Goal: Task Accomplishment & Management: Use online tool/utility

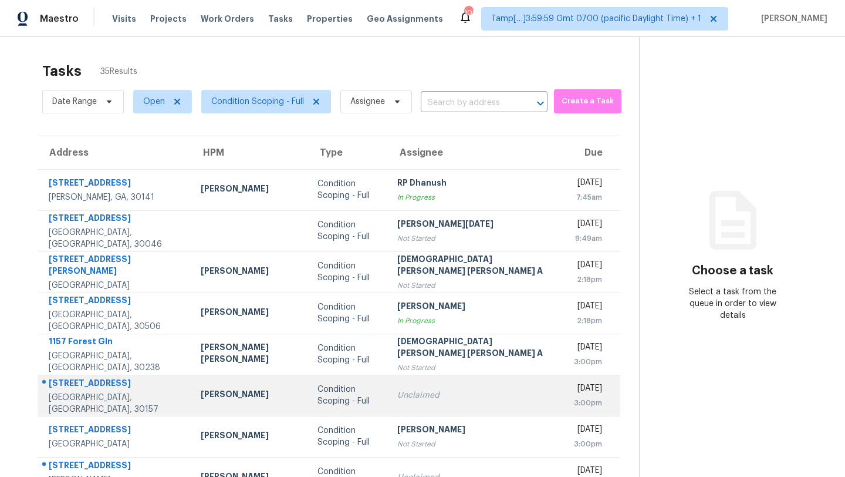
scroll to position [134, 0]
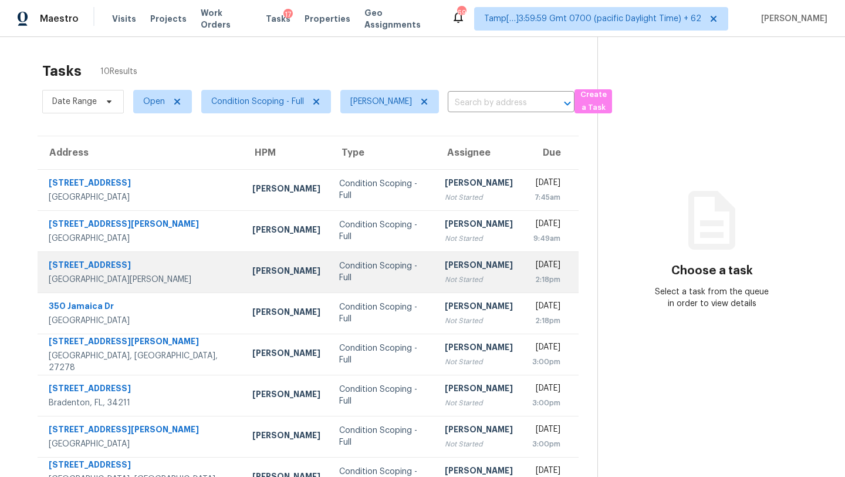
scroll to position [113, 0]
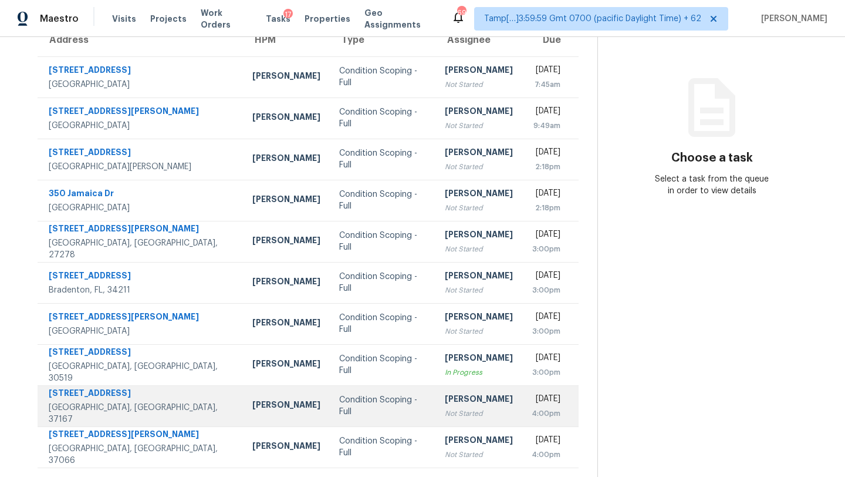
click at [436, 387] on td "Rajesh M Not Started" at bounding box center [479, 405] width 87 height 41
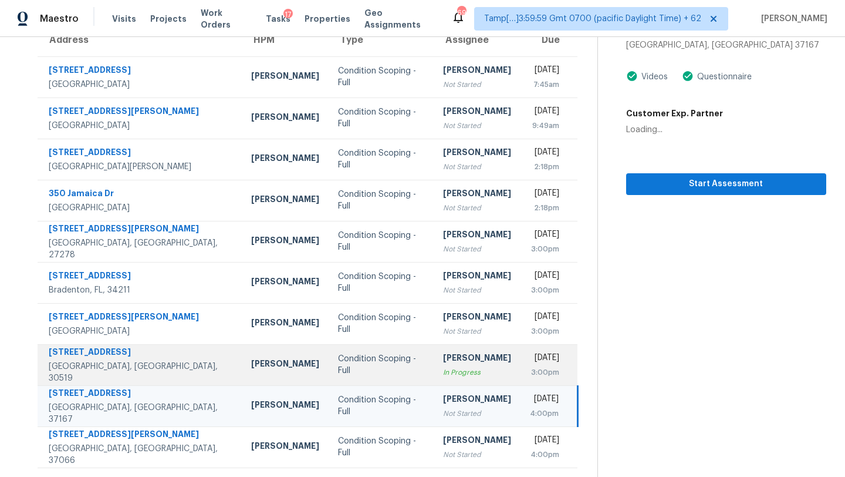
click at [443, 376] on div "In Progress" at bounding box center [477, 372] width 68 height 12
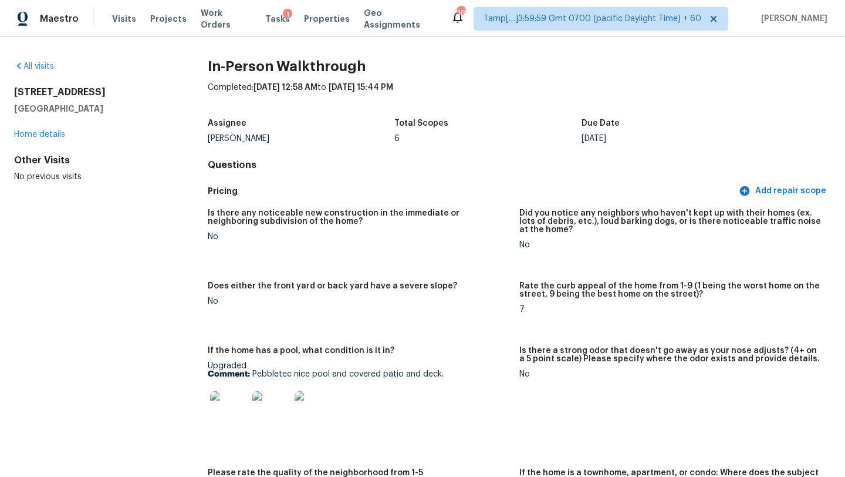
scroll to position [3133, 0]
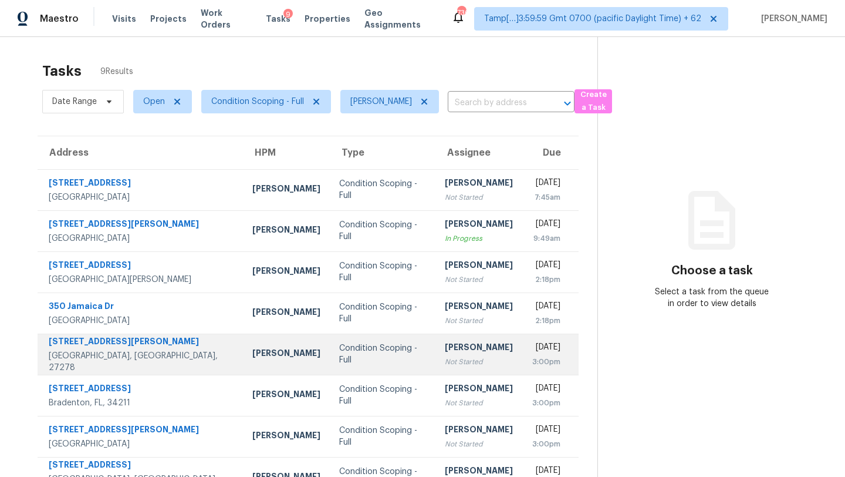
scroll to position [72, 0]
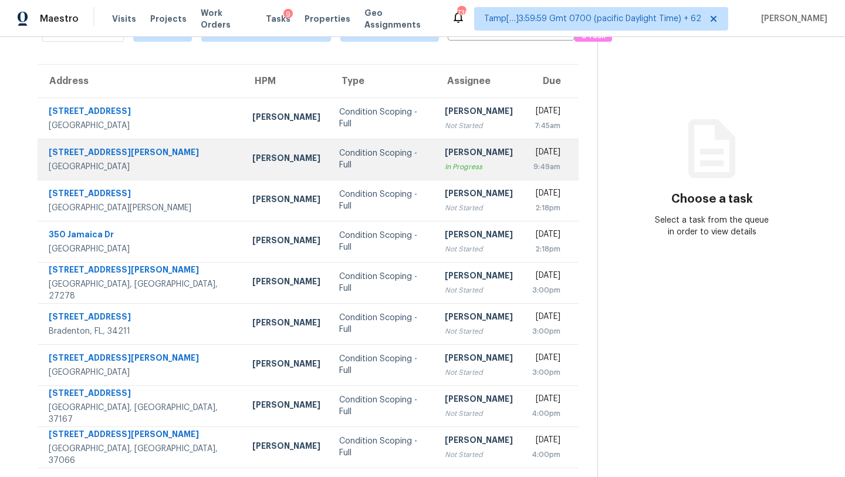
click at [461, 153] on div "[PERSON_NAME]" at bounding box center [479, 153] width 68 height 15
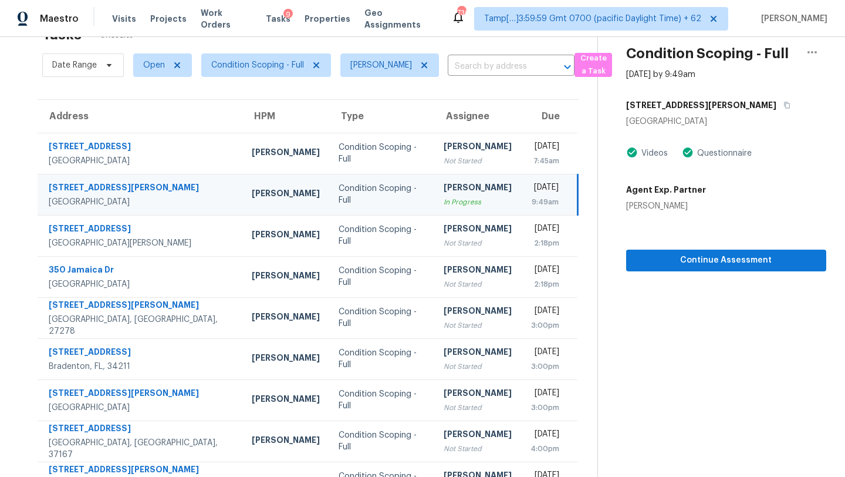
scroll to position [31, 0]
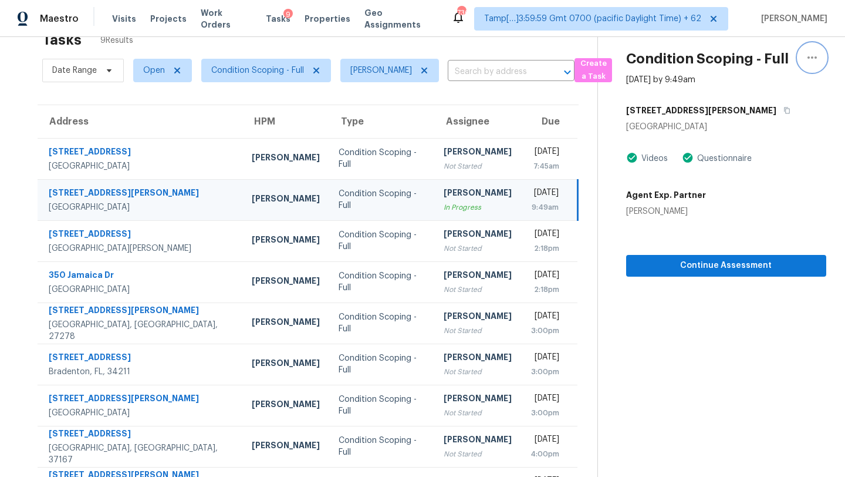
click at [815, 60] on icon "button" at bounding box center [812, 57] width 14 height 14
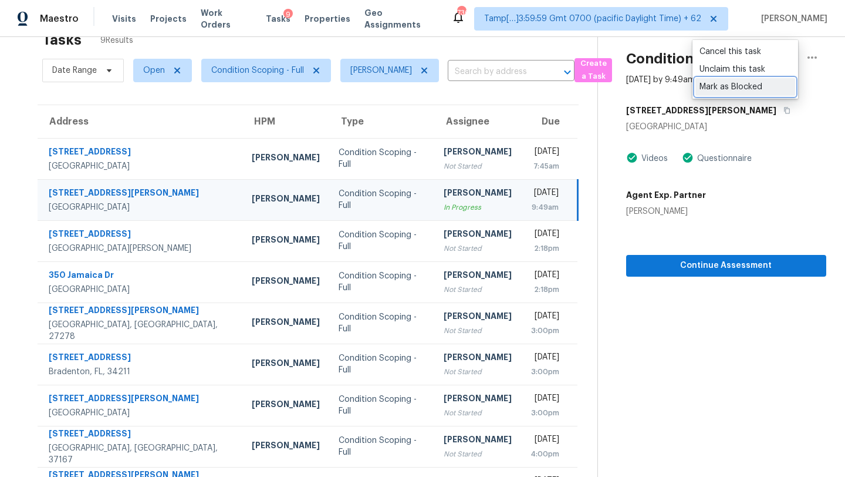
click at [740, 82] on div "Mark as Blocked" at bounding box center [746, 87] width 92 height 12
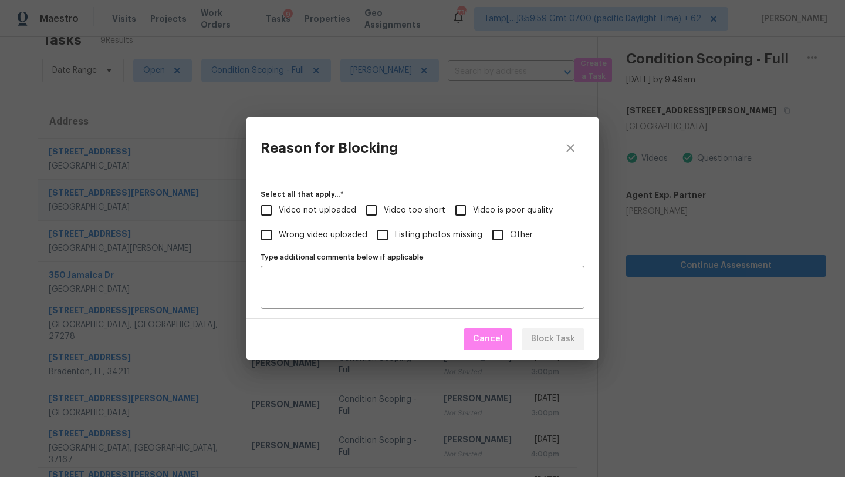
click at [387, 208] on span "Video too short" at bounding box center [415, 210] width 62 height 12
click at [384, 208] on input "Video too short" at bounding box center [371, 210] width 25 height 25
checkbox input "true"
click at [546, 345] on span "Block Task" at bounding box center [553, 339] width 44 height 15
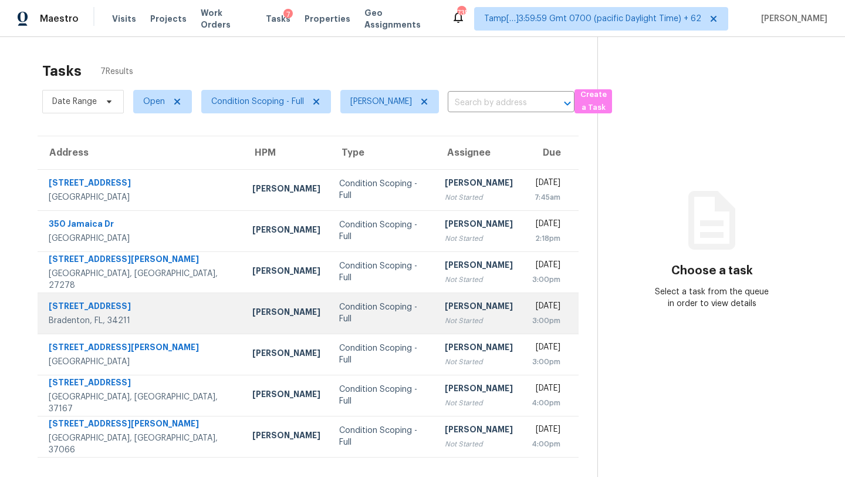
scroll to position [37, 0]
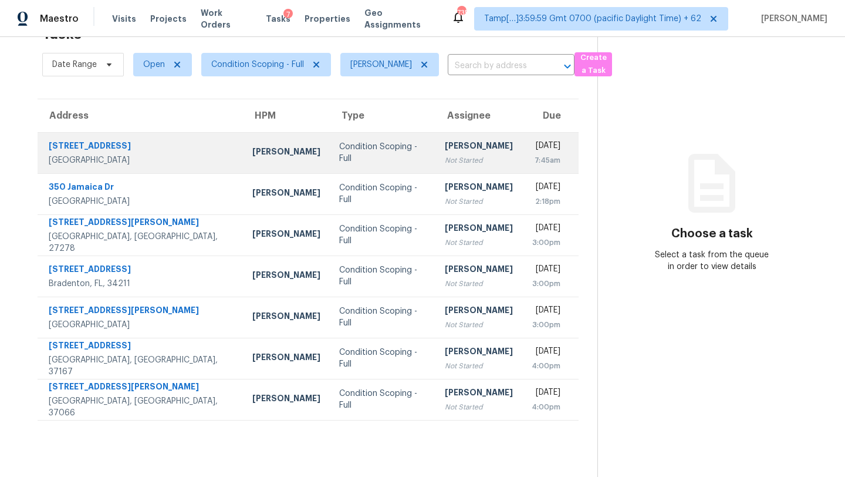
click at [436, 168] on td "Rajesh M Not Started" at bounding box center [479, 152] width 87 height 41
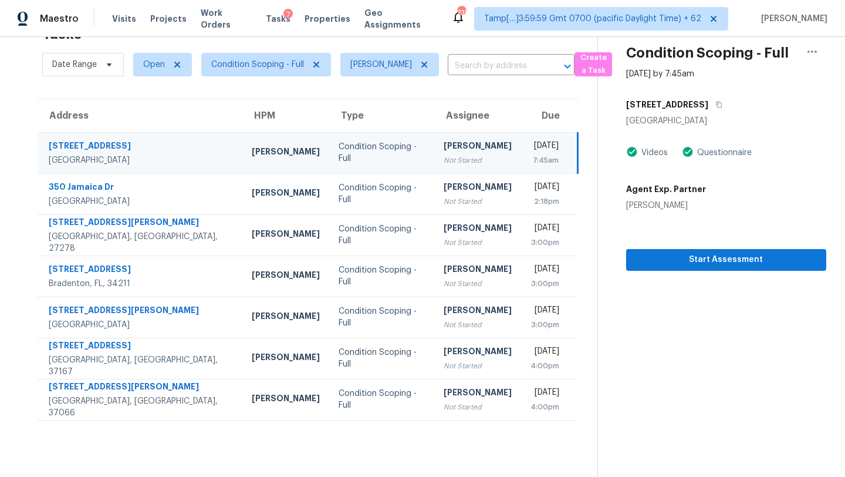
click at [434, 168] on td "Rajesh M Not Started" at bounding box center [477, 152] width 87 height 41
click at [716, 105] on icon "button" at bounding box center [719, 105] width 6 height 6
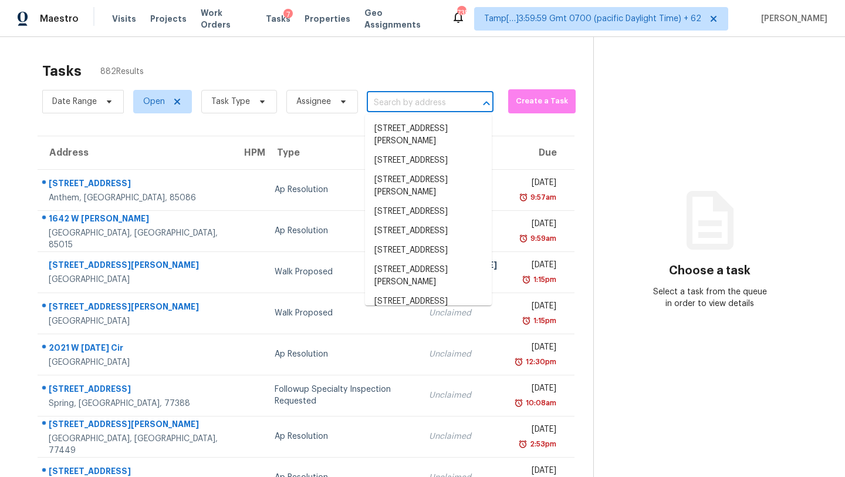
click at [441, 103] on input "text" at bounding box center [414, 103] width 94 height 18
paste input "[STREET_ADDRESS]"
type input "[STREET_ADDRESS]"
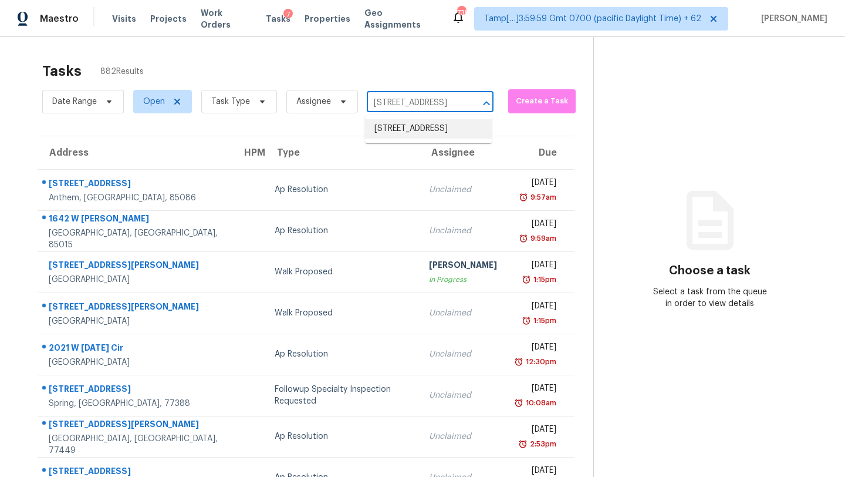
click at [424, 135] on li "2223 Denmark St, Dallas, TX 75253" at bounding box center [428, 128] width 127 height 19
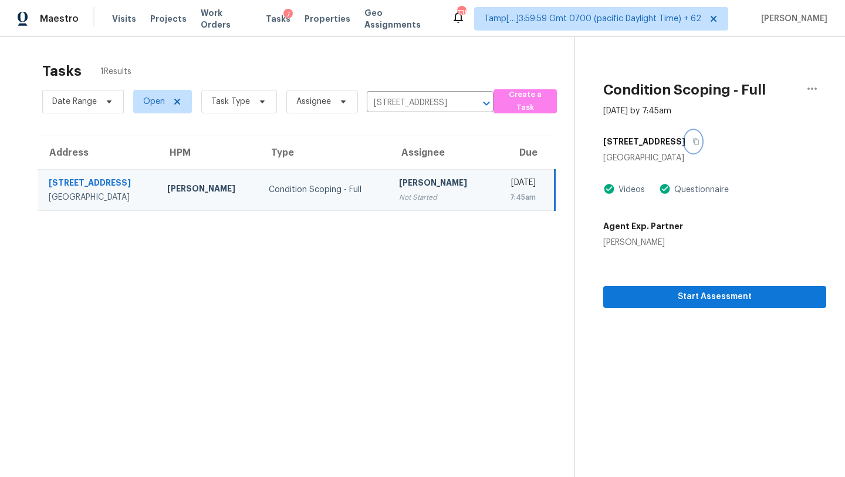
click at [693, 141] on icon "button" at bounding box center [696, 141] width 7 height 7
click at [666, 294] on span "Start Assessment" at bounding box center [715, 296] width 204 height 15
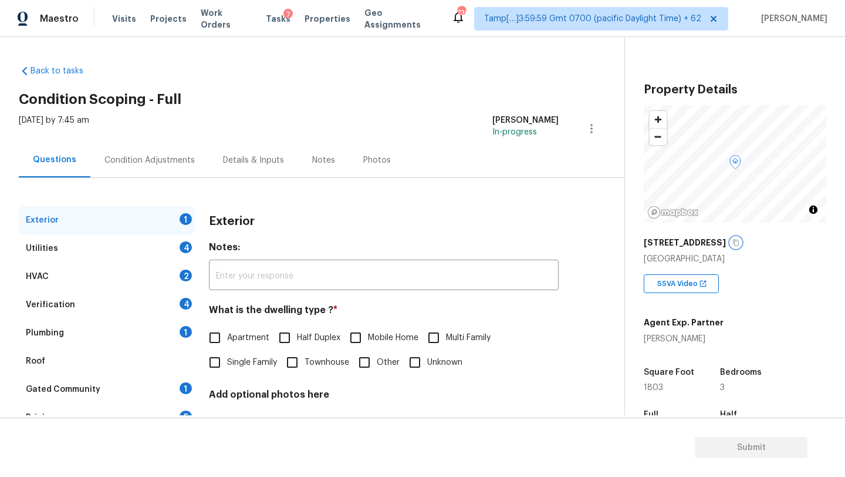
click at [731, 241] on button "button" at bounding box center [736, 242] width 11 height 11
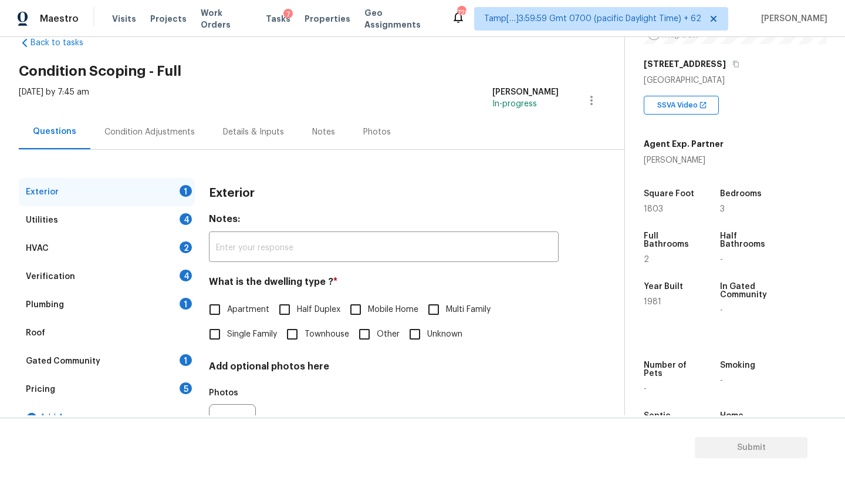
scroll to position [58, 0]
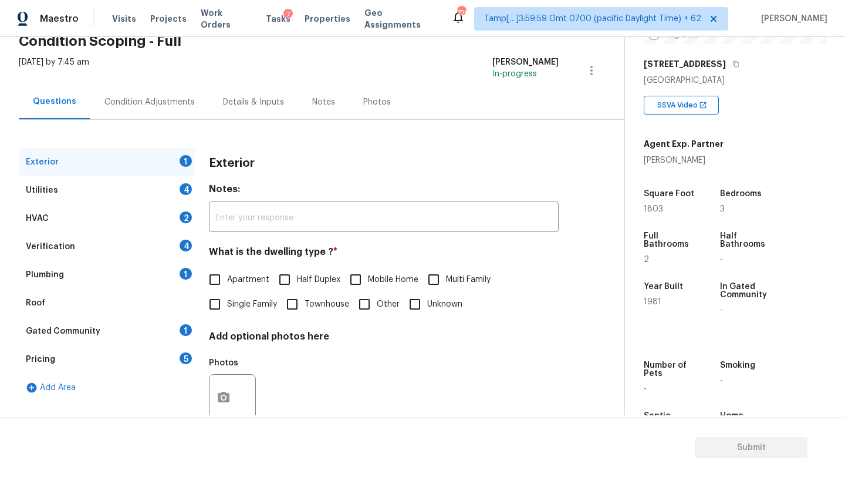
click at [63, 255] on div "Verification 4" at bounding box center [107, 246] width 176 height 28
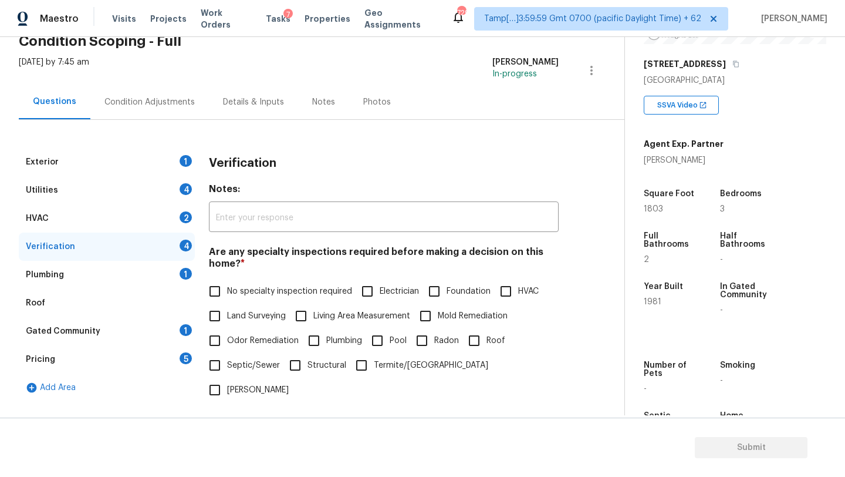
click at [461, 301] on label "Foundation" at bounding box center [456, 291] width 69 height 25
click at [447, 301] on input "Foundation" at bounding box center [434, 291] width 25 height 25
checkbox input "true"
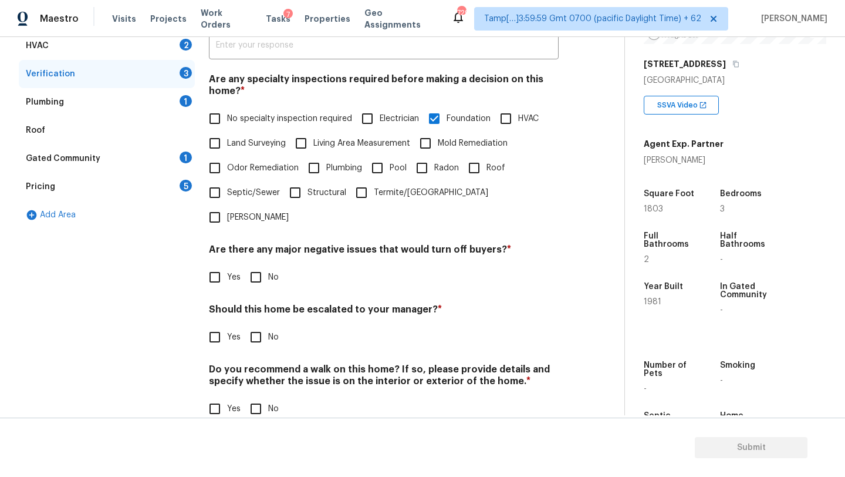
scroll to position [230, 0]
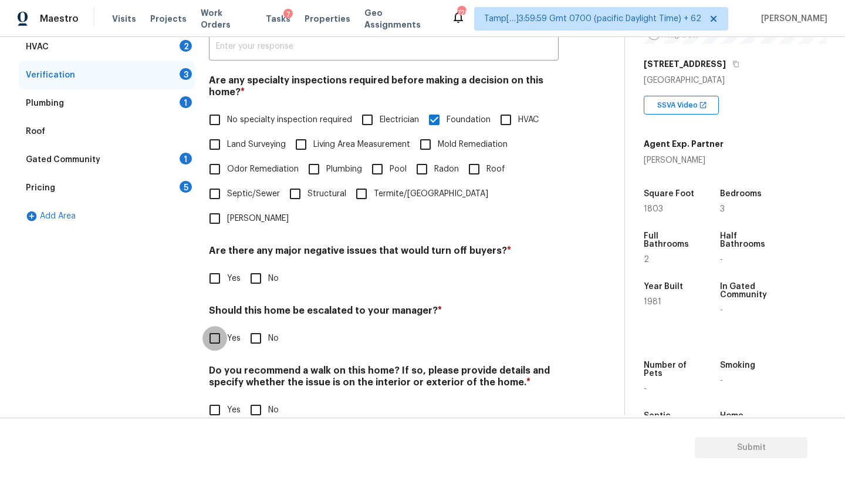
click at [222, 326] on input "Yes" at bounding box center [215, 338] width 25 height 25
checkbox input "true"
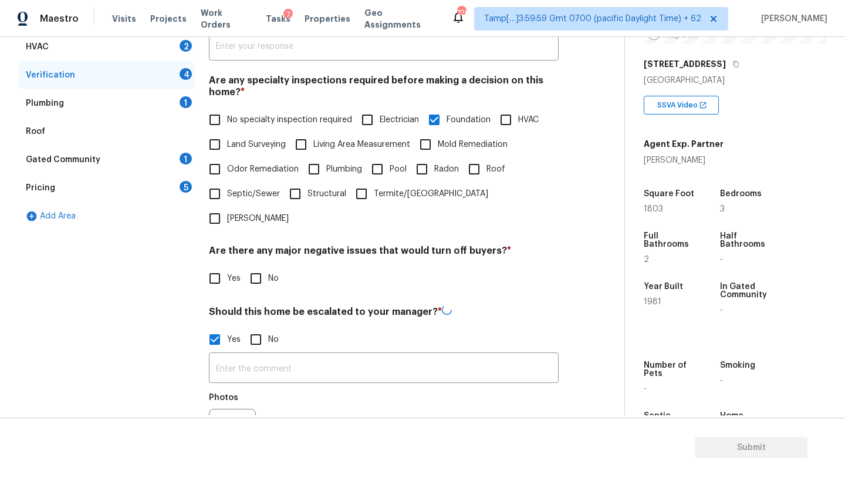
click at [227, 355] on input "text" at bounding box center [384, 369] width 350 height 28
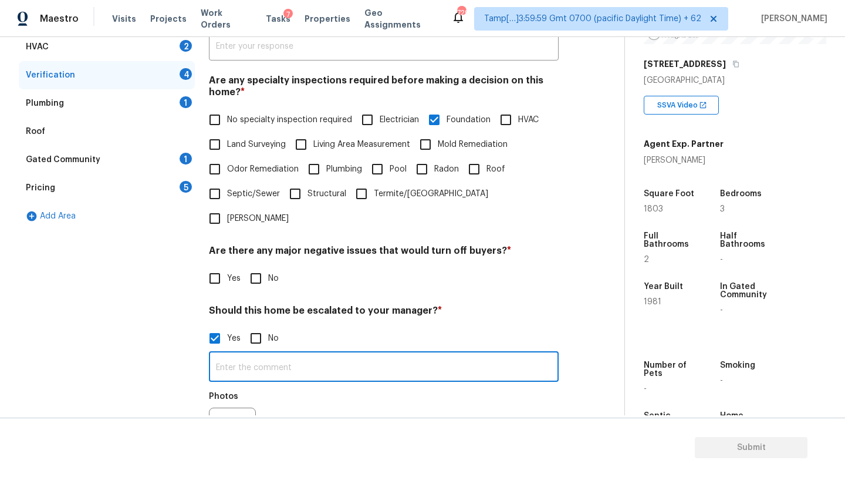
paste input "Foundation issues are clearly present, such as noticeable exterior or interior …"
type input "Foundation issues are clearly present, such as noticeable exterior or interior …"
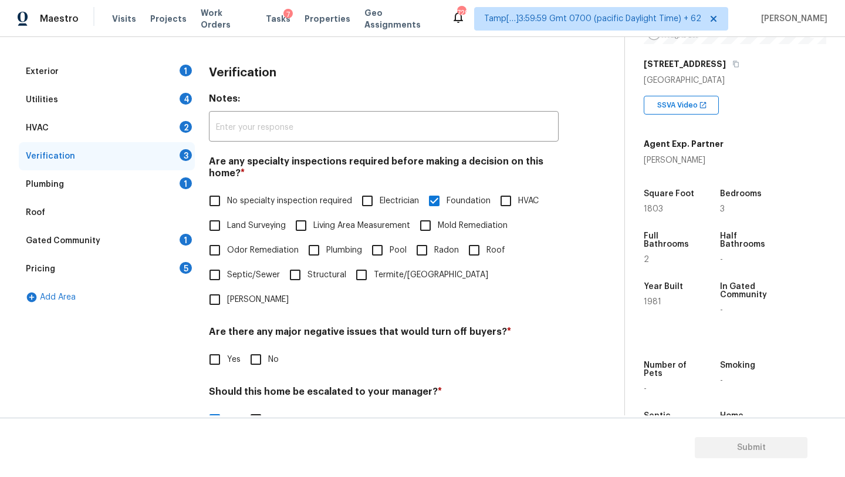
click at [50, 220] on div "Roof" at bounding box center [107, 212] width 176 height 28
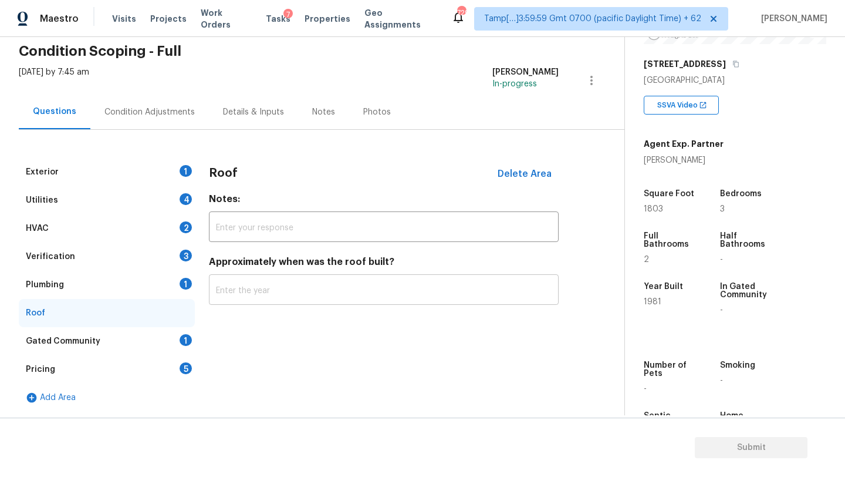
click at [265, 293] on input "text" at bounding box center [384, 291] width 350 height 28
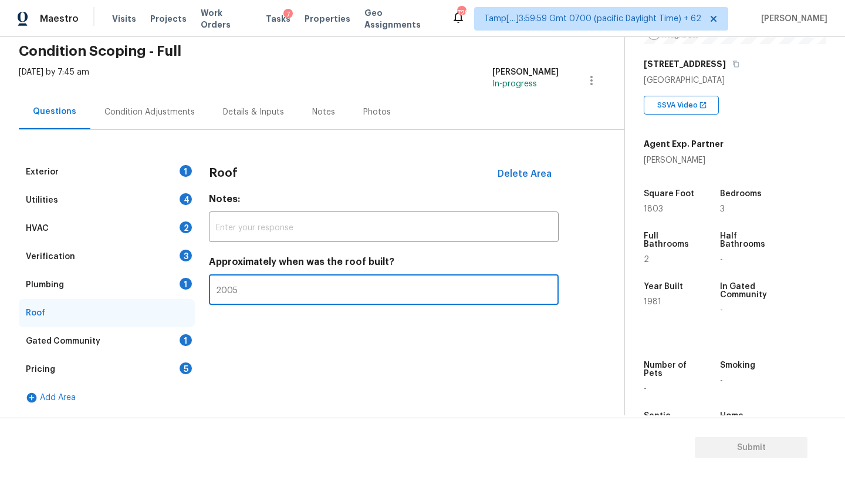
type input "2005"
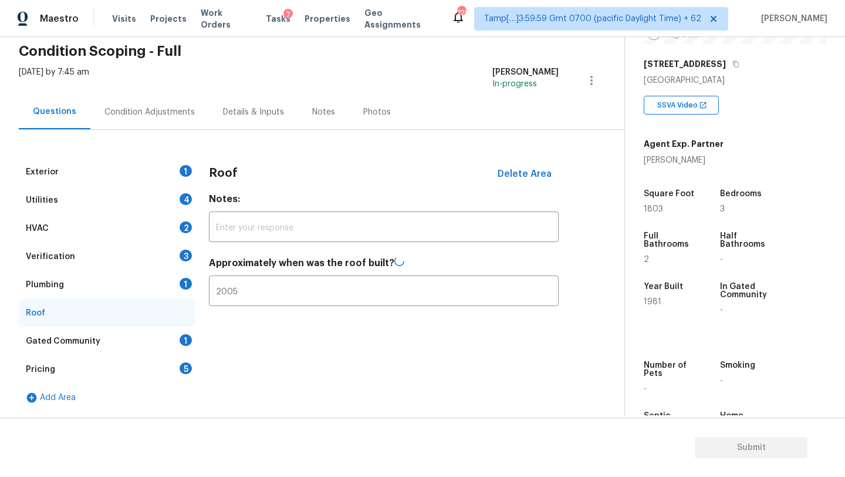
click at [82, 231] on div "HVAC 2" at bounding box center [107, 228] width 176 height 28
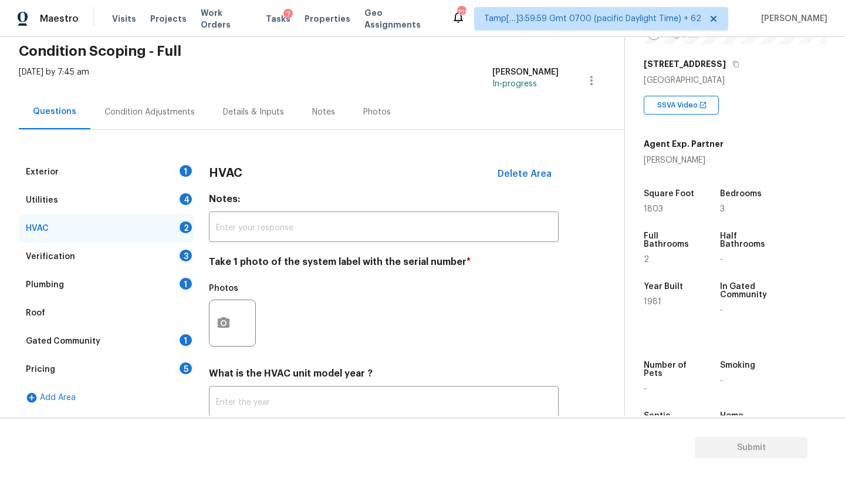
click at [249, 420] on section "Submit" at bounding box center [422, 447] width 845 height 60
click at [249, 412] on input "text" at bounding box center [384, 403] width 350 height 28
type input "1981"
drag, startPoint x: 161, startPoint y: 339, endPoint x: 168, endPoint y: 329, distance: 13.0
click at [161, 339] on div "Gated Community 1" at bounding box center [107, 341] width 176 height 28
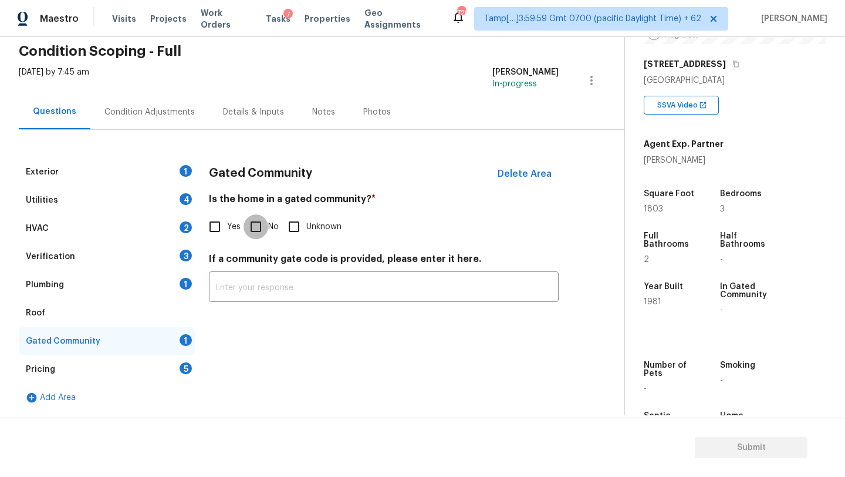
click at [260, 226] on input "No" at bounding box center [256, 226] width 25 height 25
checkbox input "true"
click at [183, 360] on div "Pricing 5" at bounding box center [107, 369] width 176 height 28
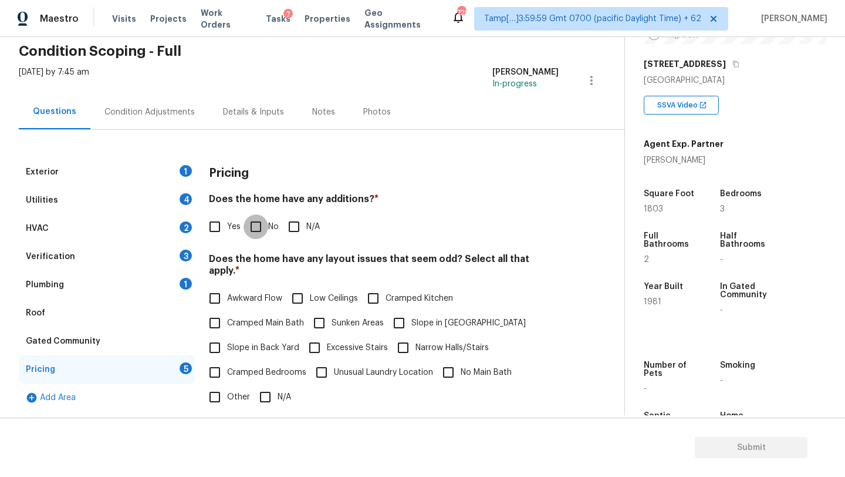
click at [246, 227] on input "No" at bounding box center [256, 226] width 25 height 25
checkbox input "true"
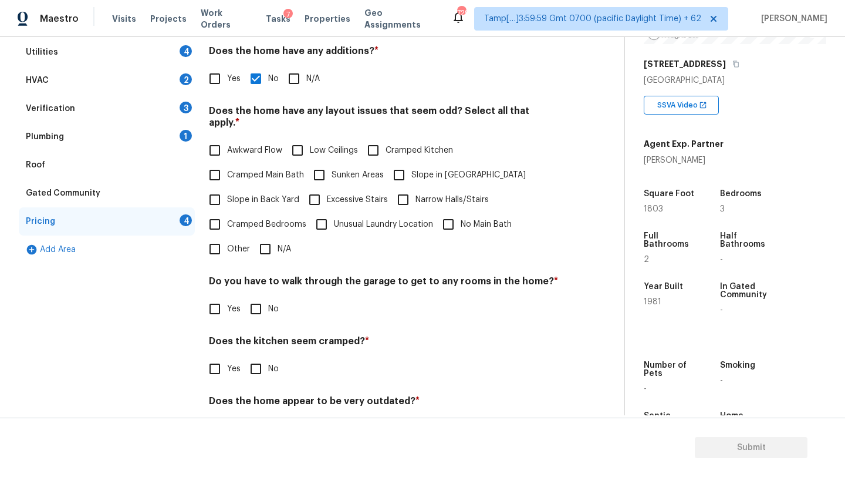
click at [268, 237] on input "N/A" at bounding box center [265, 249] width 25 height 25
checkbox input "true"
click at [268, 310] on span "No" at bounding box center [273, 310] width 11 height 12
click at [268, 310] on input "No" at bounding box center [256, 310] width 25 height 25
checkbox input "true"
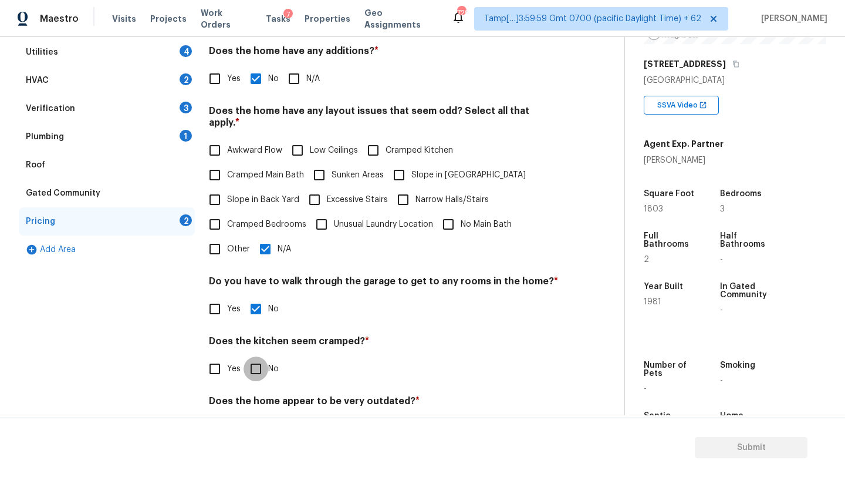
click at [259, 359] on input "No" at bounding box center [256, 368] width 25 height 25
checkbox input "true"
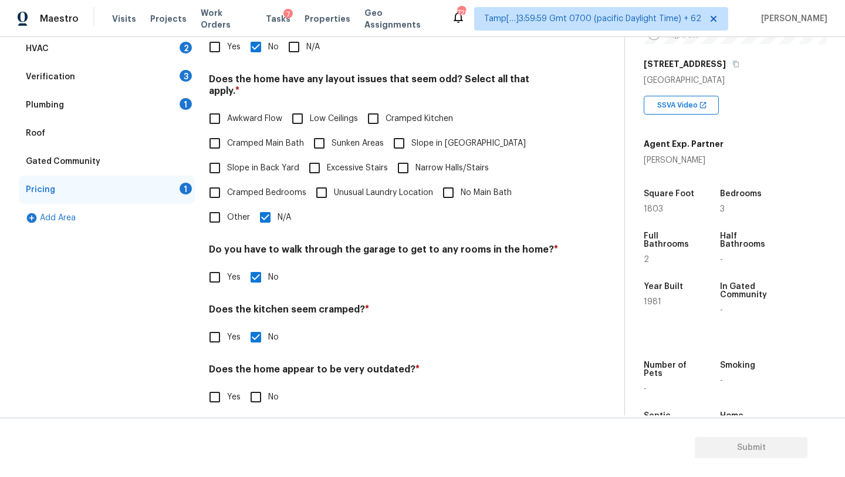
click at [263, 386] on input "No" at bounding box center [256, 396] width 25 height 25
checkbox input "true"
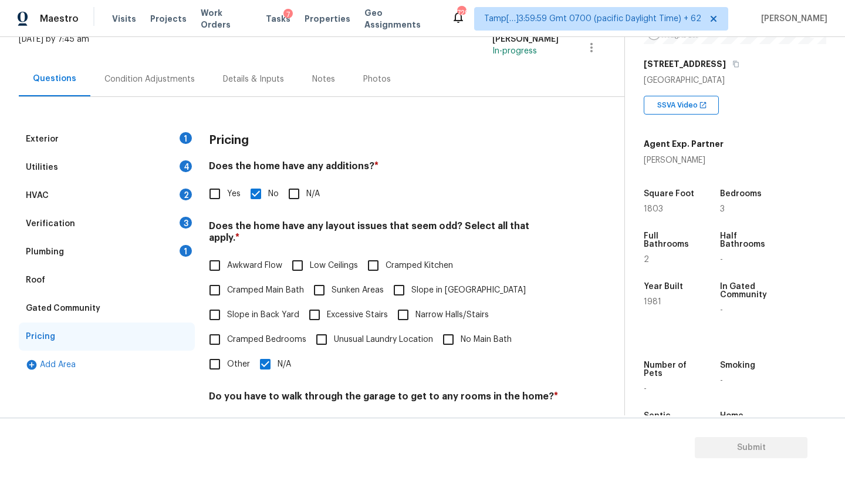
click at [42, 246] on div "Plumbing" at bounding box center [45, 252] width 38 height 12
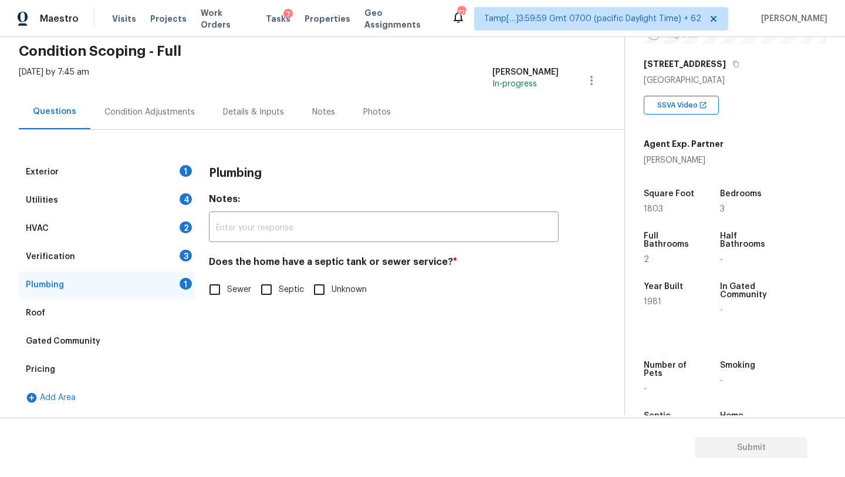
click at [223, 285] on input "Sewer" at bounding box center [215, 289] width 25 height 25
checkbox input "true"
click at [155, 252] on div "Verification 3" at bounding box center [107, 256] width 176 height 28
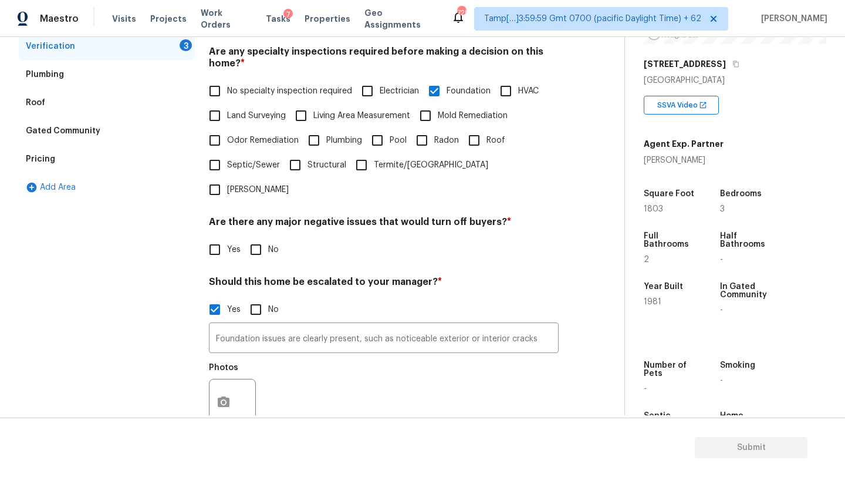
scroll to position [275, 0]
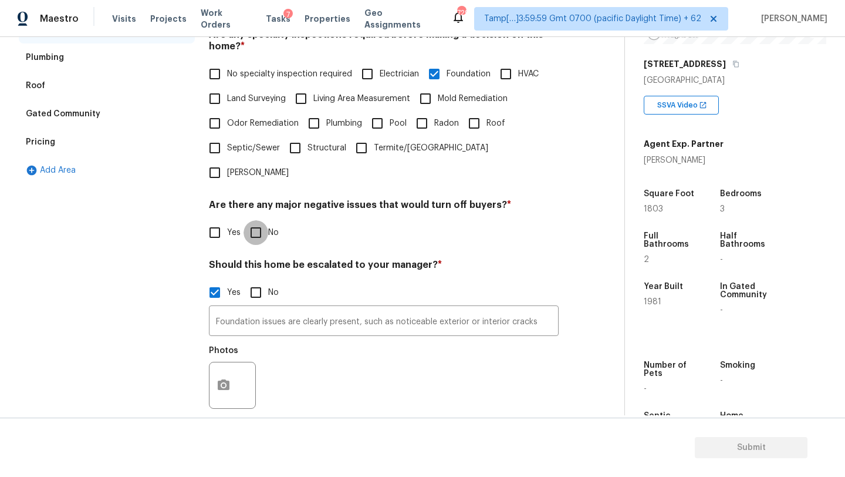
click at [259, 220] on input "No" at bounding box center [256, 232] width 25 height 25
checkbox input "true"
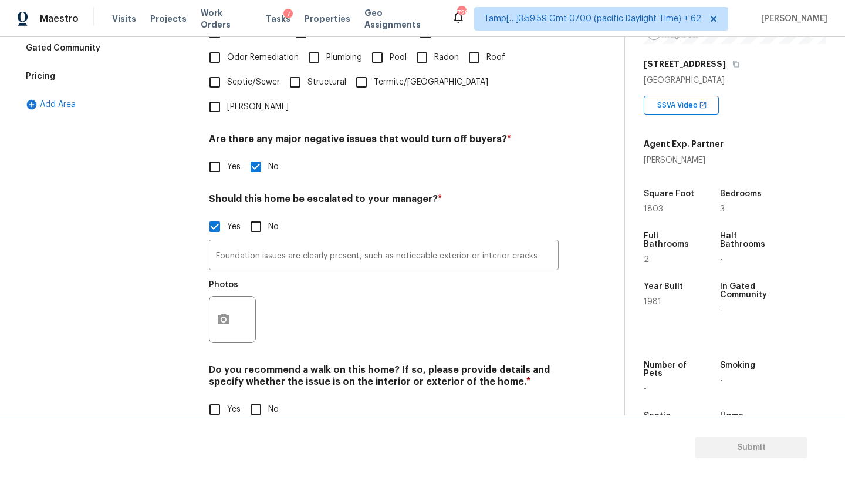
click at [251, 397] on input "No" at bounding box center [256, 409] width 25 height 25
checkbox input "true"
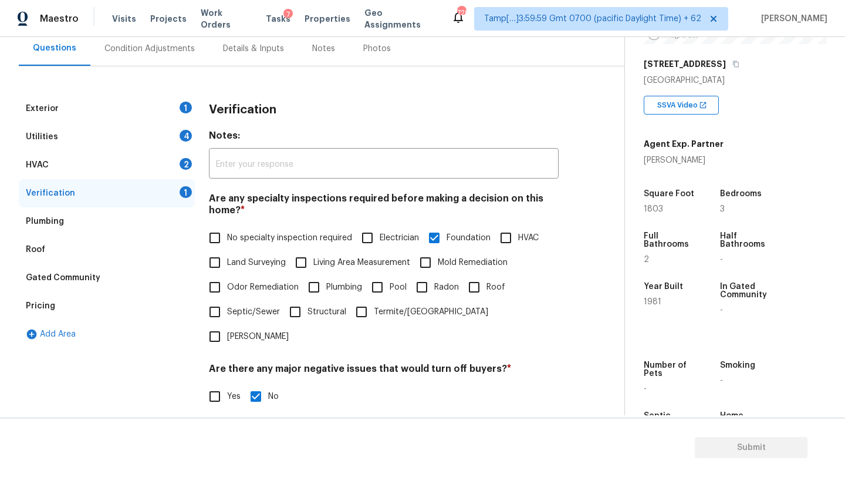
click at [107, 167] on div "HVAC 2" at bounding box center [107, 165] width 176 height 28
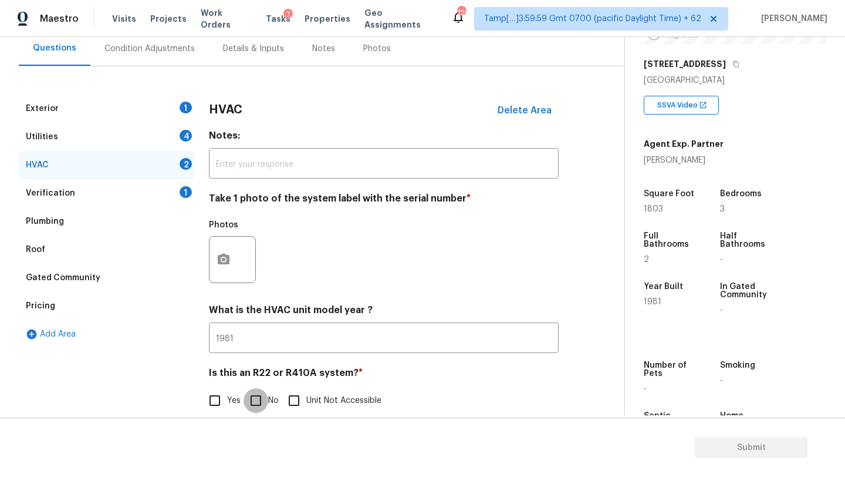
click at [256, 394] on input "No" at bounding box center [256, 400] width 25 height 25
checkbox input "true"
click at [184, 131] on div "4" at bounding box center [186, 136] width 12 height 12
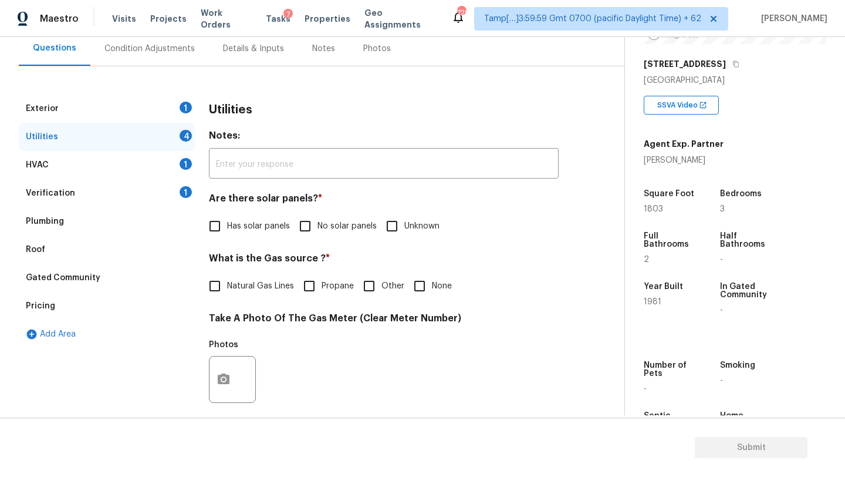
click at [314, 232] on input "No solar panels" at bounding box center [305, 226] width 25 height 25
checkbox input "true"
click at [241, 303] on div "Utilities Notes: ​ Are there solar panels? * Has solar panels No solar panels U…" at bounding box center [384, 401] width 350 height 613
click at [241, 278] on label "Natural Gas Lines" at bounding box center [249, 286] width 92 height 25
click at [227, 278] on input "Natural Gas Lines" at bounding box center [215, 286] width 25 height 25
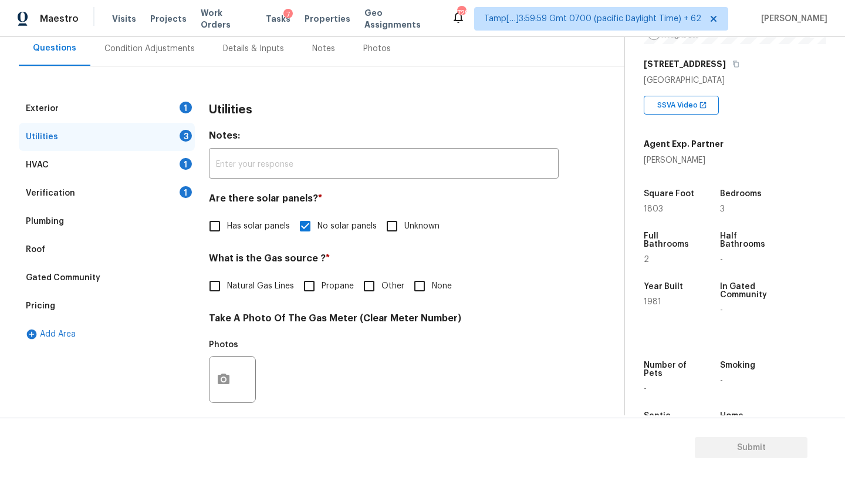
checkbox input "true"
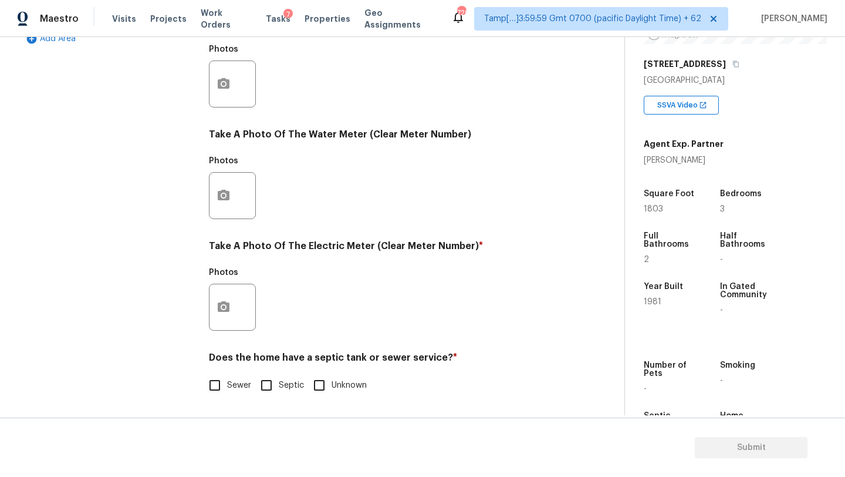
click at [215, 381] on input "Sewer" at bounding box center [215, 385] width 25 height 25
checkbox input "true"
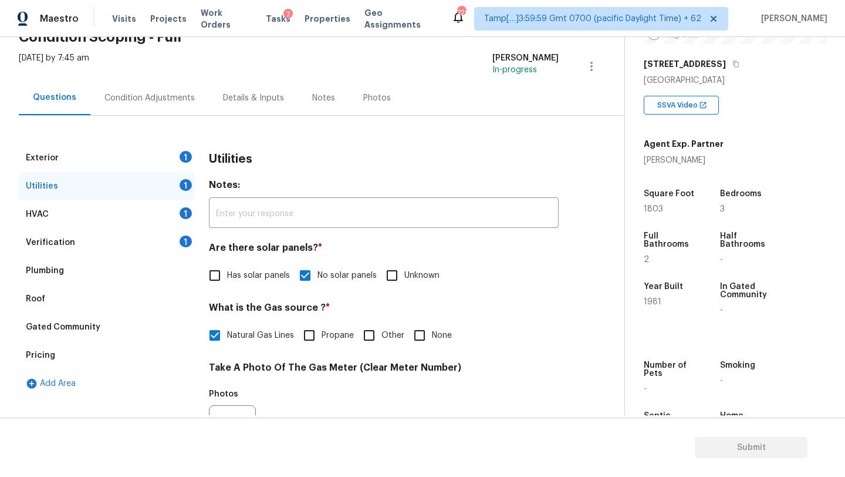
click at [163, 154] on div "Exterior 1" at bounding box center [107, 158] width 176 height 28
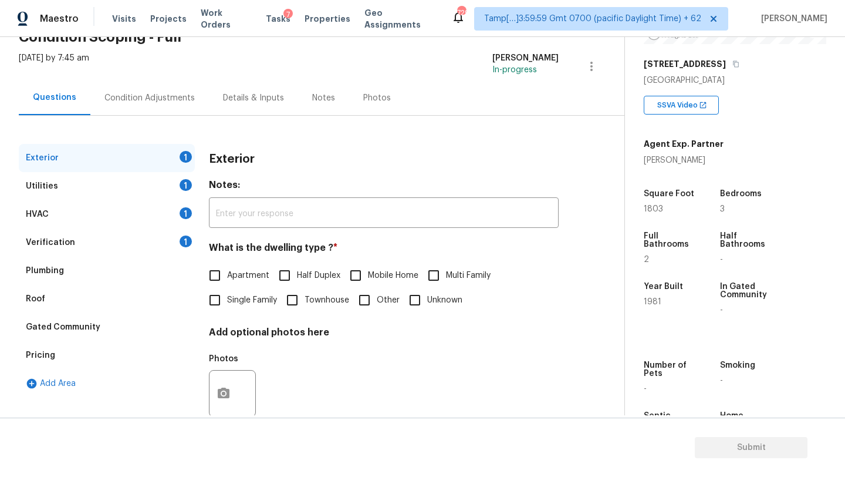
click at [218, 303] on input "Single Family" at bounding box center [215, 300] width 25 height 25
checkbox input "true"
click at [168, 103] on div "Condition Adjustments" at bounding box center [149, 98] width 90 height 12
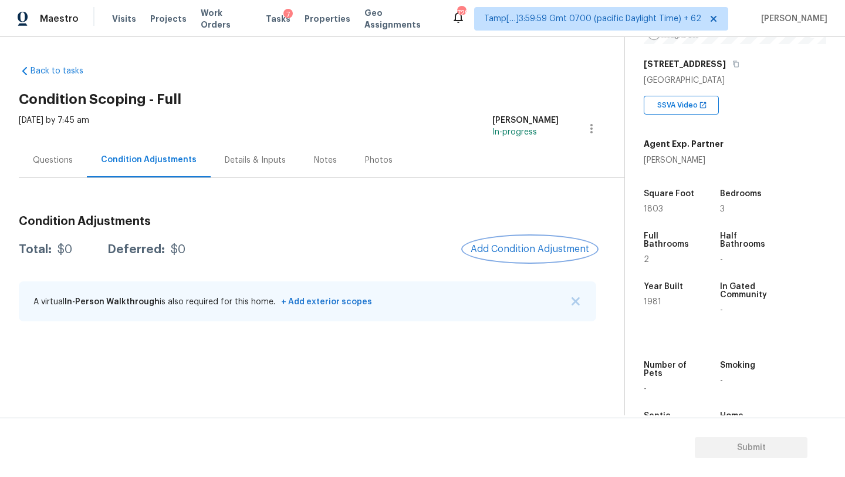
click at [564, 252] on span "Add Condition Adjustment" at bounding box center [530, 249] width 119 height 11
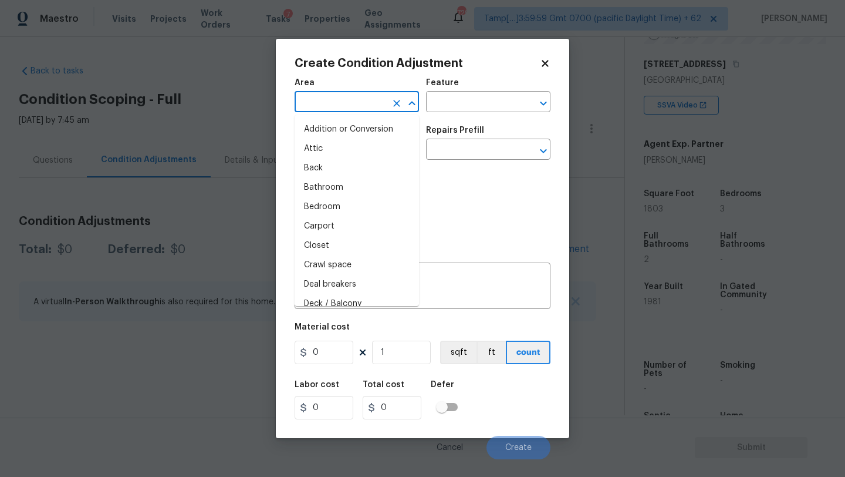
click at [355, 110] on input "text" at bounding box center [341, 103] width 92 height 18
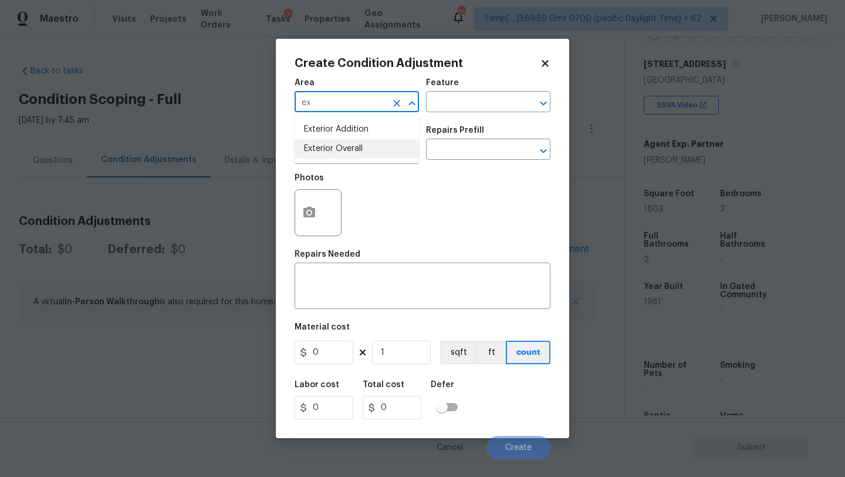
click at [356, 154] on li "Exterior Overall" at bounding box center [357, 148] width 124 height 19
type input "Exterior Overall"
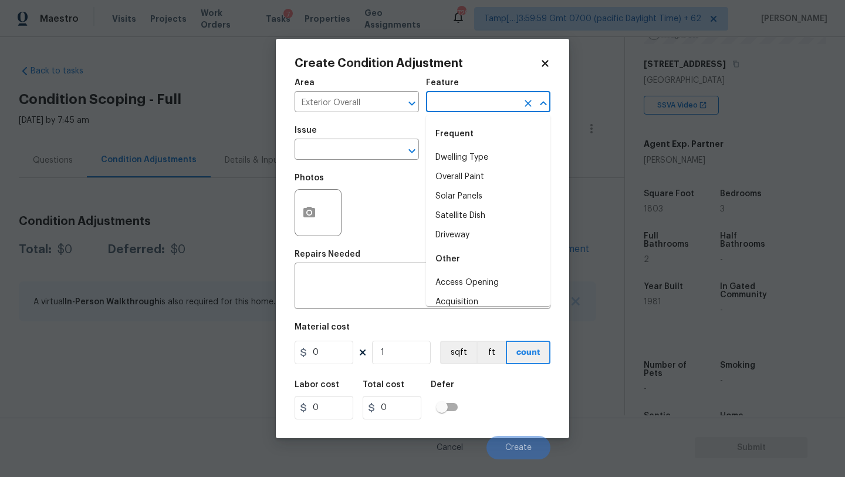
click at [460, 99] on input "text" at bounding box center [472, 103] width 92 height 18
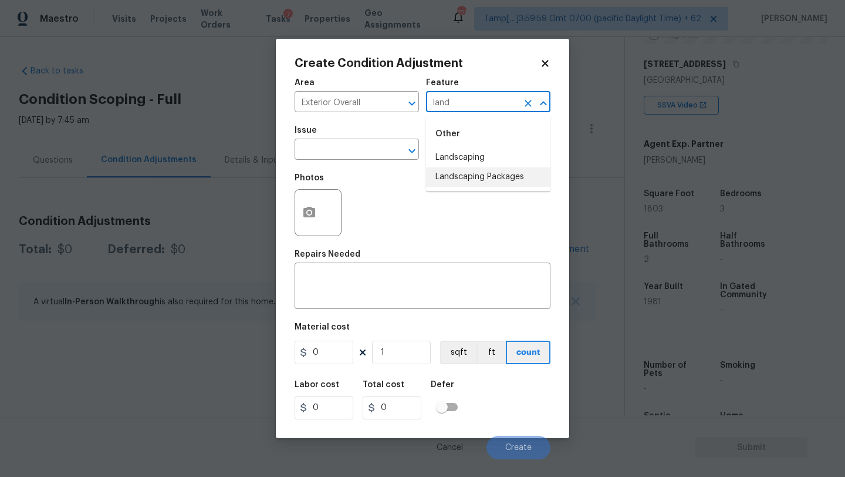
click at [456, 174] on li "Landscaping Packages" at bounding box center [488, 176] width 124 height 19
type input "Landscaping Packages"
click at [331, 154] on input "text" at bounding box center [341, 150] width 92 height 18
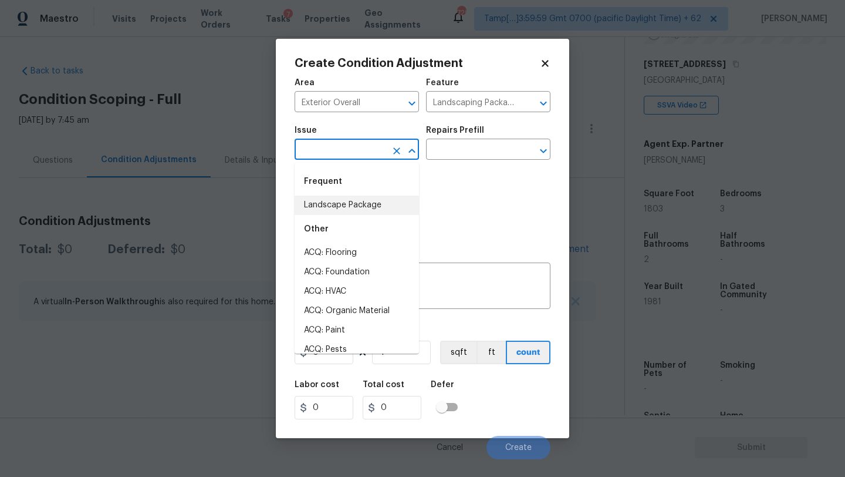
click at [334, 206] on li "Landscape Package" at bounding box center [357, 204] width 124 height 19
type input "Landscape Package"
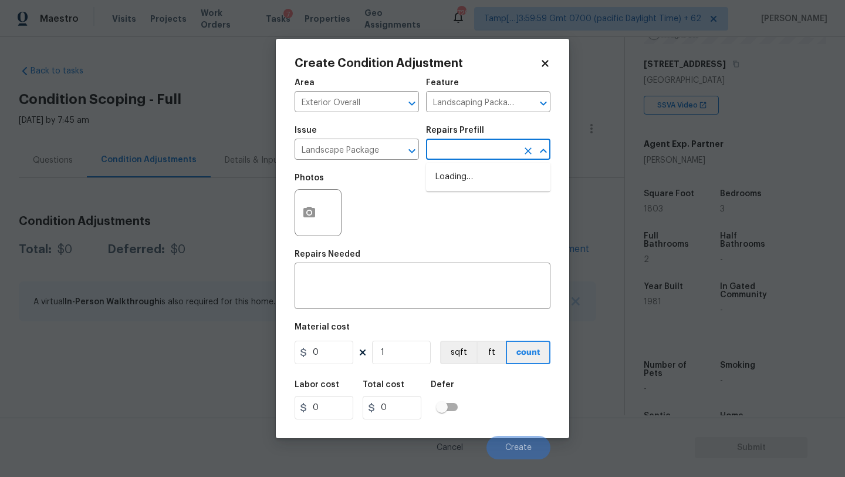
click at [471, 151] on input "text" at bounding box center [472, 150] width 92 height 18
click at [471, 184] on li "Initial landscaping package $60.00" at bounding box center [488, 183] width 124 height 32
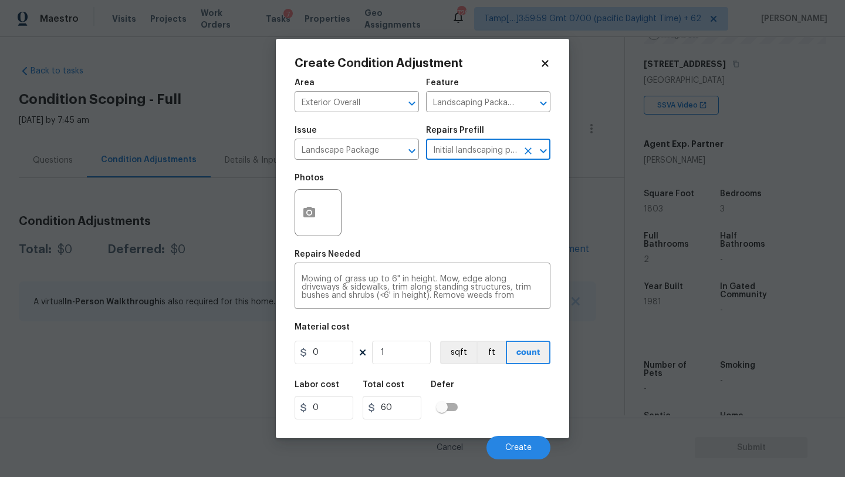
type input "Home Readiness Packages"
type textarea "Mowing of grass up to 6" in height. Mow, edge along driveways & sidewalks, trim…"
type input "60"
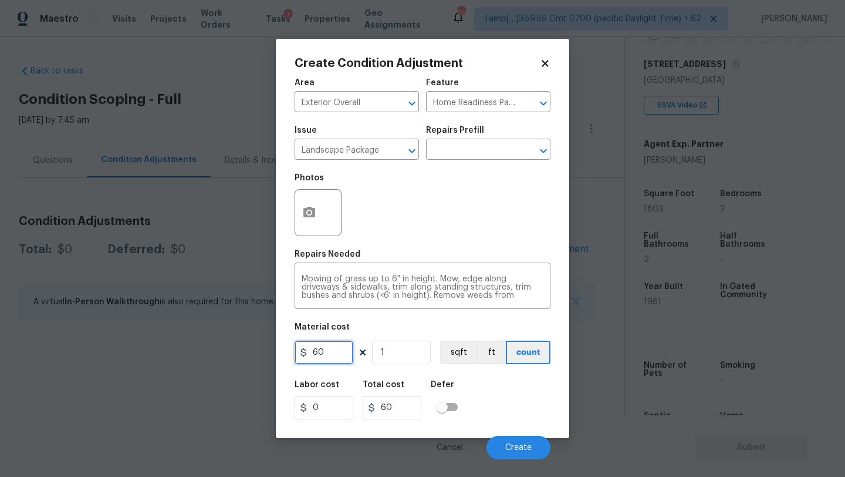
click at [328, 350] on input "60" at bounding box center [324, 351] width 59 height 23
type input "750"
click at [319, 228] on button "button" at bounding box center [309, 213] width 28 height 46
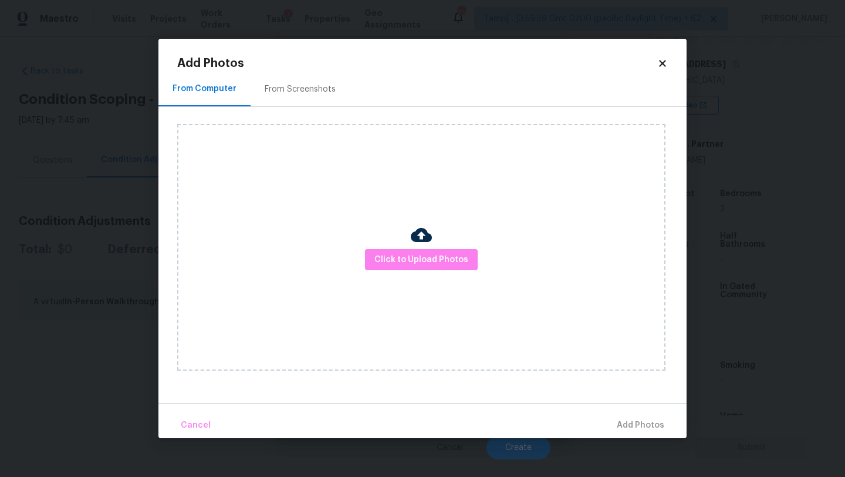
click at [305, 107] on div "Click to Upload Photos" at bounding box center [432, 247] width 510 height 281
click at [305, 101] on div "From Screenshots" at bounding box center [300, 89] width 99 height 35
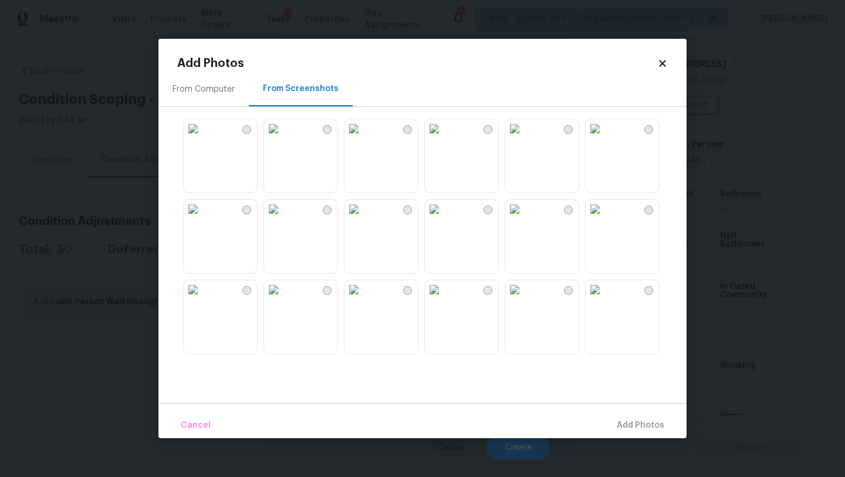
click at [363, 138] on img at bounding box center [354, 128] width 19 height 19
click at [363, 218] on img at bounding box center [354, 209] width 19 height 19
click at [524, 299] on img at bounding box center [514, 289] width 19 height 19
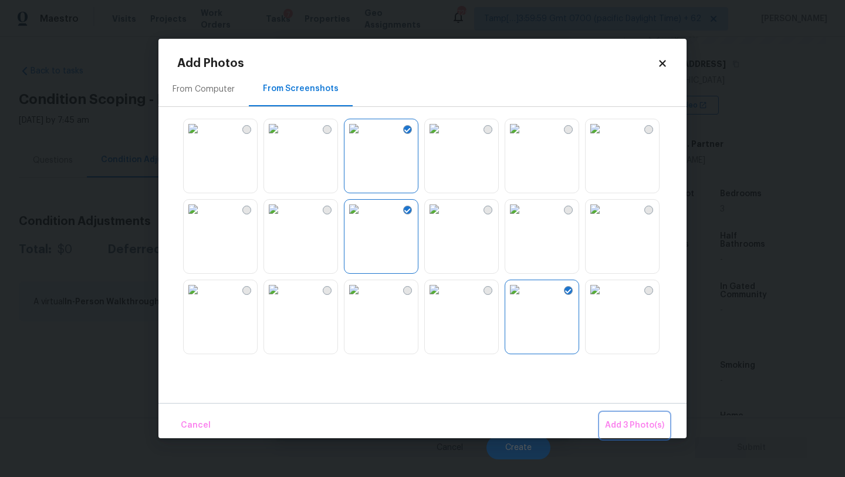
click at [625, 424] on span "Add 3 Photo(s)" at bounding box center [634, 425] width 59 height 15
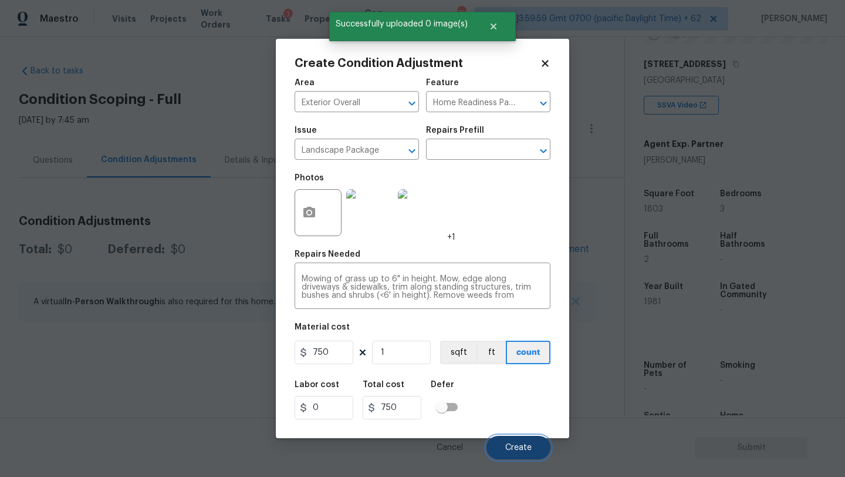
click at [531, 437] on button "Create" at bounding box center [519, 447] width 64 height 23
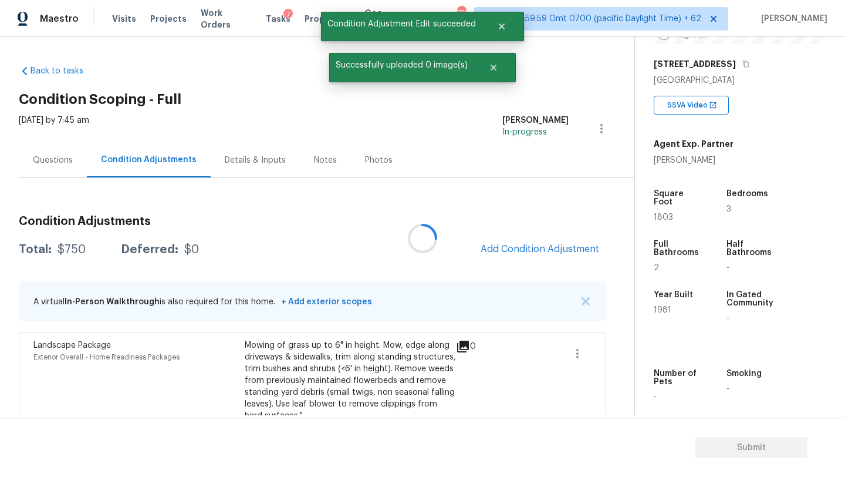
click at [532, 244] on div at bounding box center [422, 238] width 845 height 477
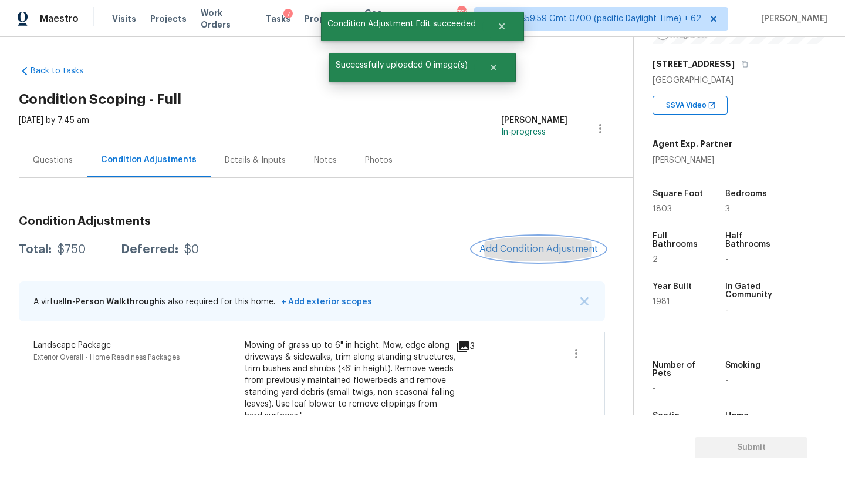
click at [532, 244] on span "Add Condition Adjustment" at bounding box center [539, 249] width 119 height 11
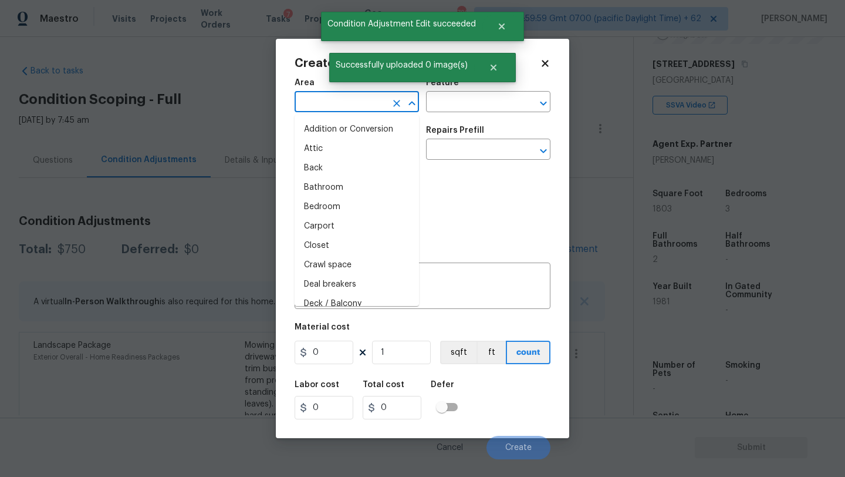
click at [339, 110] on input "text" at bounding box center [341, 103] width 92 height 18
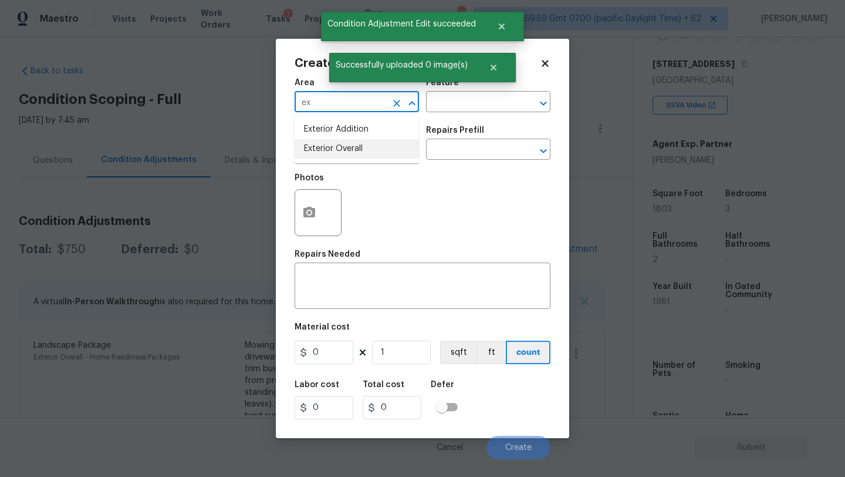
click at [348, 144] on li "Exterior Overall" at bounding box center [357, 148] width 124 height 19
type input "Exterior Overall"
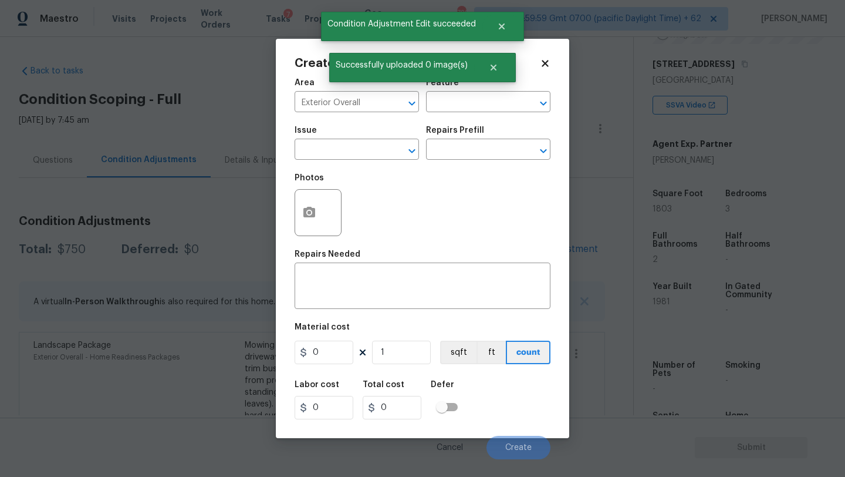
click at [521, 70] on div "Create Condition Adjustment Area Exterior Overall ​ Feature ​ Issue ​ Repairs P…" at bounding box center [423, 239] width 256 height 362
click at [505, 102] on input "text" at bounding box center [472, 103] width 92 height 18
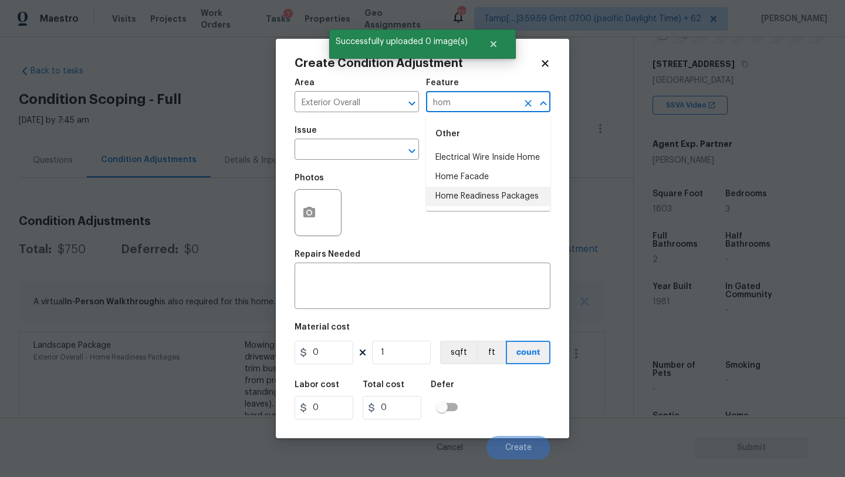
drag, startPoint x: 510, startPoint y: 188, endPoint x: 465, endPoint y: 174, distance: 47.5
click at [510, 188] on li "Home Readiness Packages" at bounding box center [488, 196] width 124 height 19
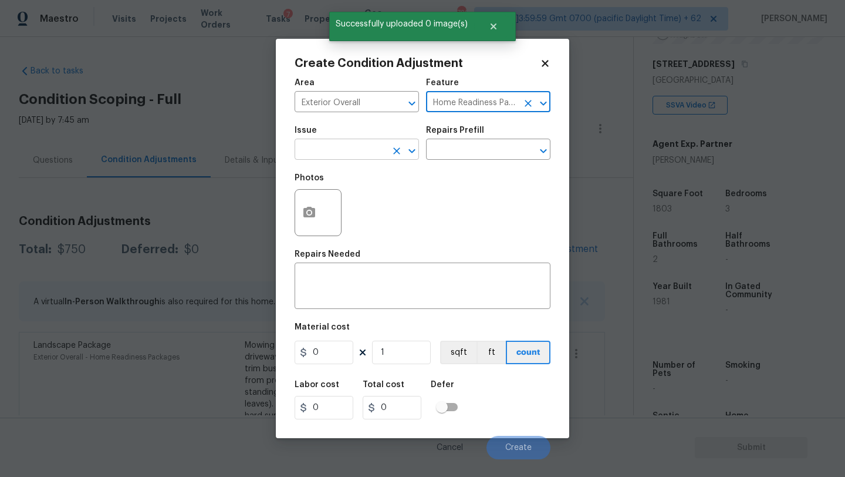
type input "Home Readiness Packages"
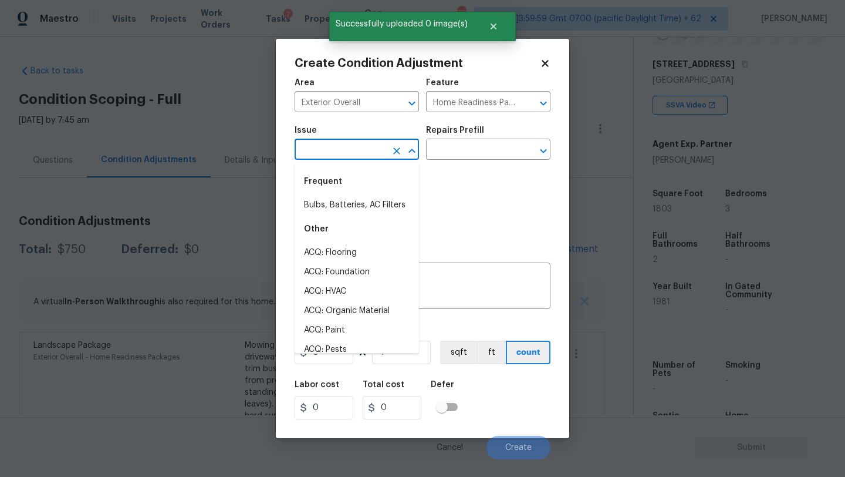
click at [364, 150] on input "text" at bounding box center [341, 150] width 92 height 18
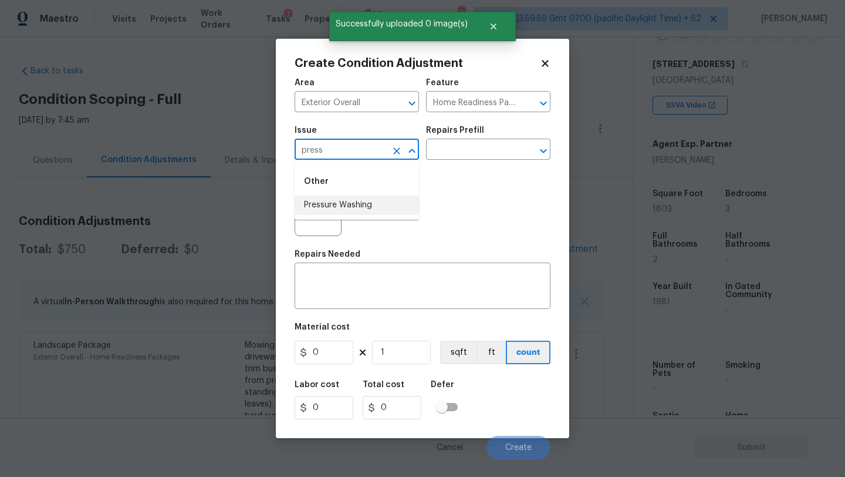
click at [375, 218] on ul "Other Pressure Washing" at bounding box center [357, 191] width 124 height 57
click at [375, 210] on li "Pressure Washing" at bounding box center [357, 204] width 124 height 19
type input "Pressure Washing"
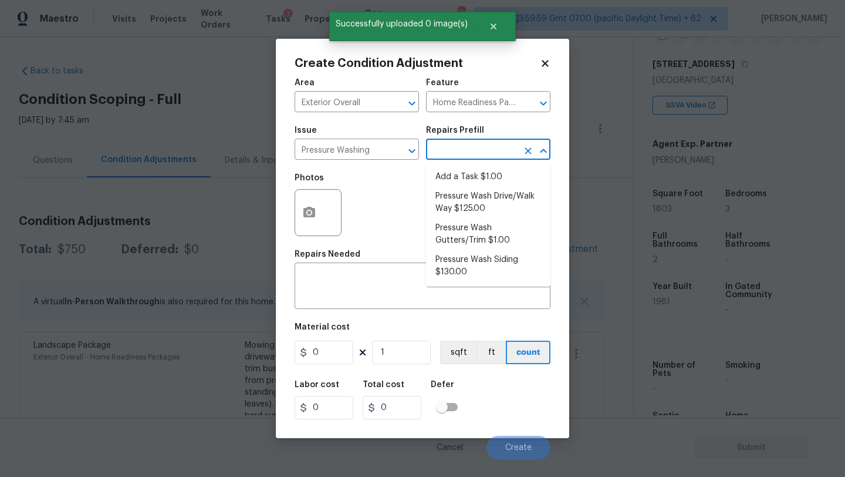
click at [454, 159] on input "text" at bounding box center [472, 150] width 92 height 18
click at [363, 274] on div "x ​" at bounding box center [423, 286] width 256 height 43
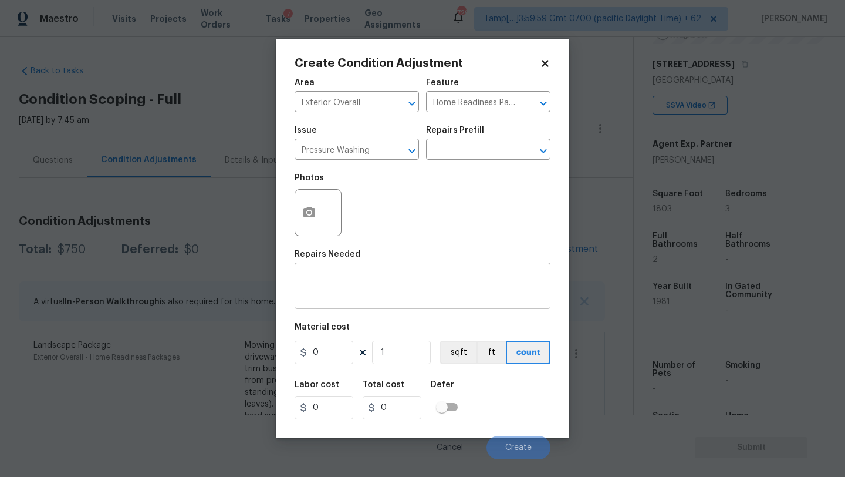
click at [345, 288] on textarea at bounding box center [423, 287] width 242 height 25
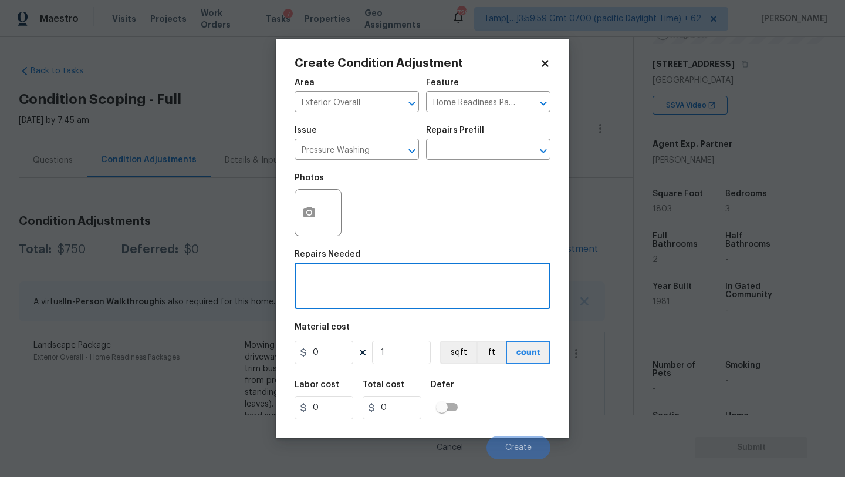
paste textarea "Pressure wash home, driveway, walkways/sidewalks and patio. Must use a surface …"
type textarea "Pressure wash home, driveway, walkways/sidewalks and patio. Must use a surface …"
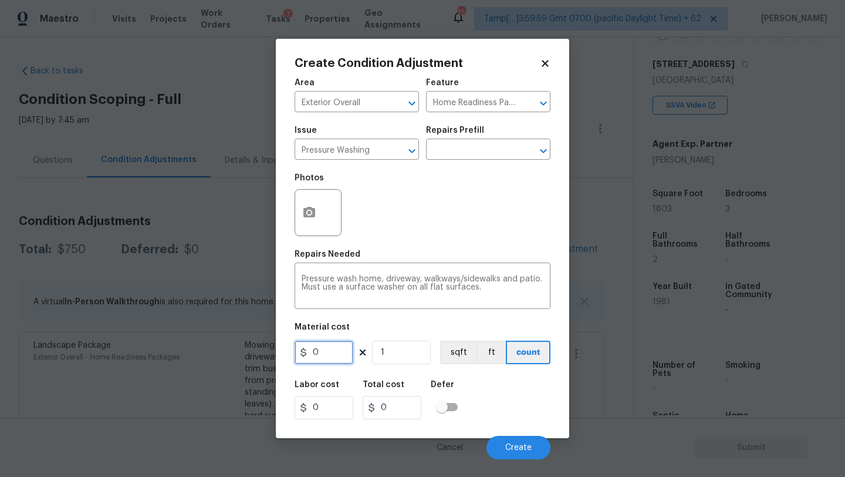
click at [318, 350] on input "0" at bounding box center [324, 351] width 59 height 23
type input "400"
click at [524, 457] on button "Create" at bounding box center [519, 447] width 64 height 23
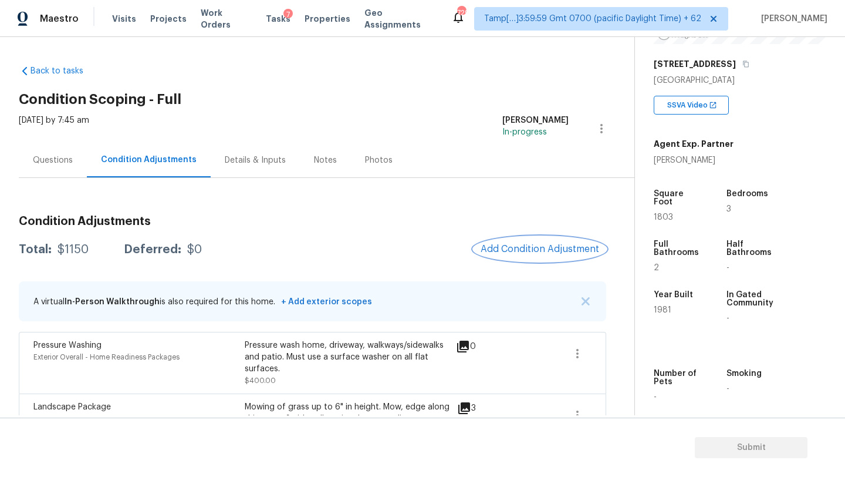
click at [522, 240] on button "Add Condition Adjustment" at bounding box center [540, 249] width 133 height 25
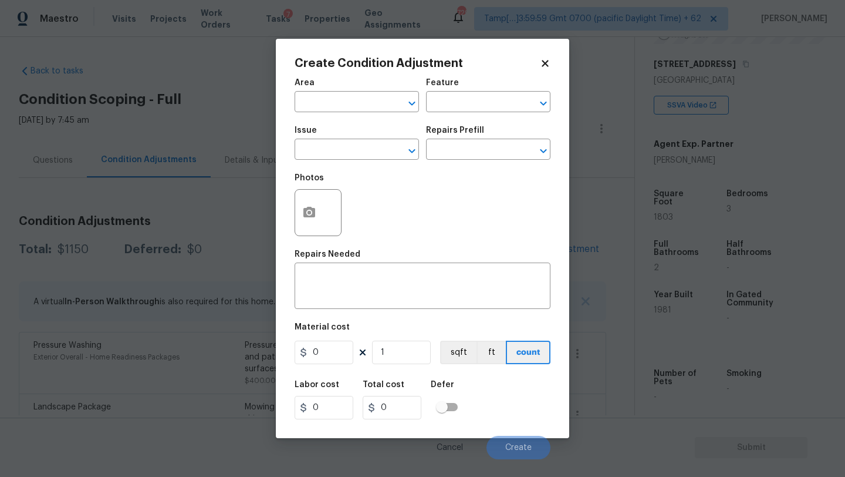
click at [308, 93] on div "Area" at bounding box center [357, 86] width 124 height 15
click at [308, 94] on input "text" at bounding box center [341, 103] width 92 height 18
click at [332, 151] on li "Exterior Overall" at bounding box center [357, 148] width 124 height 19
type input "Exterior Overall"
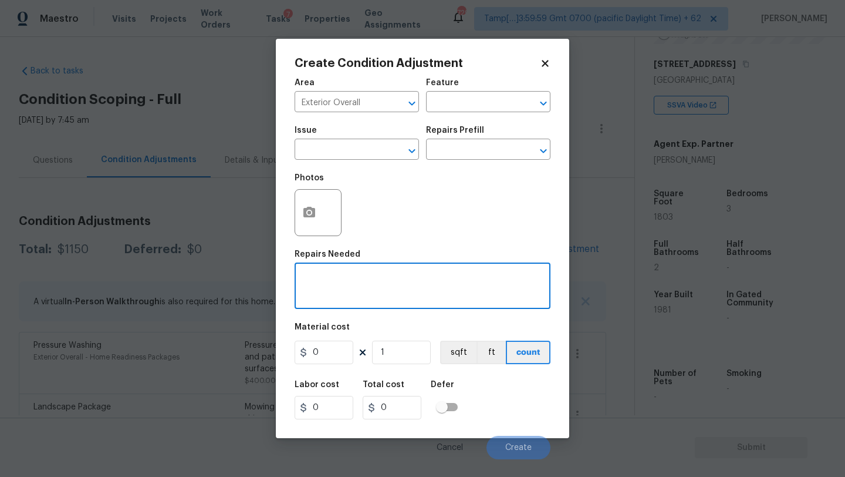
click at [339, 281] on textarea at bounding box center [423, 287] width 242 height 25
paste textarea "Repairs to siding, stucco, or paint"
type textarea "Repairs to siding, stucco, or paint"
click at [336, 360] on input "0" at bounding box center [324, 351] width 59 height 23
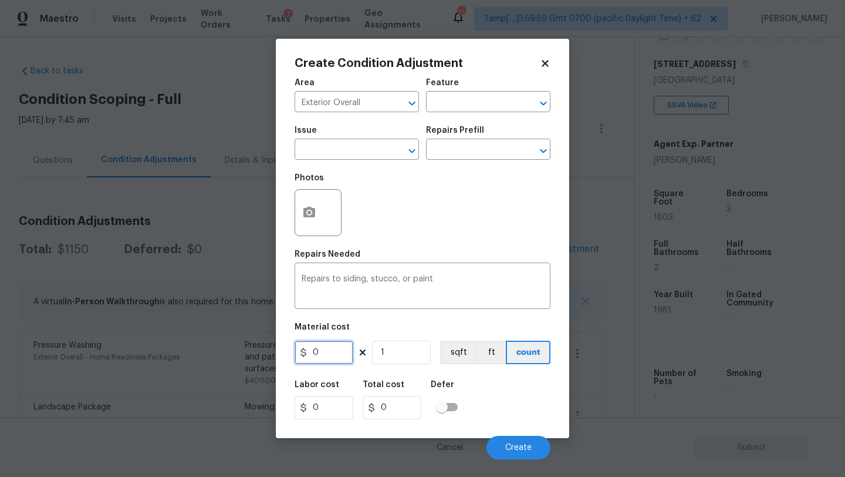
click at [336, 360] on input "0" at bounding box center [324, 351] width 59 height 23
type input "1.5"
click at [403, 357] on input "1" at bounding box center [401, 351] width 59 height 23
type input "19"
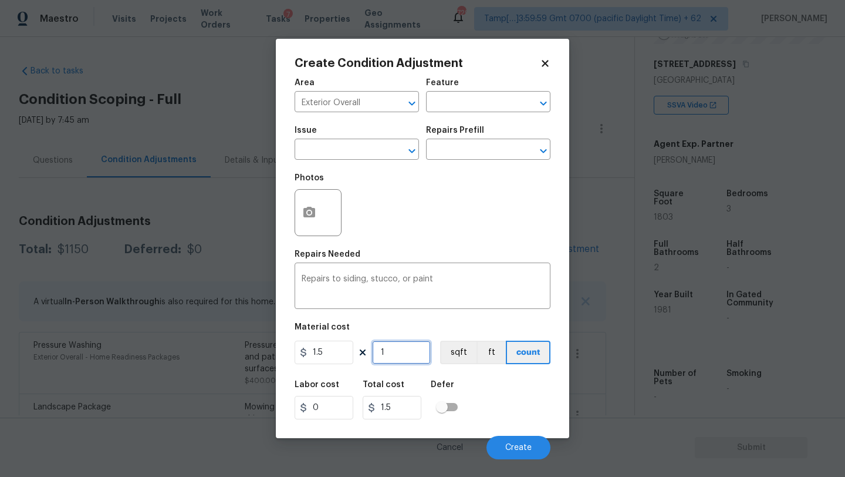
type input "28.5"
type input "1"
type input "1.5"
type input "18"
type input "27"
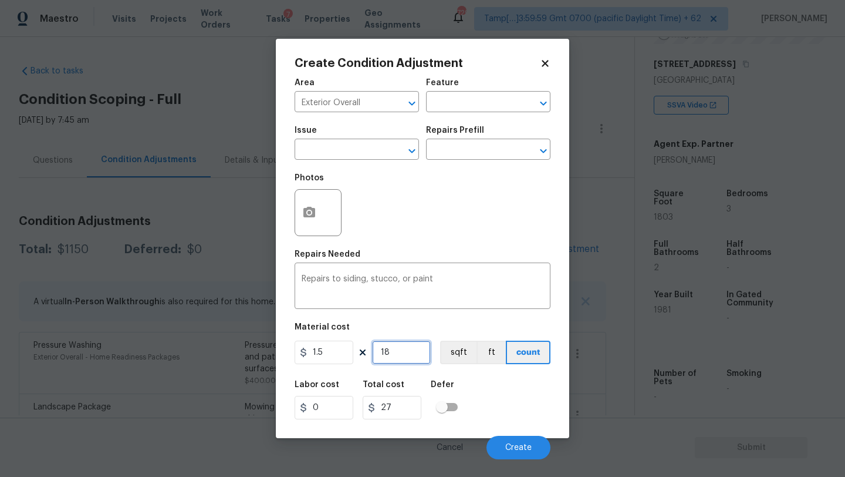
type input "180"
type input "270"
type input "1803"
type input "2704.5"
type input "1803"
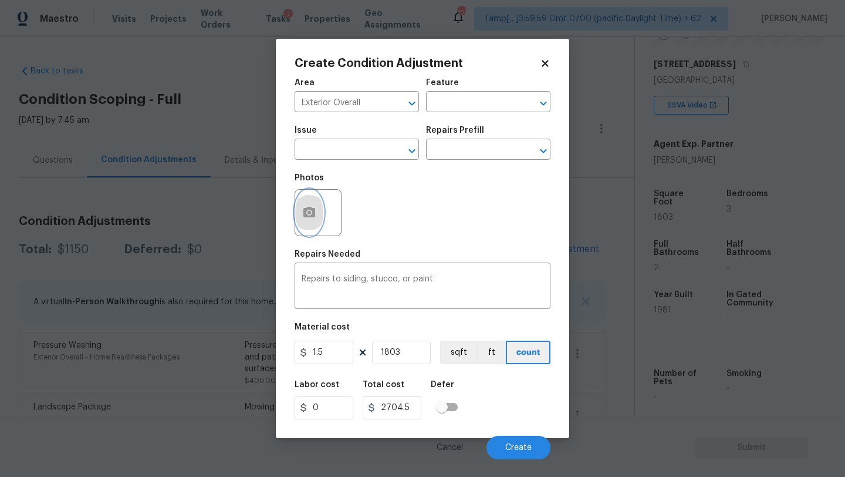
click at [313, 214] on icon "button" at bounding box center [309, 212] width 12 height 11
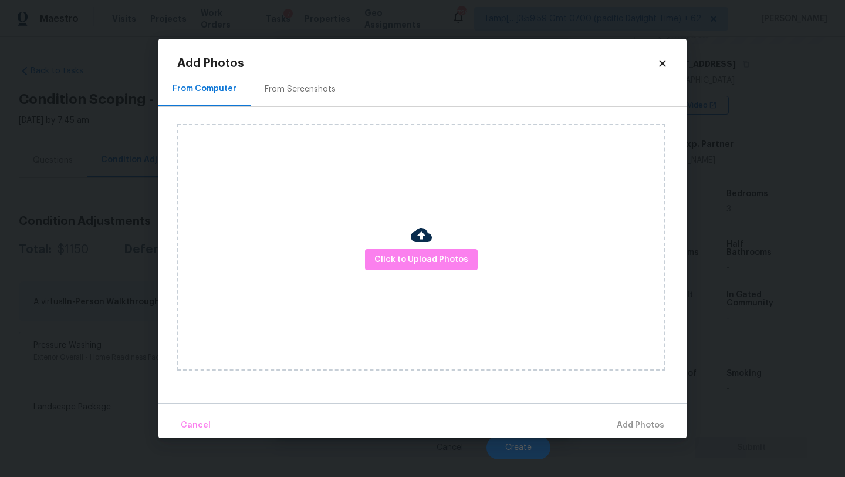
click at [305, 104] on div "From Screenshots" at bounding box center [300, 89] width 99 height 35
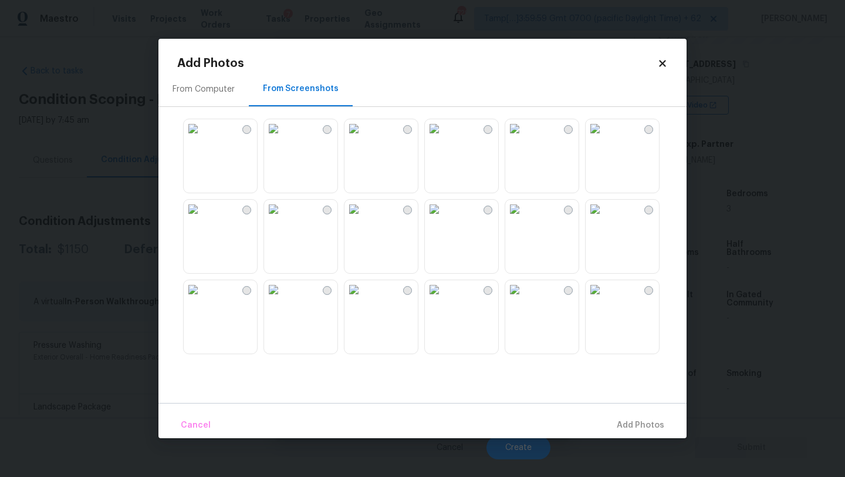
click at [363, 218] on img at bounding box center [354, 209] width 19 height 19
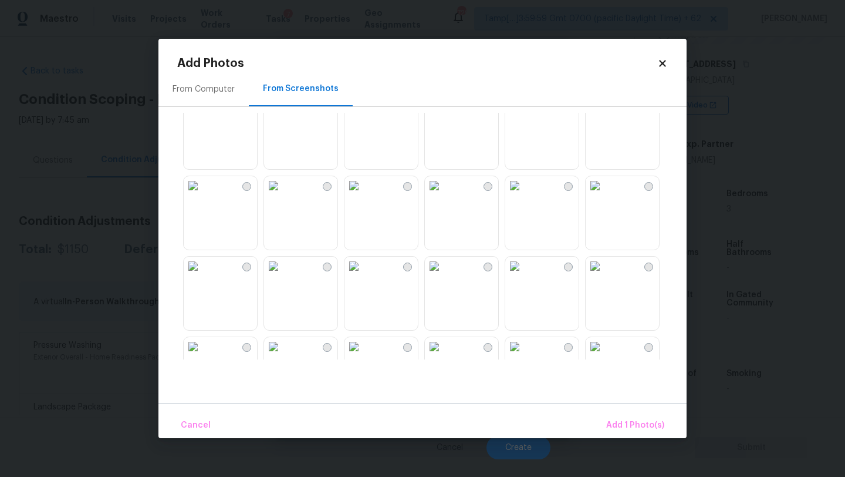
scroll to position [605, 0]
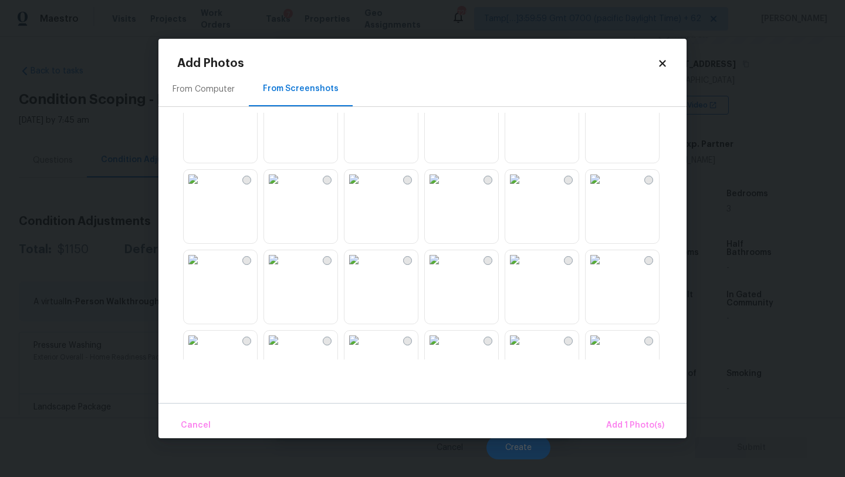
click at [363, 185] on img at bounding box center [354, 179] width 19 height 19
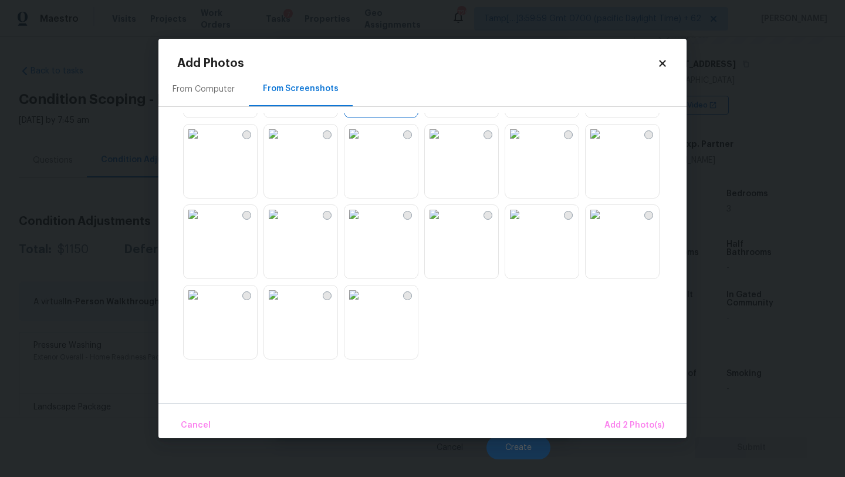
click at [363, 224] on img at bounding box center [354, 214] width 19 height 19
click at [616, 433] on button "Add 3 Photo(s)" at bounding box center [635, 425] width 69 height 25
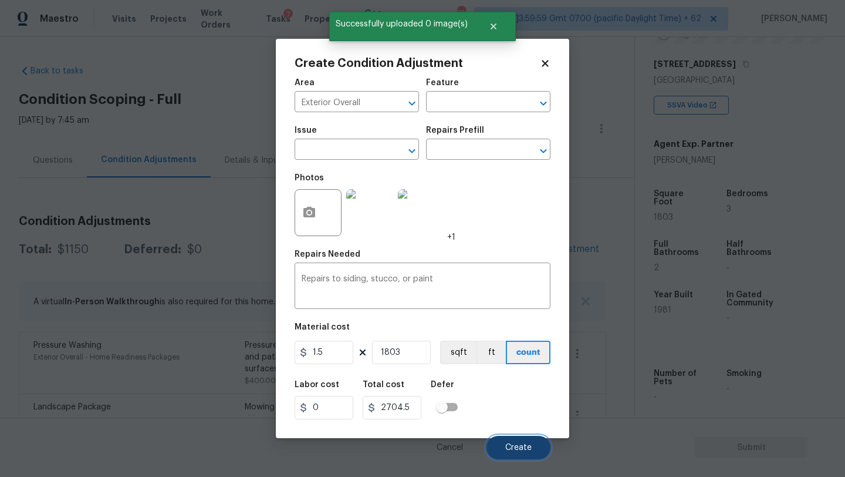
click at [529, 441] on button "Create" at bounding box center [519, 447] width 64 height 23
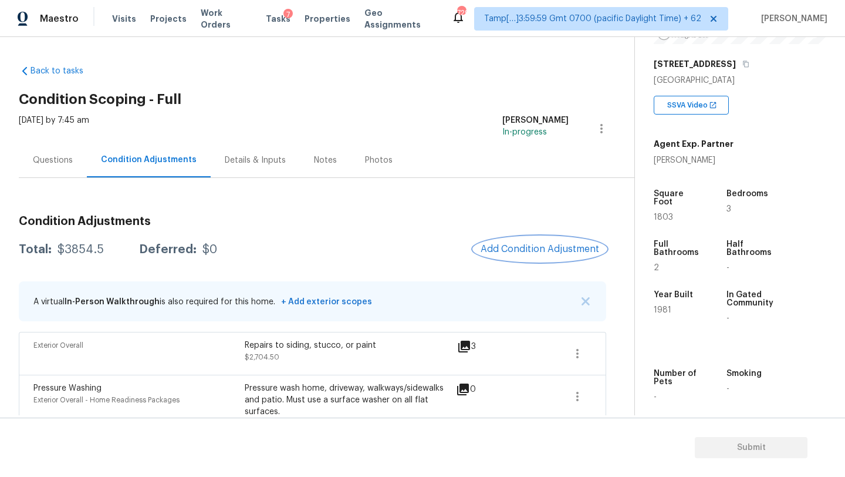
click at [512, 238] on button "Add Condition Adjustment" at bounding box center [540, 249] width 133 height 25
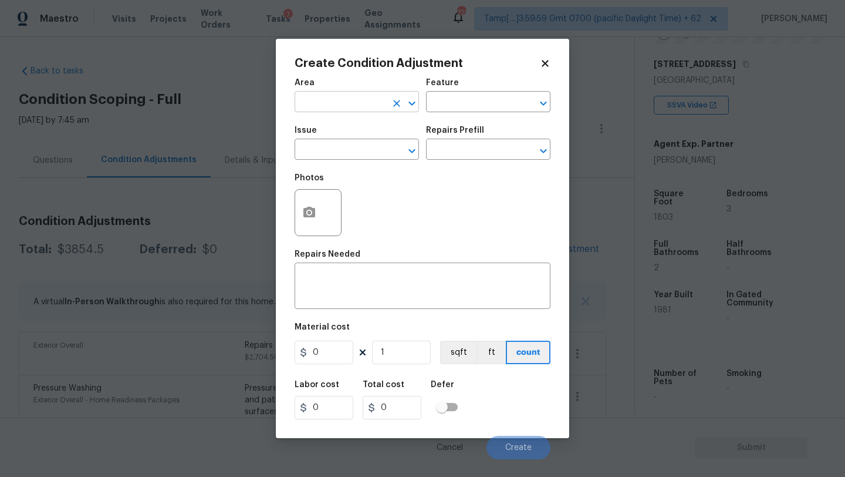
click at [514, 248] on div "Area ​ Feature ​ Issue ​ Repairs Prefill ​ Photos Repairs Needed x ​ Material c…" at bounding box center [423, 265] width 256 height 387
click at [356, 111] on input "text" at bounding box center [341, 103] width 92 height 18
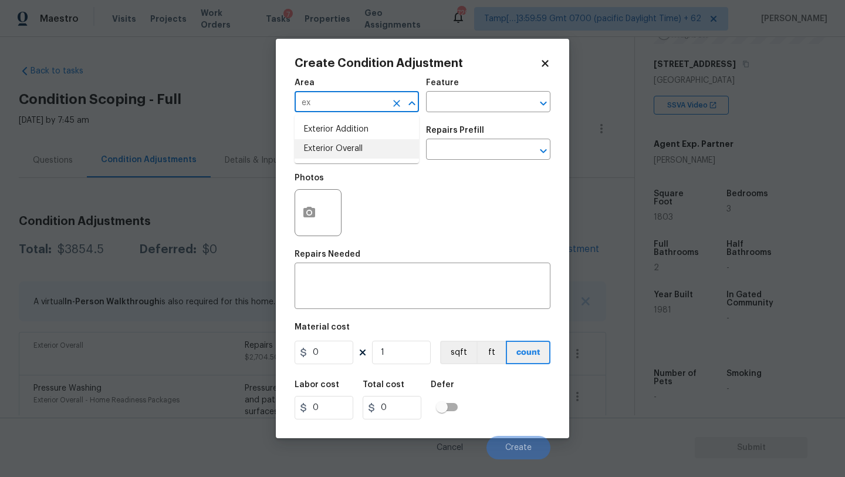
click at [360, 150] on li "Exterior Overall" at bounding box center [357, 148] width 124 height 19
type input "Exterior Overall"
click at [482, 104] on input "text" at bounding box center [472, 103] width 92 height 18
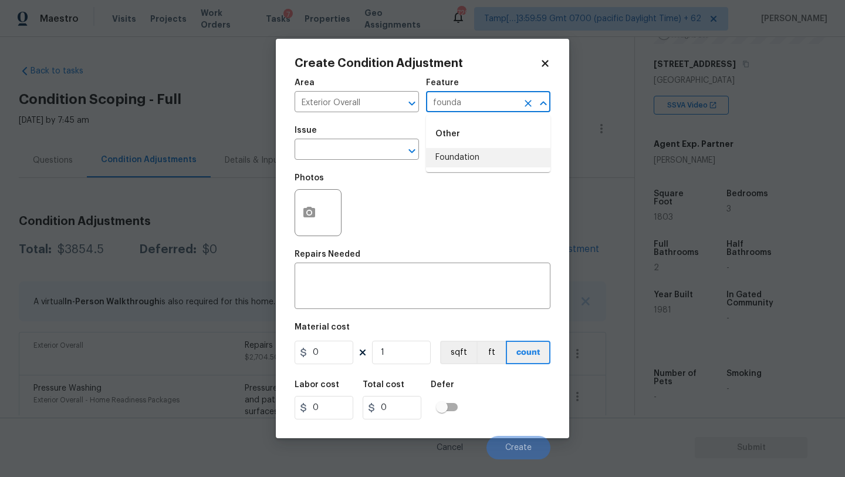
click at [485, 160] on li "Foundation" at bounding box center [488, 157] width 124 height 19
type input "Foundation"
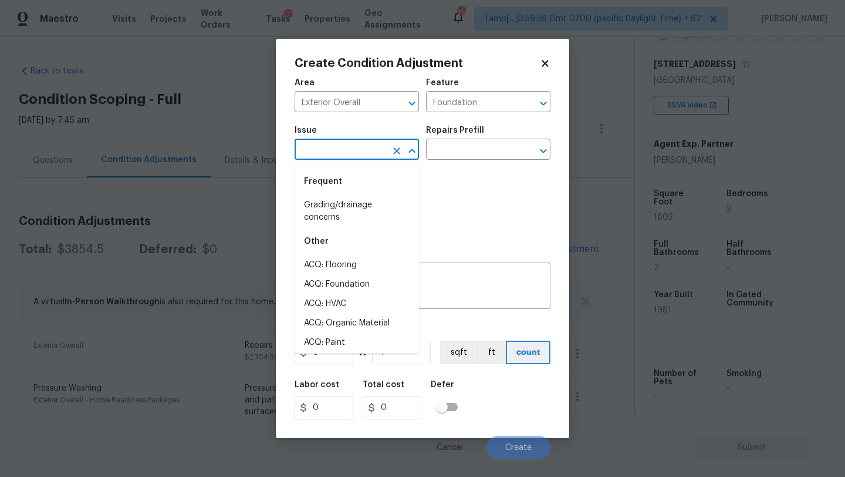
click at [377, 155] on input "text" at bounding box center [341, 150] width 92 height 18
drag, startPoint x: 332, startPoint y: 272, endPoint x: 332, endPoint y: 281, distance: 8.8
click at [332, 281] on li "ACQ: Foundation" at bounding box center [357, 284] width 124 height 19
type input "ACQ: Foundation"
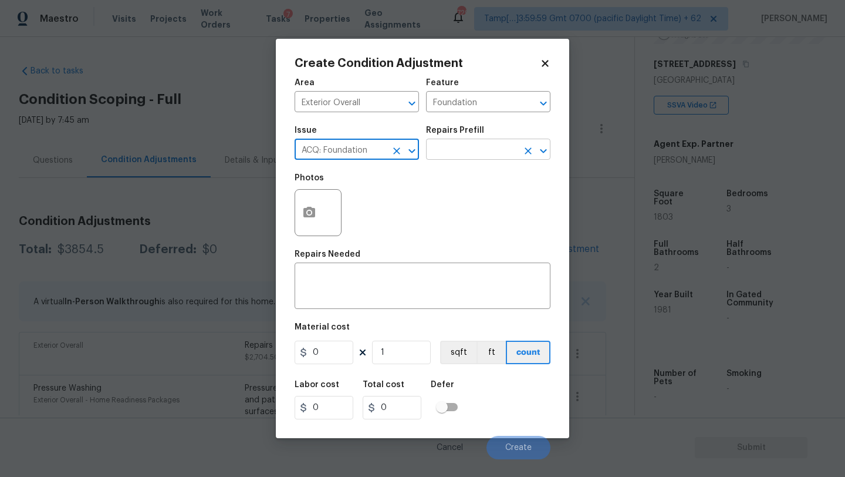
click at [472, 154] on input "text" at bounding box center [472, 150] width 92 height 18
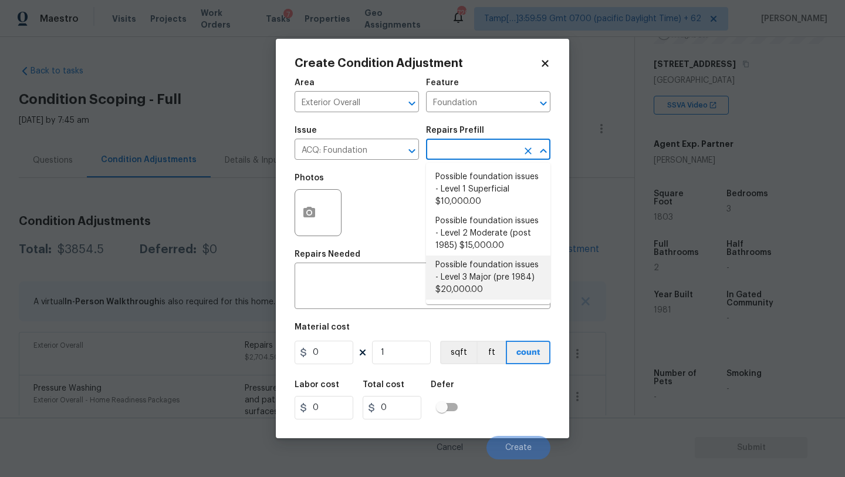
click at [464, 279] on li "Possible foundation issues - Level 3 Major (pre 1984) $20,000.00" at bounding box center [488, 277] width 124 height 44
type input "Acquisition"
type textarea "Possible foundation issues - Level 3 Major: Disclaimer: This is NOT a technical…"
type input "20000"
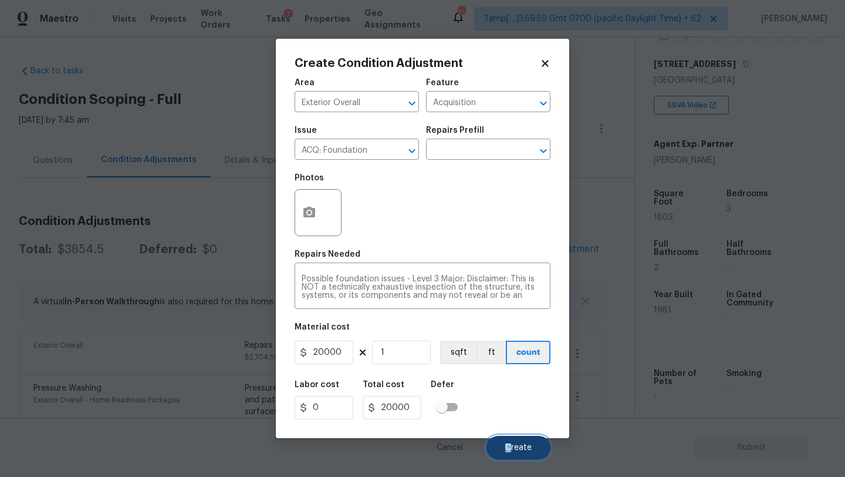
click at [510, 443] on span "Create" at bounding box center [518, 447] width 26 height 9
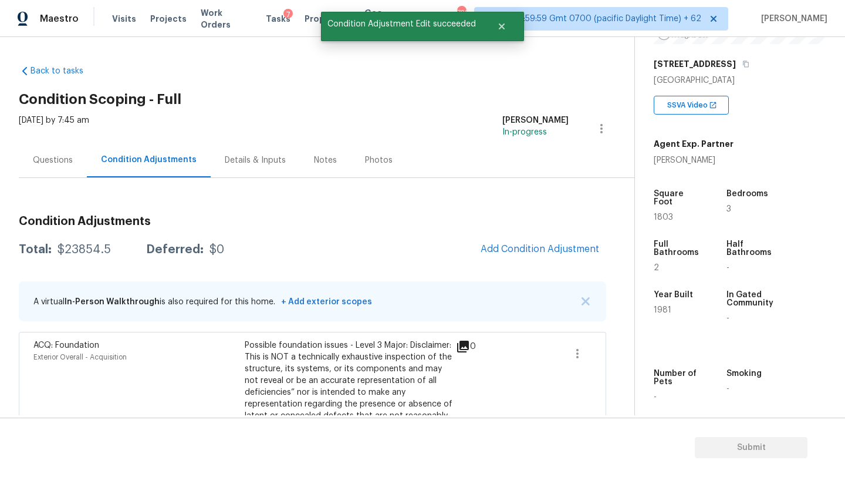
click at [498, 261] on span "Add Condition Adjustment" at bounding box center [540, 250] width 133 height 26
click at [498, 255] on button "Add Condition Adjustment" at bounding box center [540, 249] width 133 height 25
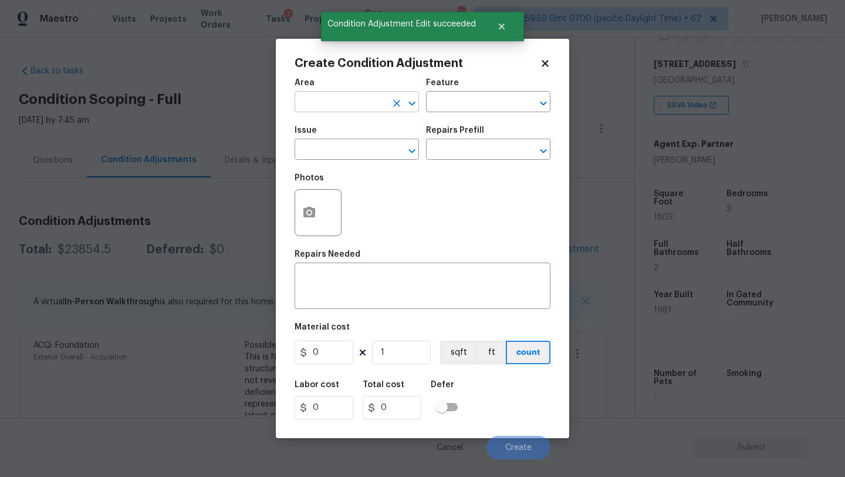
click at [317, 108] on input "text" at bounding box center [341, 103] width 92 height 18
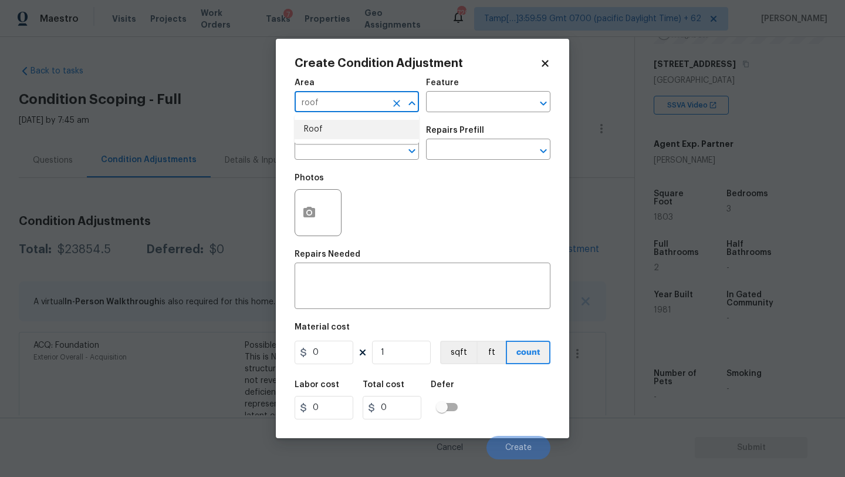
click at [316, 135] on li "Roof" at bounding box center [357, 129] width 124 height 19
type input "Roof"
click at [447, 116] on div "Area Roof ​ Feature ​" at bounding box center [423, 96] width 256 height 48
click at [447, 115] on div "Area Roof ​ Feature ​" at bounding box center [423, 96] width 256 height 48
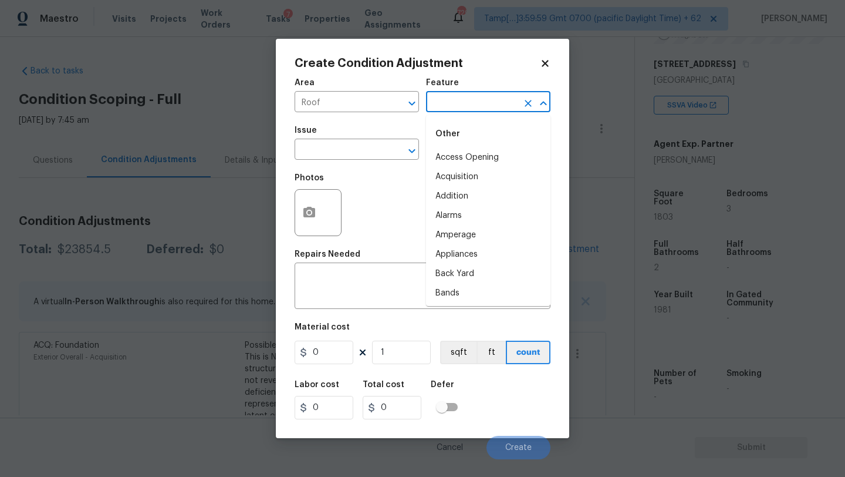
click at [448, 105] on input "text" at bounding box center [472, 103] width 92 height 18
click at [449, 181] on li "Roof" at bounding box center [488, 176] width 124 height 19
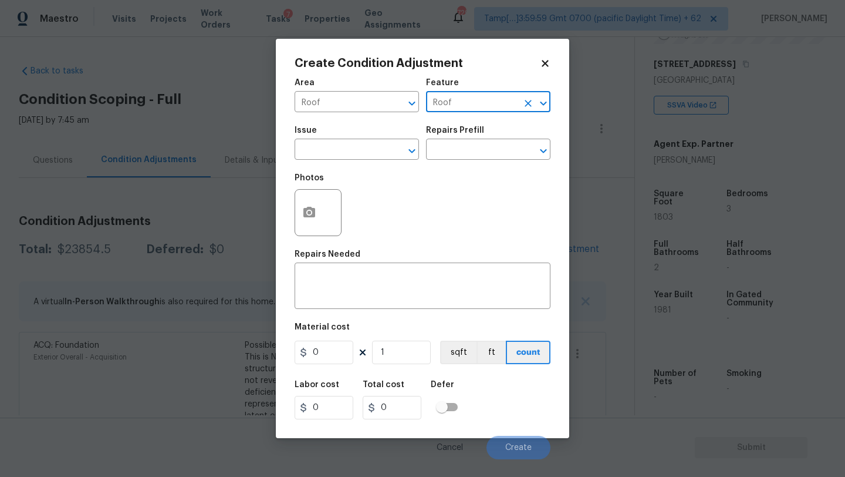
type input "Roof"
click at [353, 140] on div "Issue" at bounding box center [357, 133] width 124 height 15
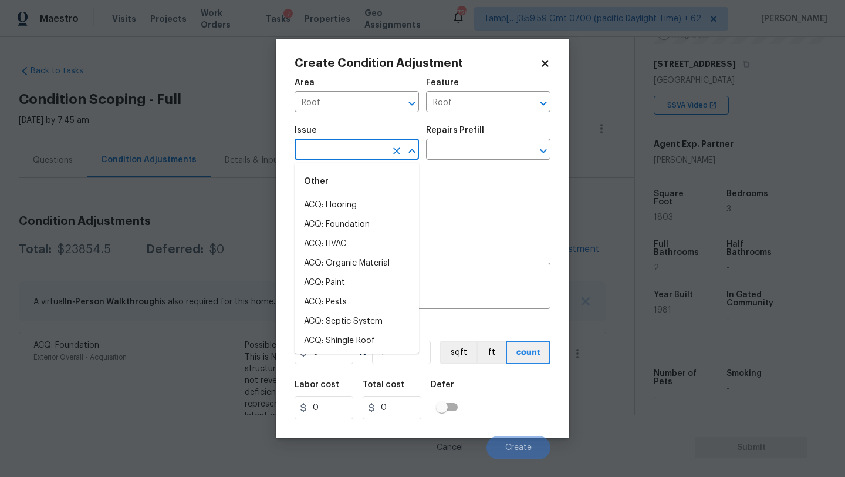
click at [354, 147] on input "text" at bounding box center [341, 150] width 92 height 18
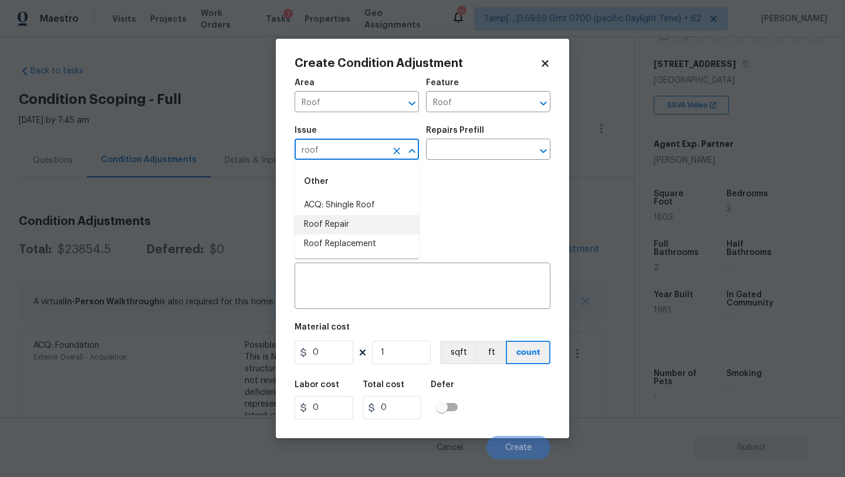
click at [346, 230] on li "Roof Repair" at bounding box center [357, 224] width 124 height 19
type input "Roof Repair"
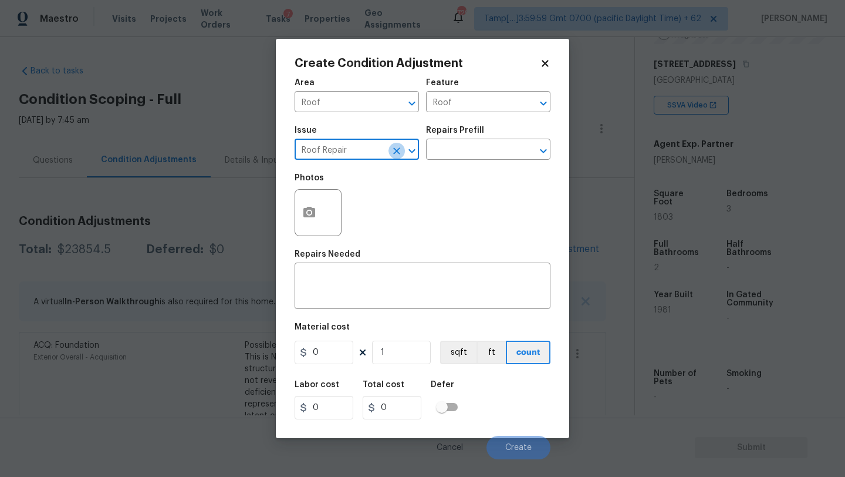
click at [394, 148] on icon "Clear" at bounding box center [396, 150] width 7 height 7
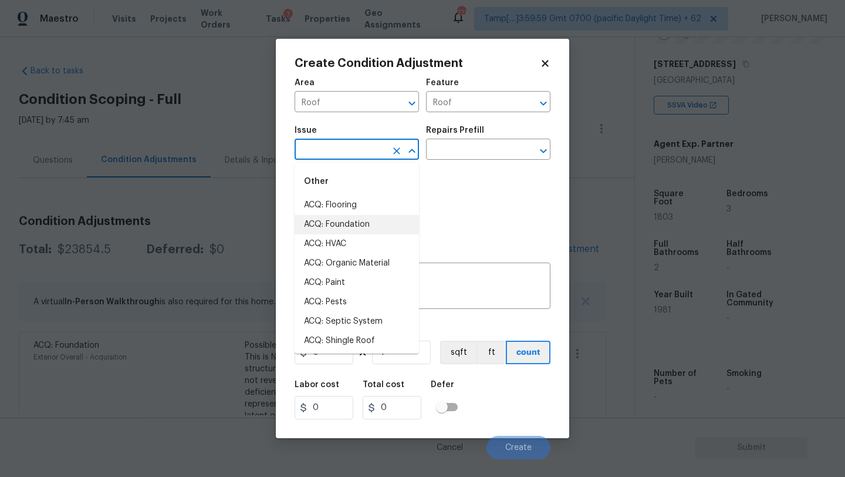
click at [326, 154] on input "text" at bounding box center [341, 150] width 92 height 18
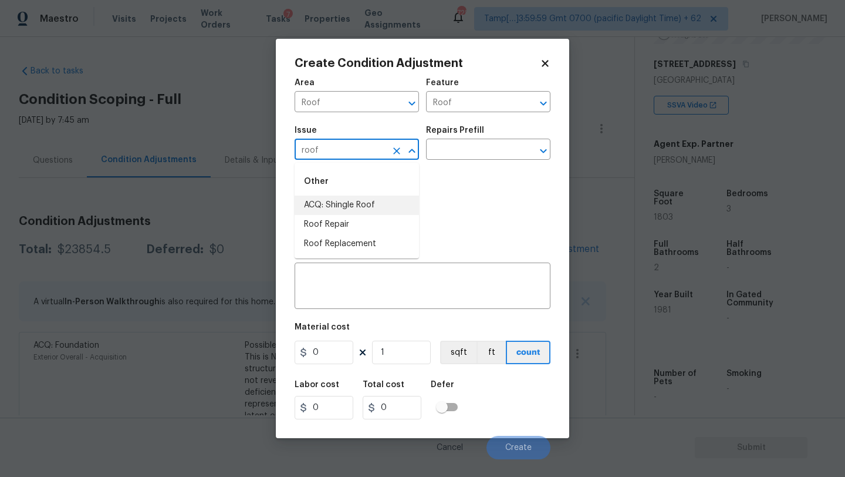
click at [325, 197] on li "ACQ: Shingle Roof" at bounding box center [357, 204] width 124 height 19
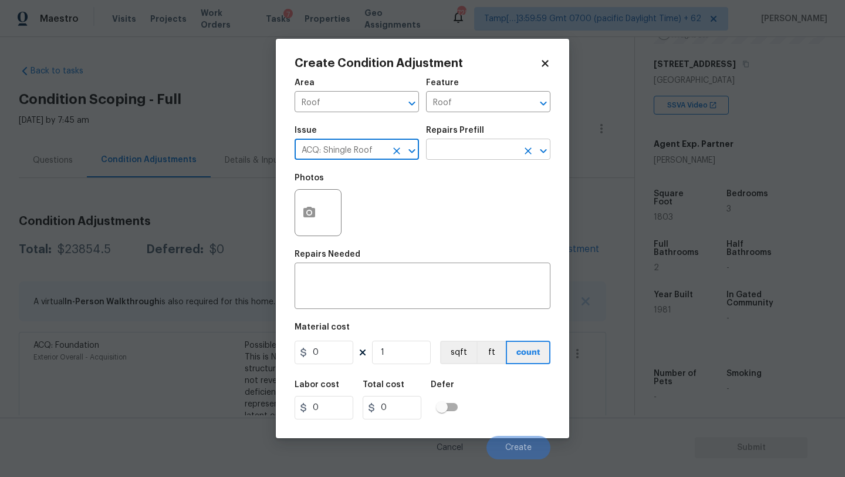
type input "ACQ: Shingle Roof"
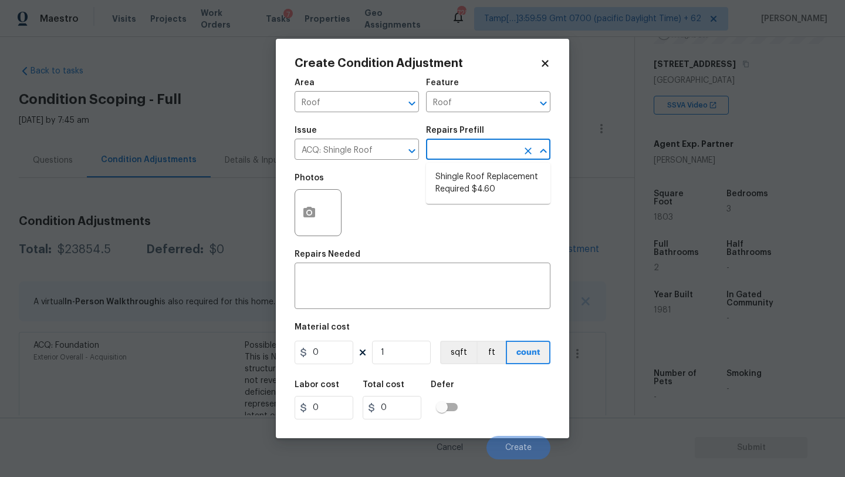
click at [473, 149] on input "text" at bounding box center [472, 150] width 92 height 18
click at [470, 181] on li "Shingle Roof Replacement Required $4.60" at bounding box center [488, 183] width 124 height 32
type input "Acquisition"
type textarea "Acquisition Scope: Shingle Roof Replacement Required."
type input "4.6"
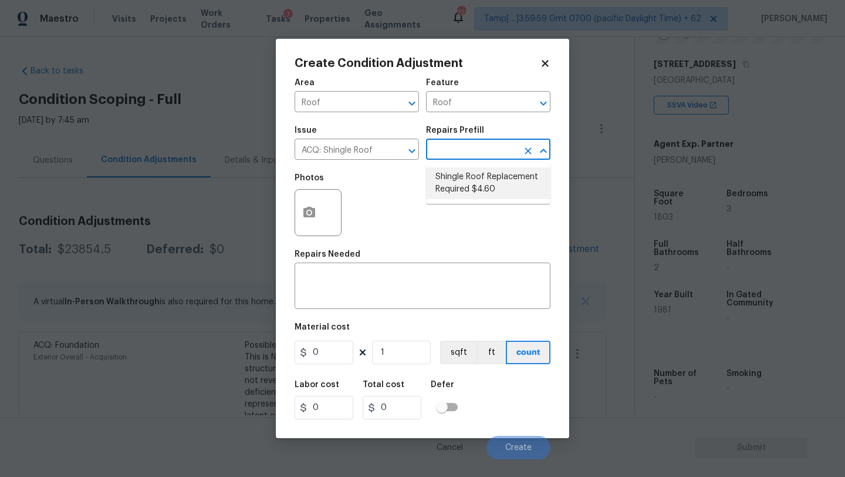
type input "4.6"
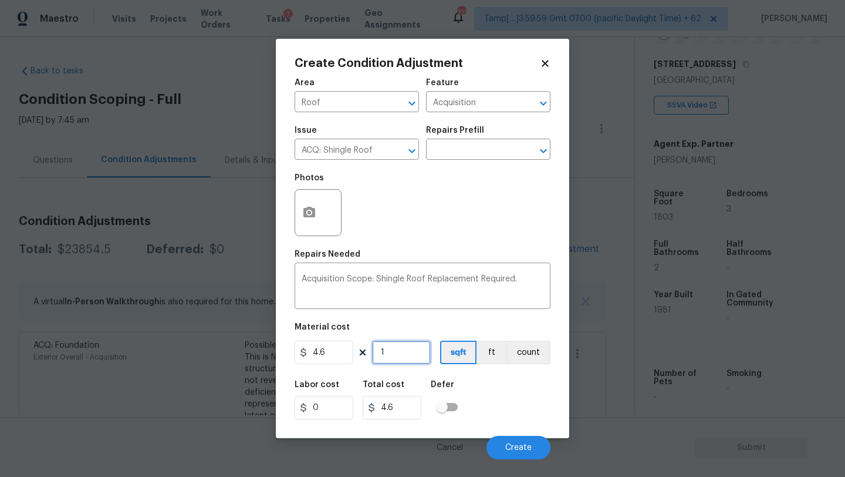
click at [400, 343] on input "1" at bounding box center [401, 351] width 59 height 23
type input "18"
type input "82.8"
type input "180"
type input "828"
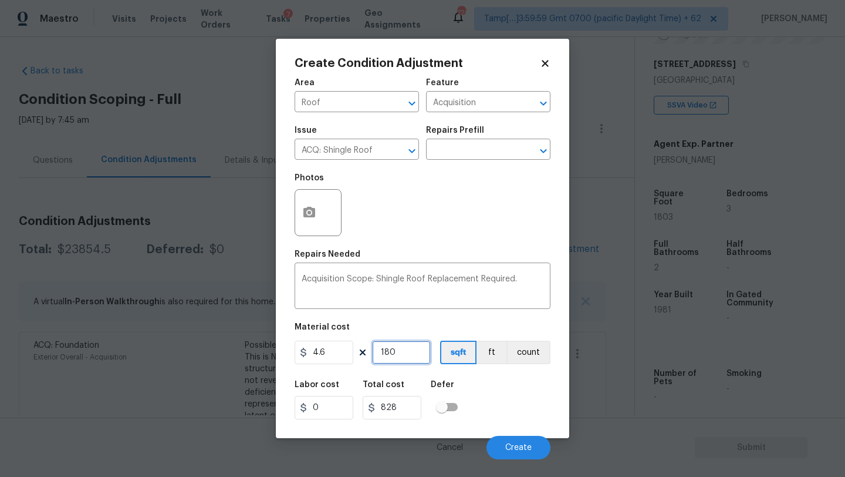
type input "1803"
type input "8293.8"
type input "1803"
click at [527, 452] on span "Create" at bounding box center [518, 447] width 26 height 9
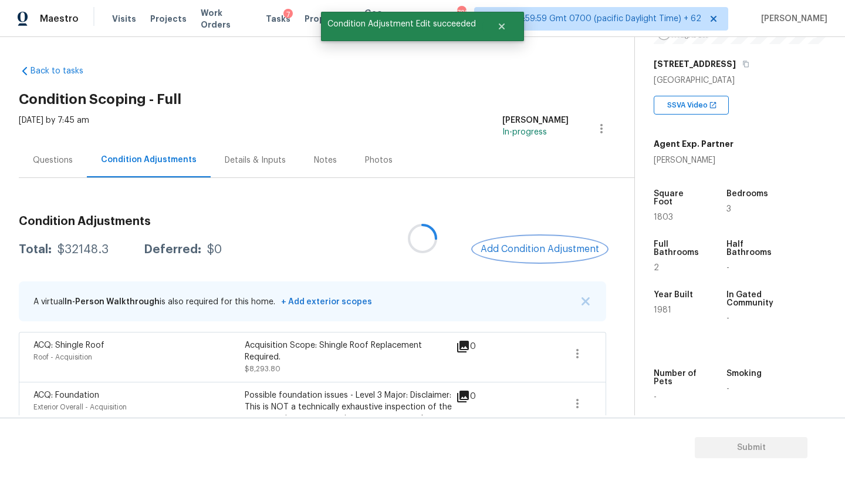
click at [528, 239] on button "Add Condition Adjustment" at bounding box center [540, 249] width 133 height 25
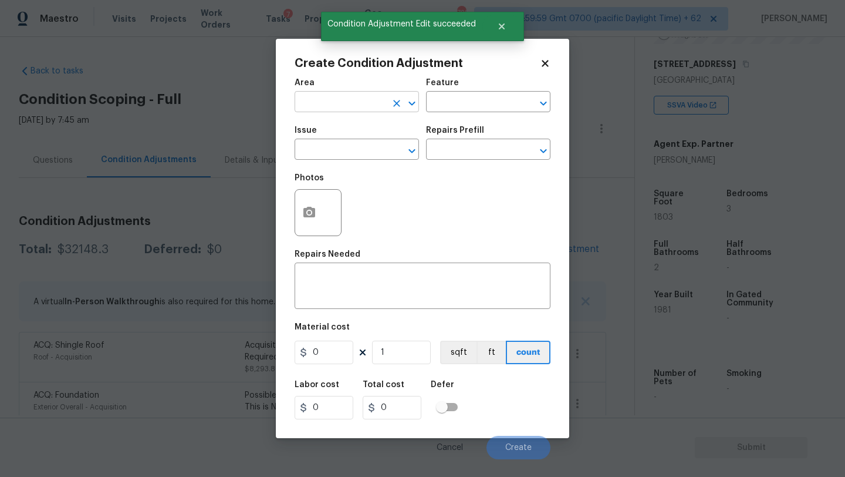
click at [310, 101] on input "text" at bounding box center [341, 103] width 92 height 18
click at [316, 124] on li "HVAC" at bounding box center [357, 129] width 124 height 19
type input "HVAC"
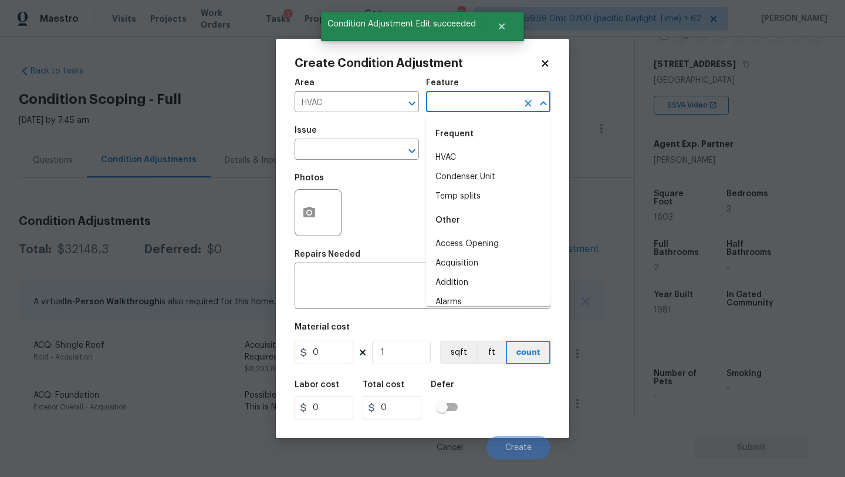
click at [450, 94] on input "text" at bounding box center [472, 103] width 92 height 18
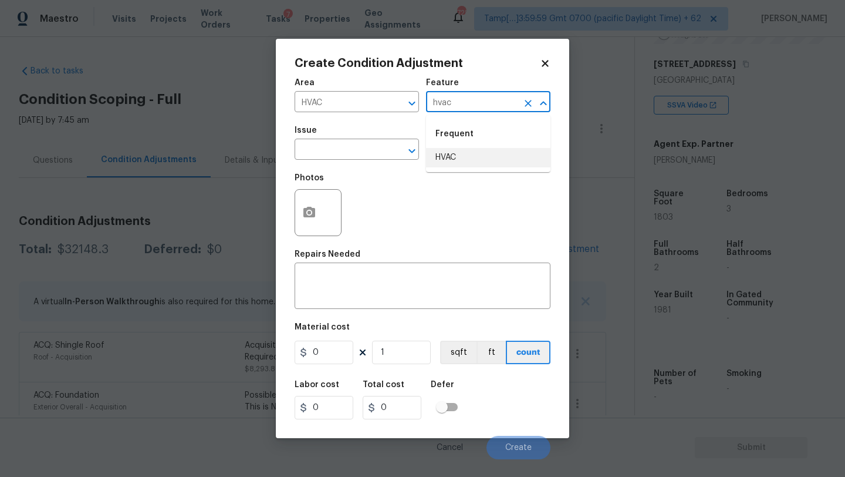
click at [444, 150] on li "HVAC" at bounding box center [488, 157] width 124 height 19
type input "HVAC"
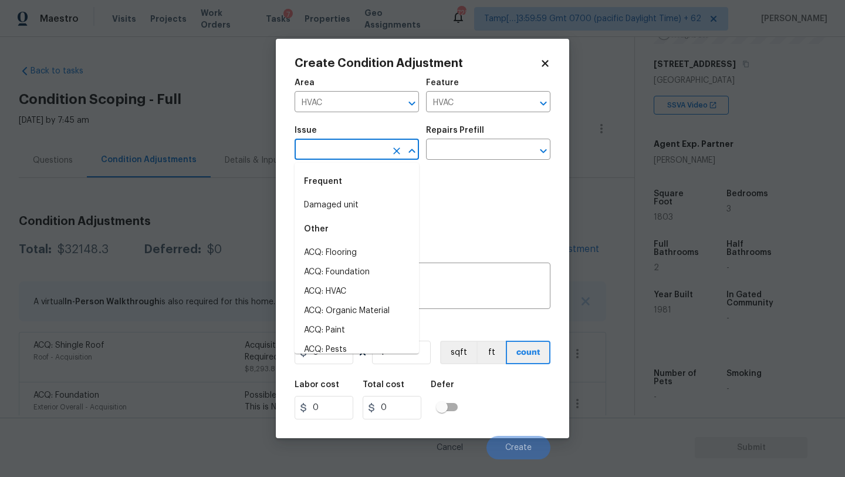
click at [324, 150] on input "text" at bounding box center [341, 150] width 92 height 18
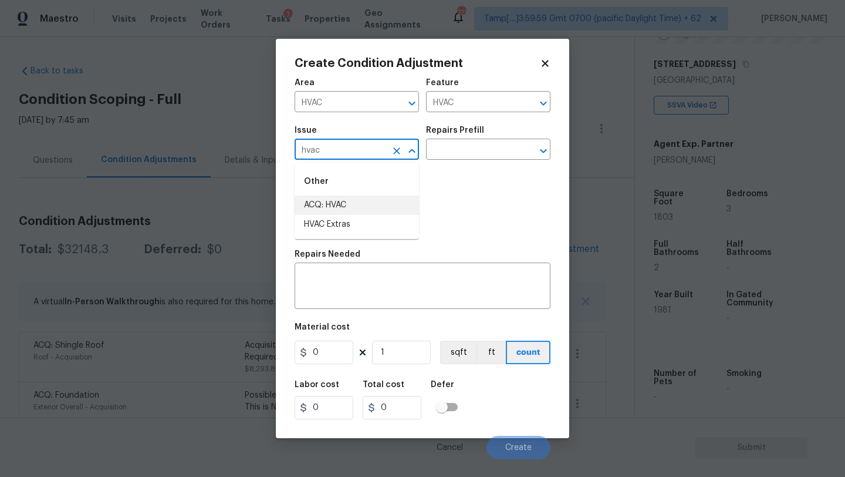
click at [339, 201] on li "ACQ: HVAC" at bounding box center [357, 204] width 124 height 19
type input "ACQ: HVAC"
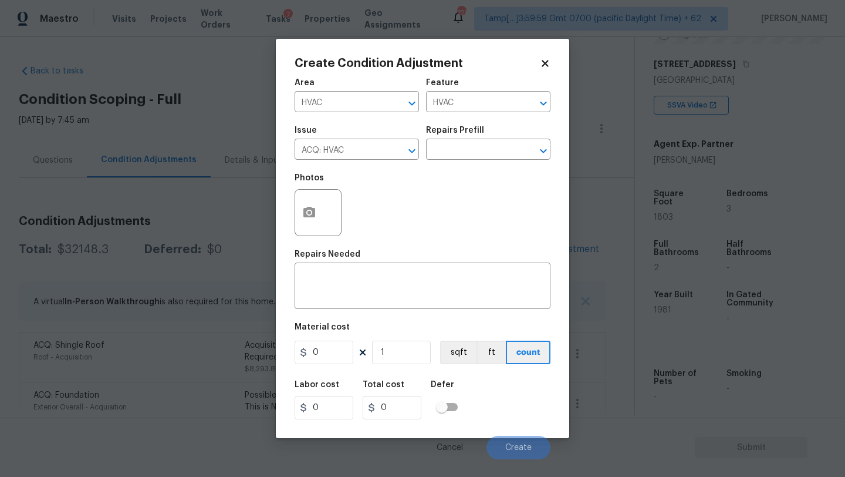
click at [457, 163] on div "Issue ACQ: HVAC ​ Repairs Prefill ​" at bounding box center [423, 143] width 256 height 48
click at [460, 161] on div "Issue ACQ: HVAC ​ Repairs Prefill ​" at bounding box center [423, 143] width 256 height 48
click at [462, 157] on input "text" at bounding box center [472, 150] width 92 height 18
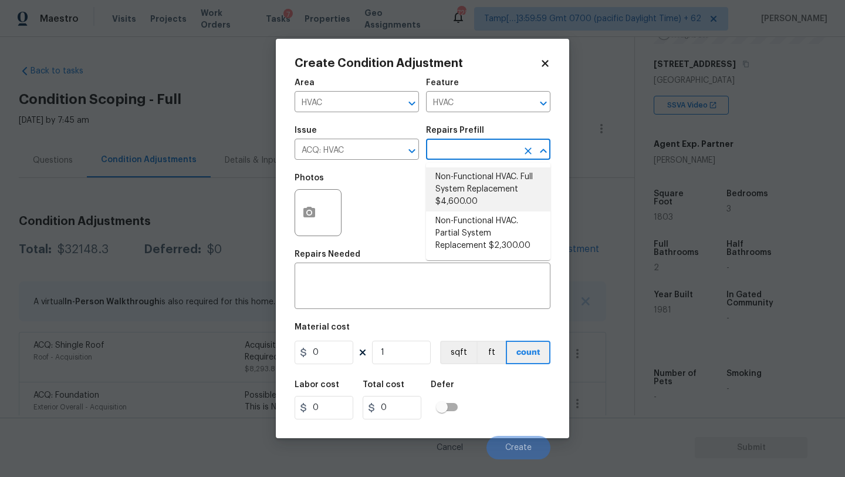
click at [462, 199] on li "Non-Functional HVAC. Full System Replacement $4,600.00" at bounding box center [488, 189] width 124 height 44
type input "Acquisition"
type textarea "Acquisition Scope: Full System Replacement"
type input "4600"
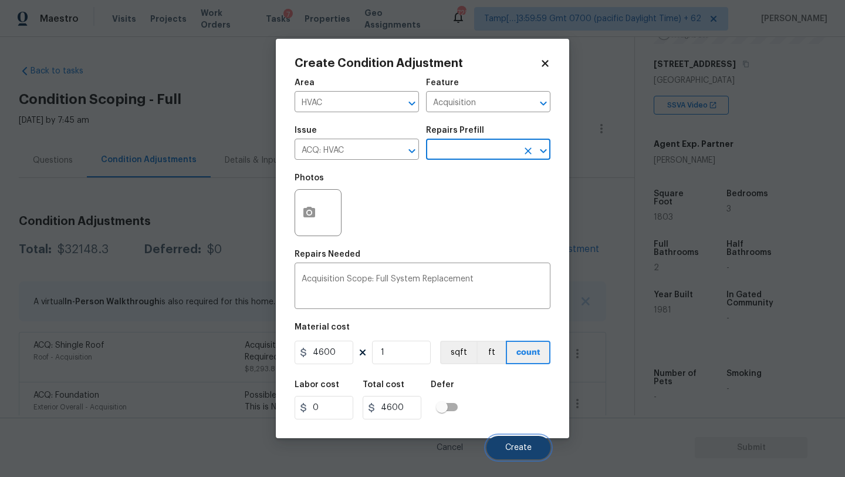
click at [528, 443] on span "Create" at bounding box center [518, 447] width 26 height 9
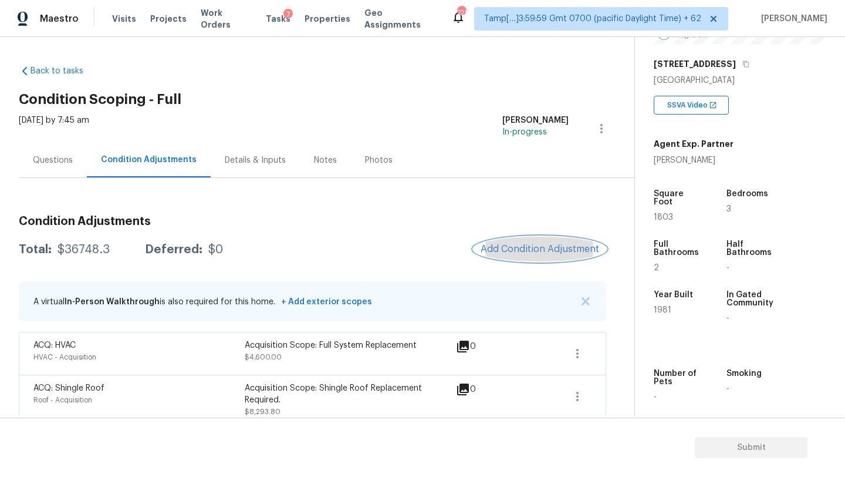
click at [542, 252] on span "Add Condition Adjustment" at bounding box center [540, 249] width 119 height 11
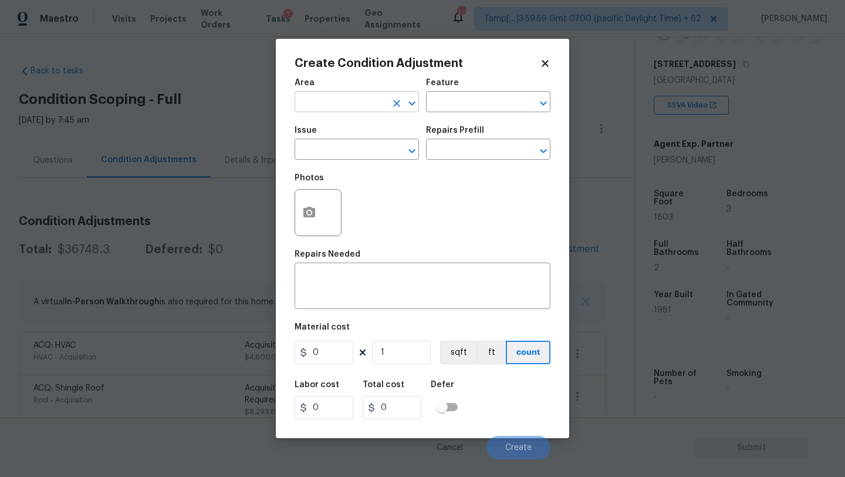
click at [334, 100] on input "text" at bounding box center [341, 103] width 92 height 18
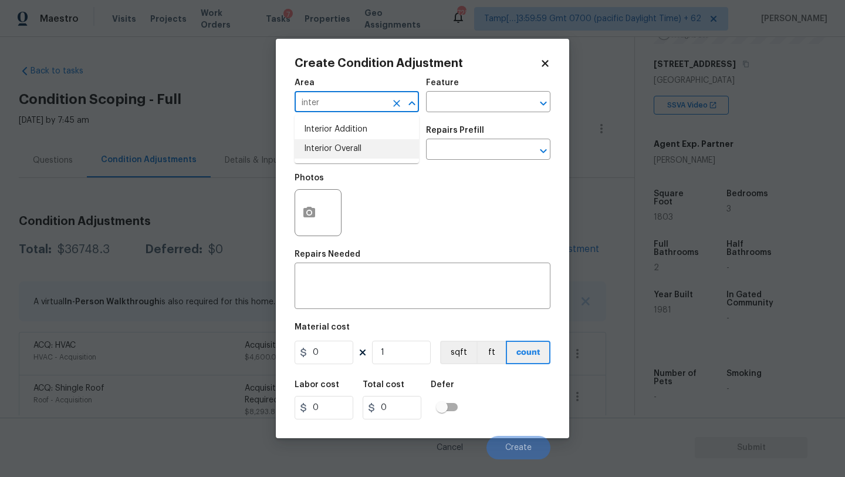
click at [342, 141] on li "Interior Overall" at bounding box center [357, 148] width 124 height 19
type input "Interior Overall"
click at [457, 112] on div "Area Interior Overall ​ Feature ​" at bounding box center [423, 96] width 256 height 48
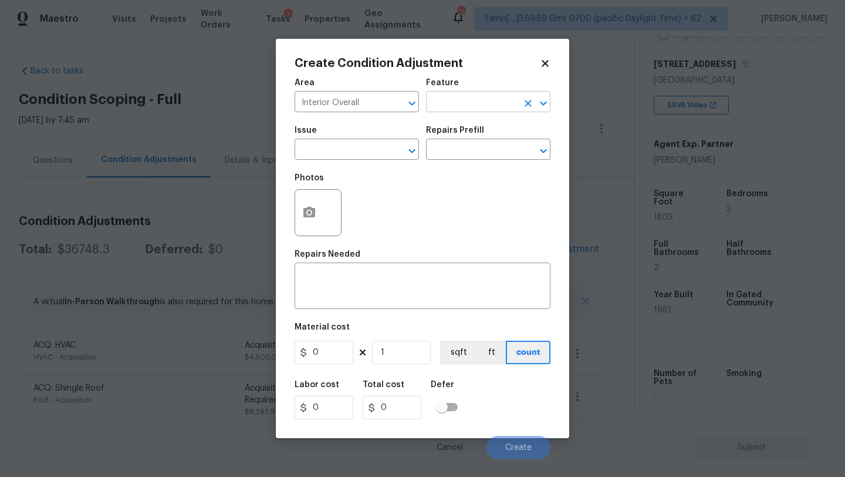
click at [461, 107] on input "text" at bounding box center [472, 103] width 92 height 18
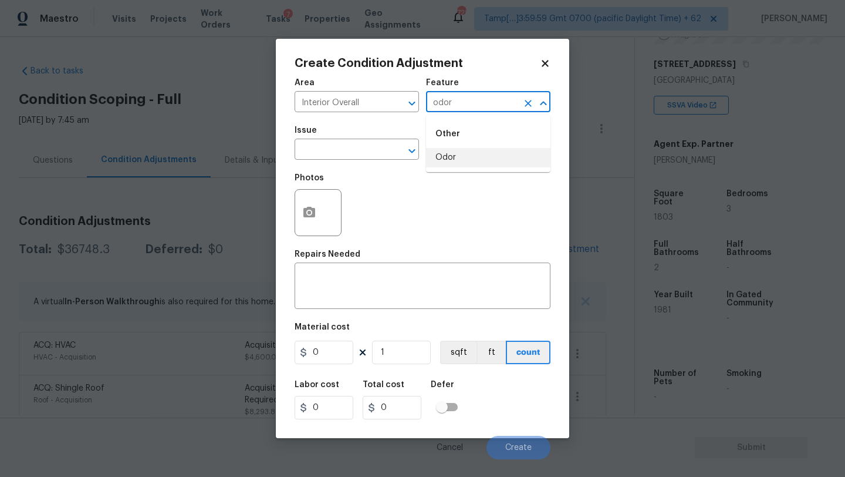
click at [446, 162] on li "Odor" at bounding box center [488, 157] width 124 height 19
type input "Odor"
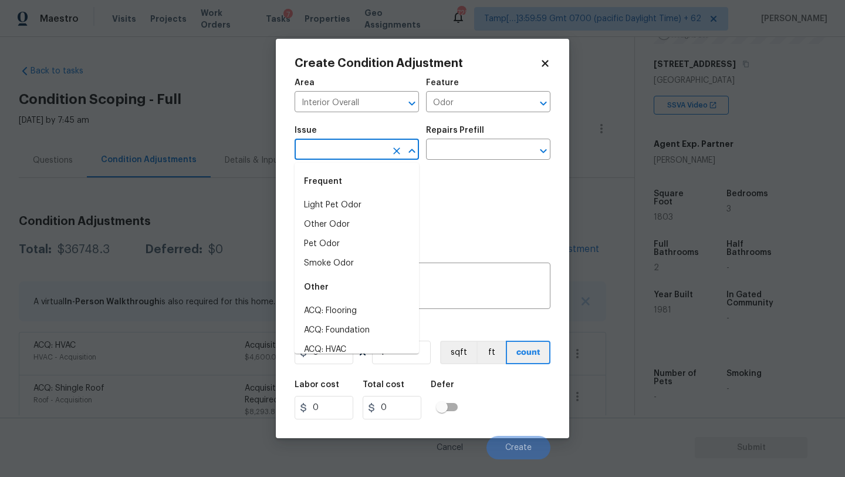
click at [330, 158] on input "text" at bounding box center [341, 150] width 92 height 18
click at [334, 225] on li "Other Odor" at bounding box center [357, 224] width 124 height 19
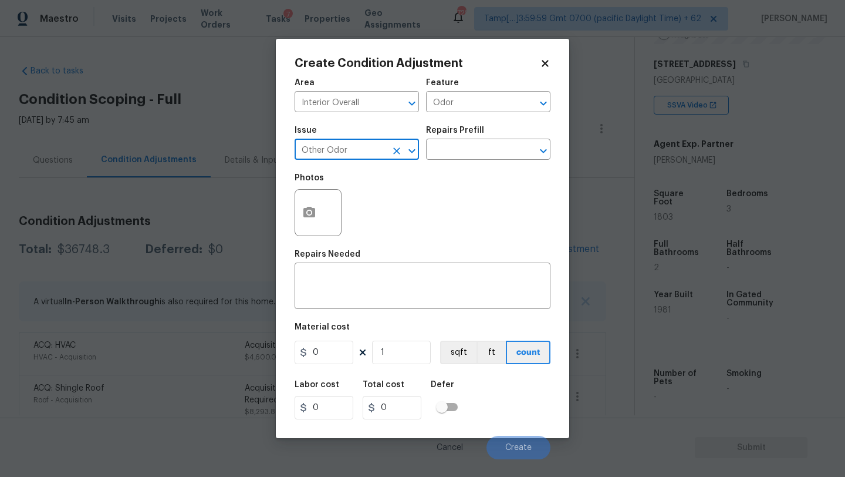
type input "Other Odor"
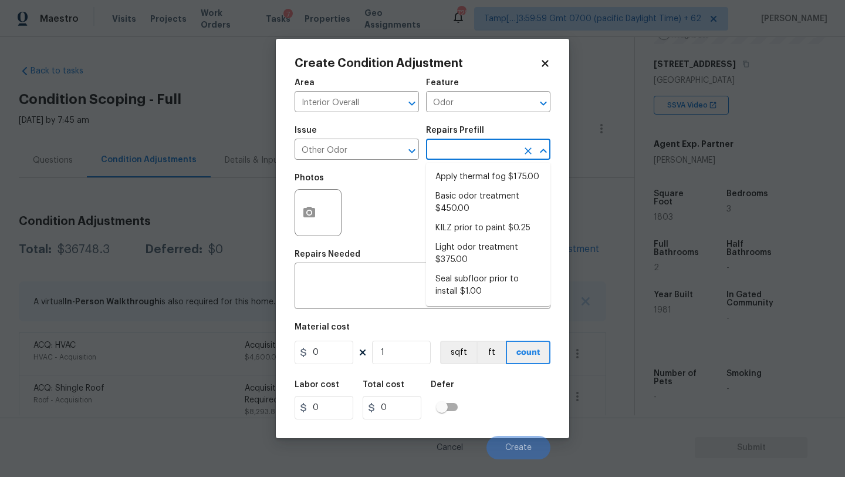
click at [473, 154] on input "text" at bounding box center [472, 150] width 92 height 18
click at [458, 204] on li "Basic odor treatment $450.00" at bounding box center [488, 203] width 124 height 32
type textarea "OD Odor Protocol: Heavy Odor present. Remediate home odor. Including but not li…"
type input "450"
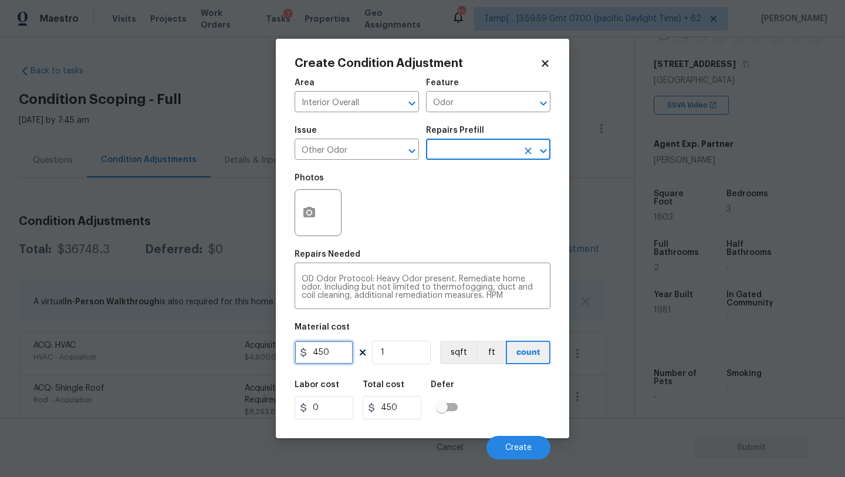
click at [331, 360] on input "450" at bounding box center [324, 351] width 59 height 23
type input "575"
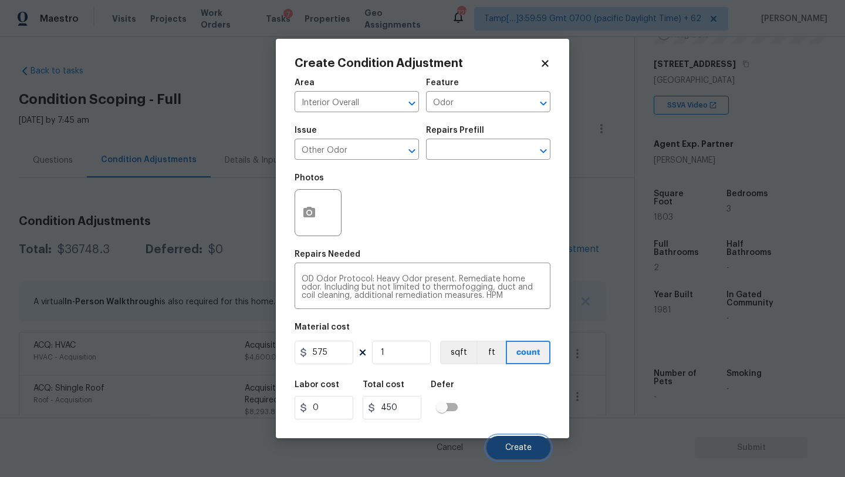
type input "575"
click at [510, 440] on button "Create" at bounding box center [519, 447] width 64 height 23
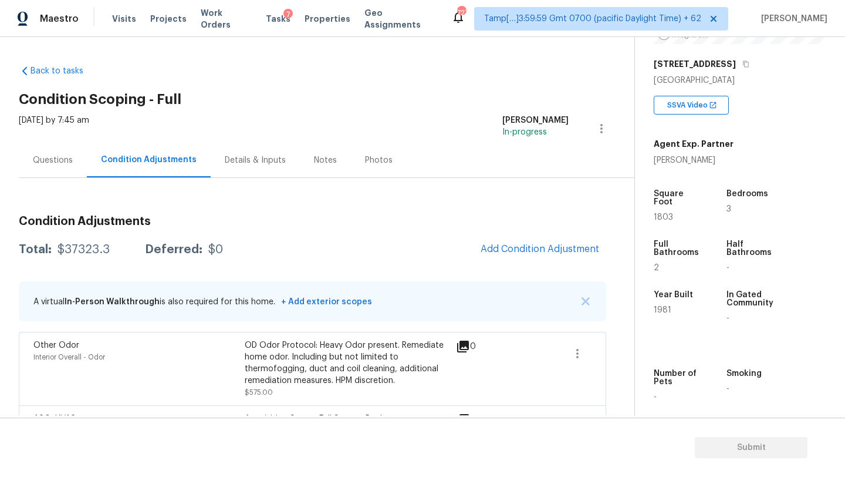
click at [90, 158] on div "Condition Adjustments" at bounding box center [149, 160] width 124 height 35
click at [67, 166] on div "Questions" at bounding box center [53, 160] width 68 height 35
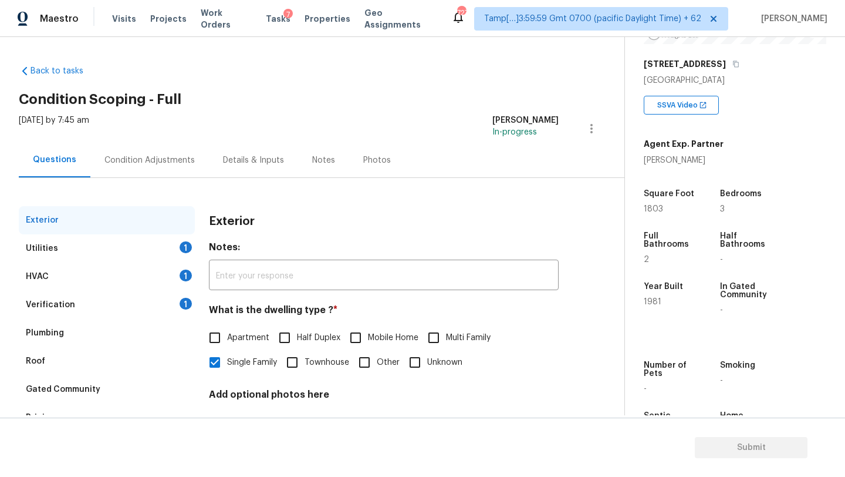
click at [111, 306] on div "Verification 1" at bounding box center [107, 305] width 176 height 28
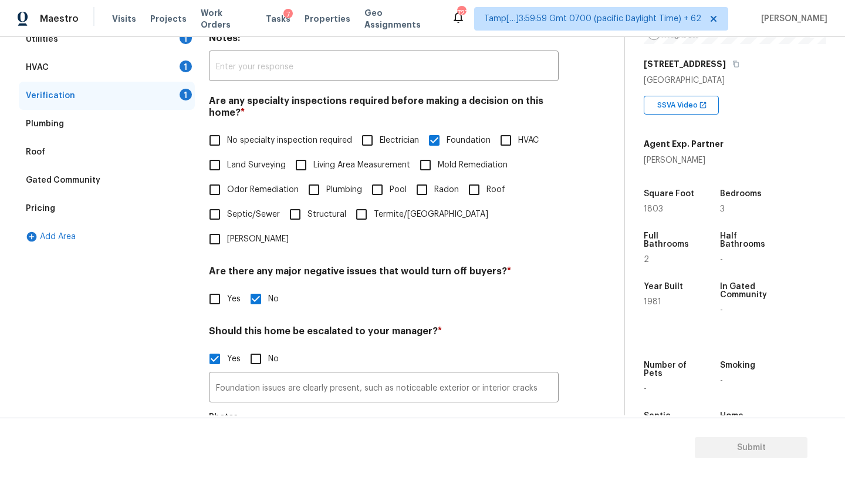
scroll to position [228, 0]
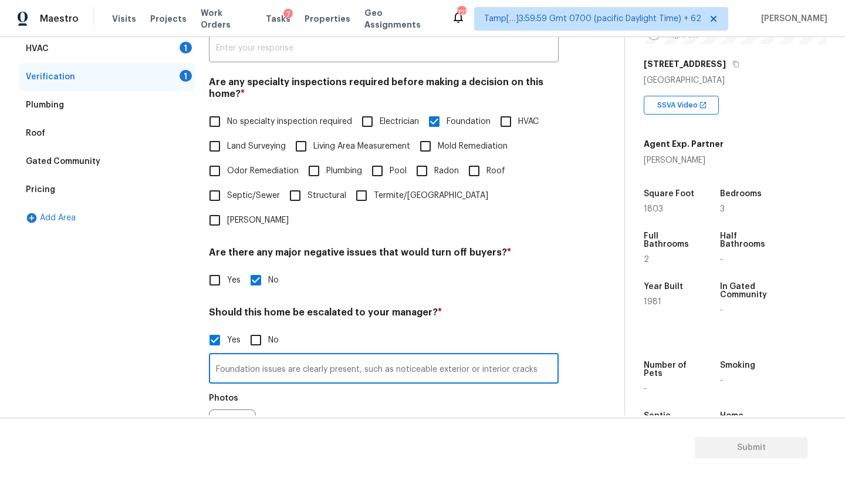
drag, startPoint x: 357, startPoint y: 348, endPoint x: 353, endPoint y: 468, distance: 120.4
click at [357, 364] on div "Foundation issues are clearly present, such as noticeable exterior or interior …" at bounding box center [384, 407] width 350 height 111
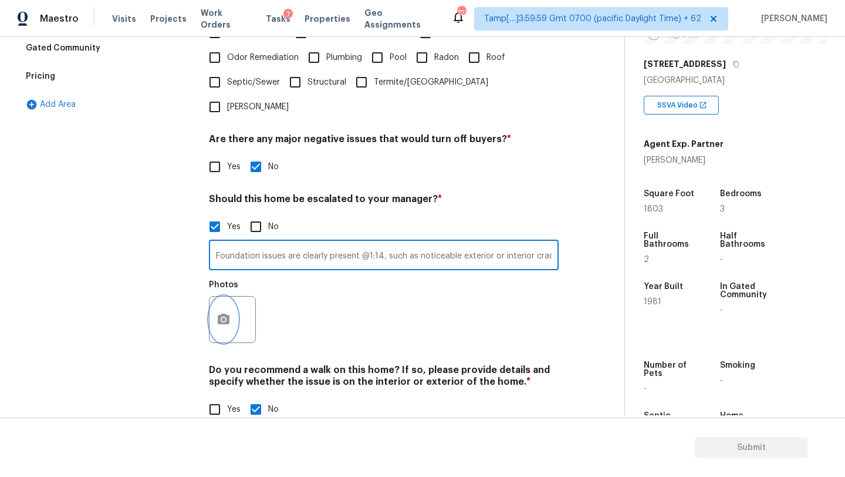
click at [222, 312] on icon "button" at bounding box center [224, 319] width 14 height 14
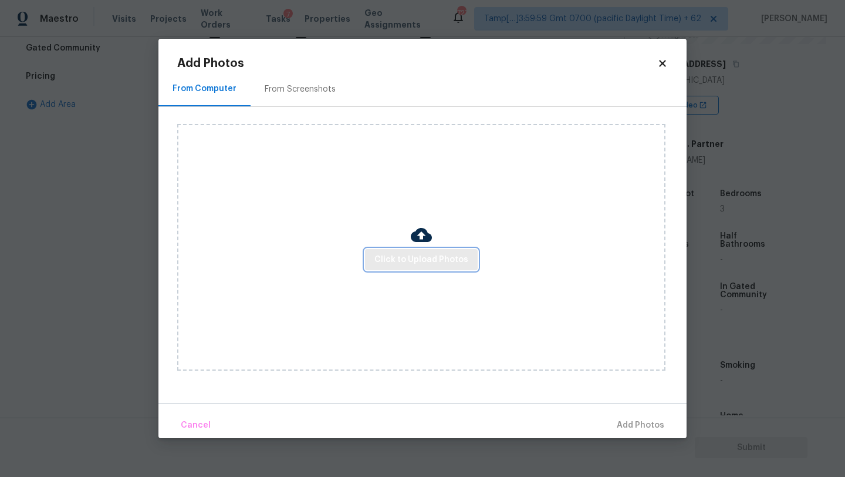
click at [396, 265] on span "Click to Upload Photos" at bounding box center [422, 259] width 94 height 15
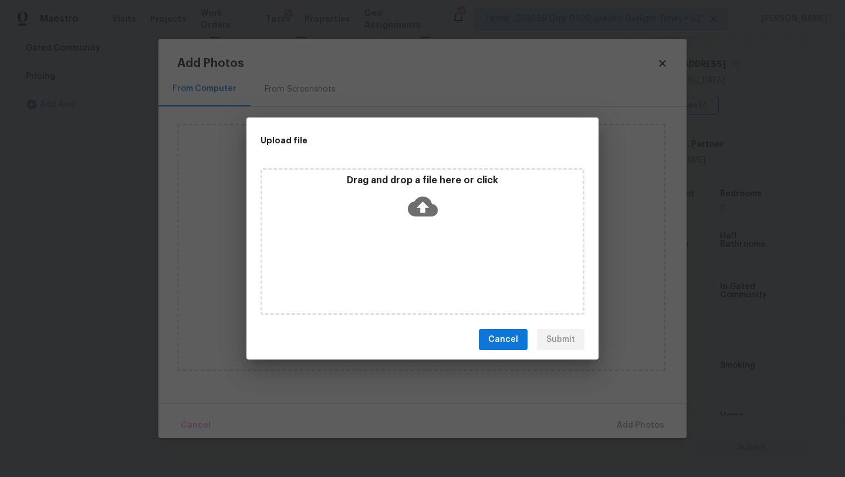
click at [407, 226] on div "Drag and drop a file here or click" at bounding box center [423, 241] width 324 height 147
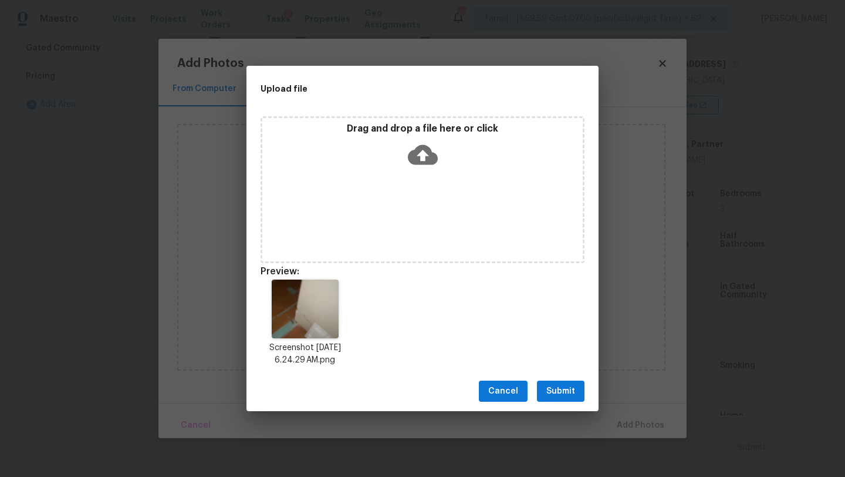
click at [548, 386] on span "Submit" at bounding box center [561, 391] width 29 height 15
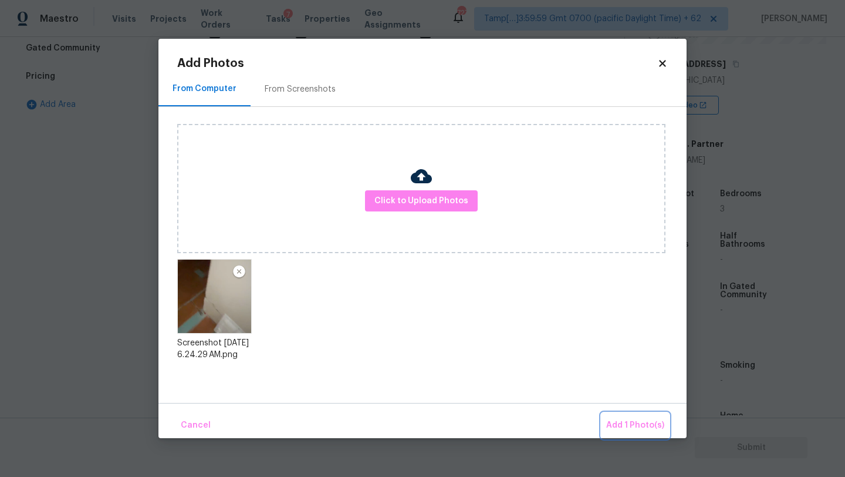
click at [624, 427] on span "Add 1 Photo(s)" at bounding box center [635, 425] width 58 height 15
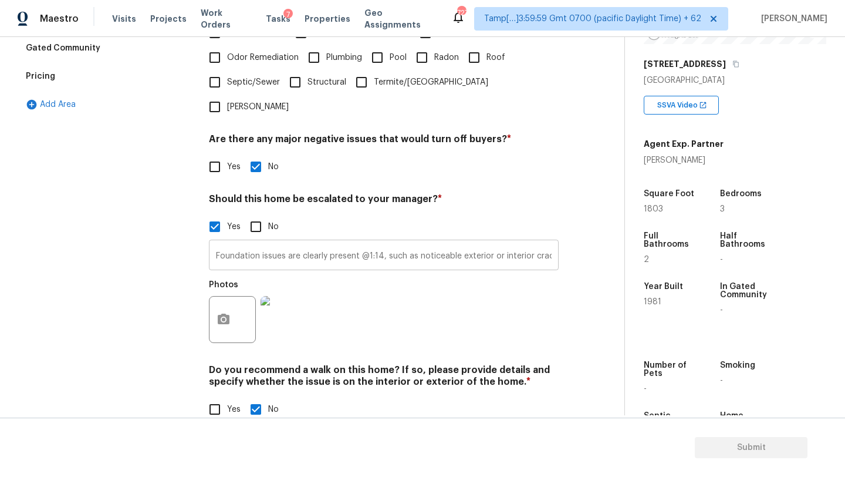
click at [385, 242] on input "Foundation issues are clearly present @1:14, such as noticeable exterior or int…" at bounding box center [384, 256] width 350 height 28
click at [225, 313] on icon "button" at bounding box center [224, 320] width 14 height 14
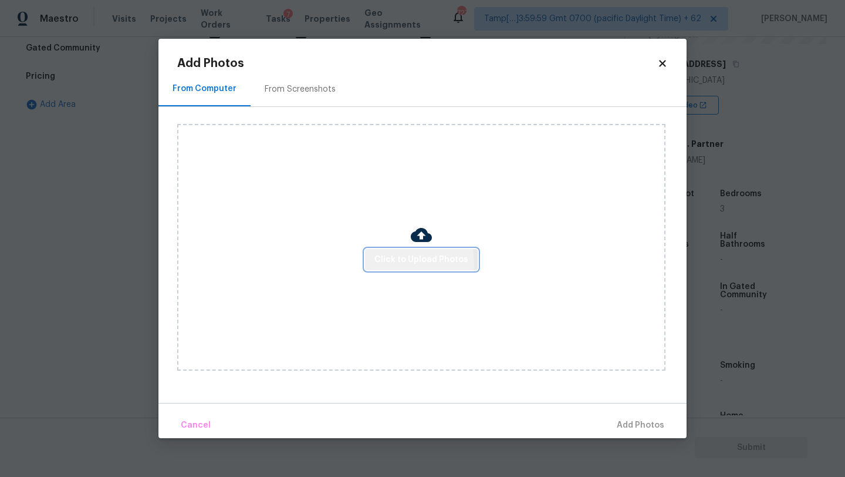
click at [392, 260] on span "Click to Upload Photos" at bounding box center [422, 259] width 94 height 15
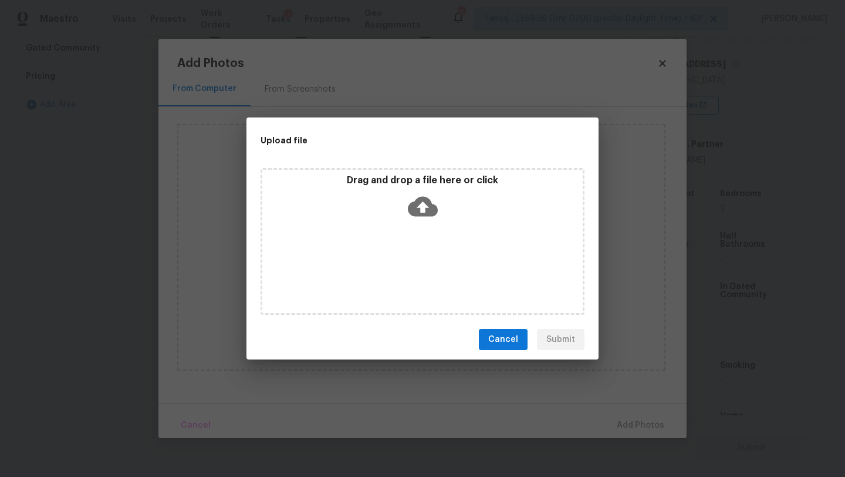
click at [429, 216] on icon at bounding box center [423, 206] width 30 height 30
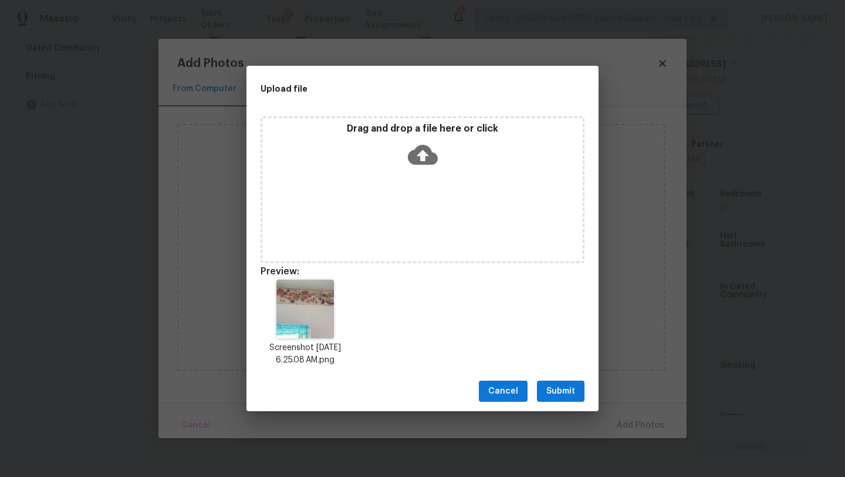
click at [558, 396] on span "Submit" at bounding box center [561, 391] width 29 height 15
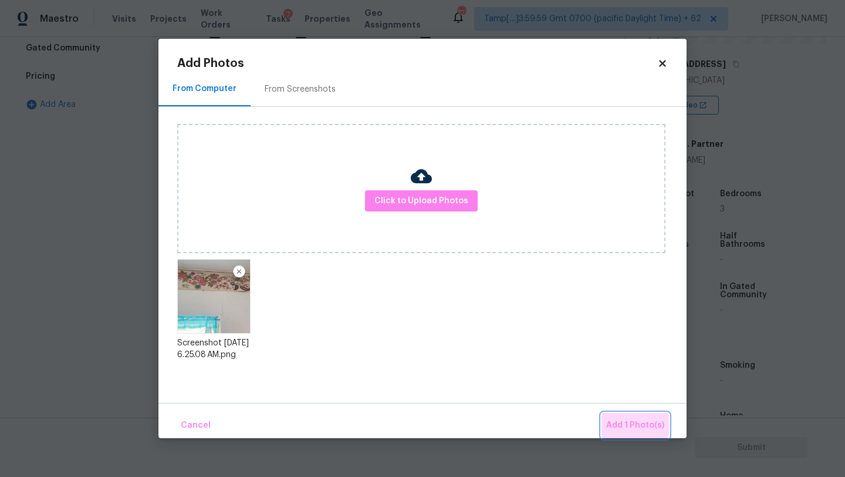
click at [622, 417] on button "Add 1 Photo(s)" at bounding box center [636, 425] width 68 height 25
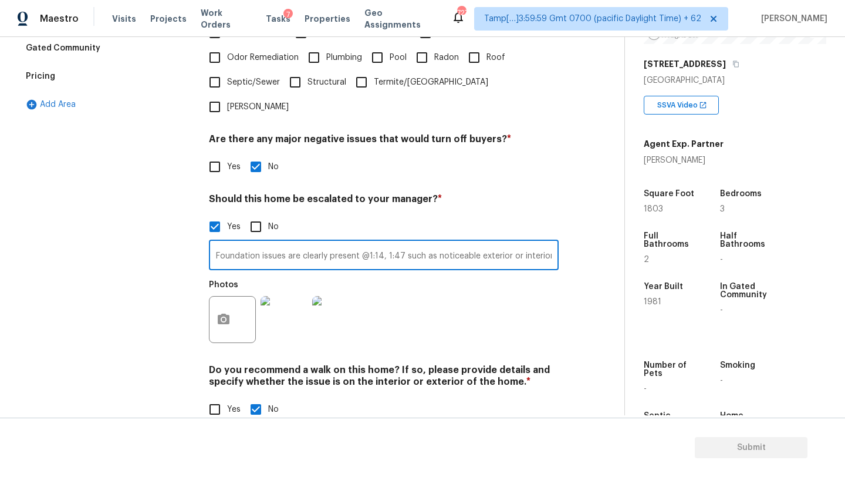
click at [525, 242] on input "Foundation issues are clearly present @1:14, 1:47 such as noticeable exterior o…" at bounding box center [384, 256] width 350 height 28
click at [551, 242] on input "Foundation issues are clearly present @1:14, 1:47 such as noticeable exterior o…" at bounding box center [384, 256] width 350 height 28
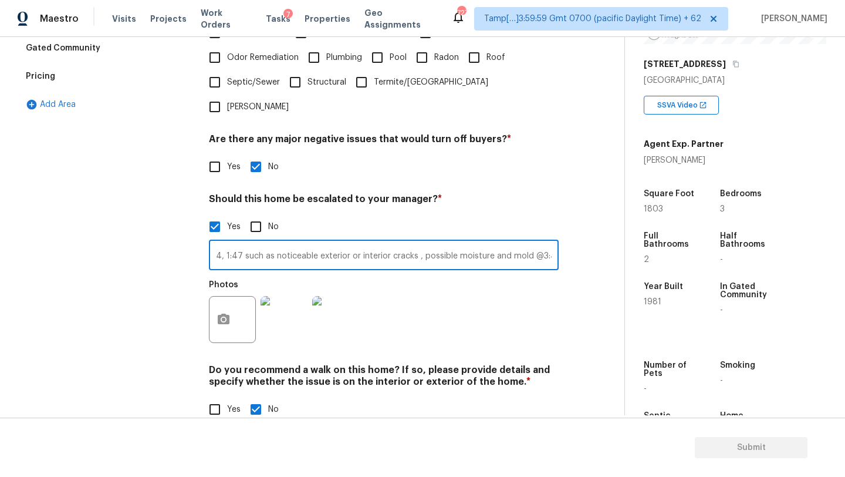
type input "Foundation issues are clearly present @1:14, 1:47 such as noticeable exterior o…"
click at [215, 296] on button "button" at bounding box center [224, 319] width 28 height 46
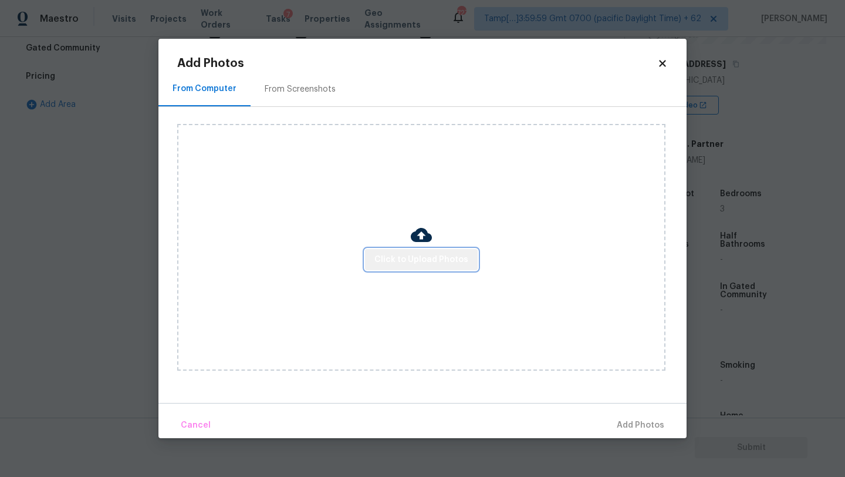
click at [424, 268] on button "Click to Upload Photos" at bounding box center [421, 260] width 113 height 22
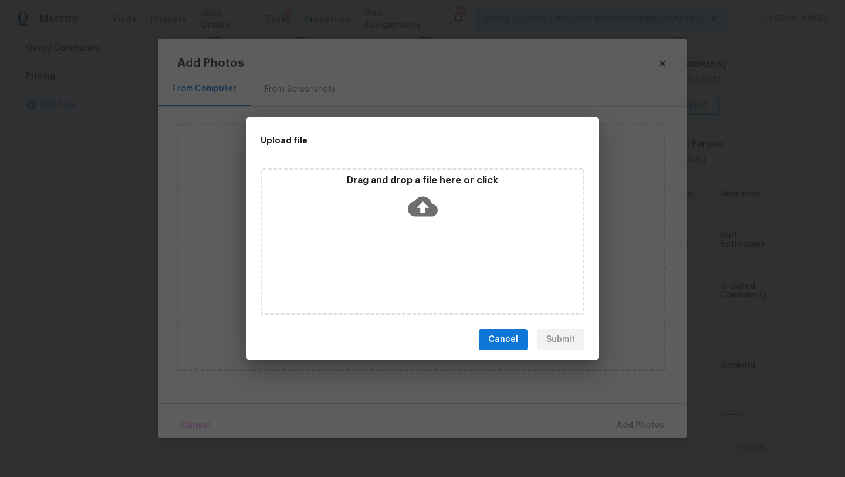
click at [424, 248] on div "Drag and drop a file here or click" at bounding box center [423, 241] width 324 height 147
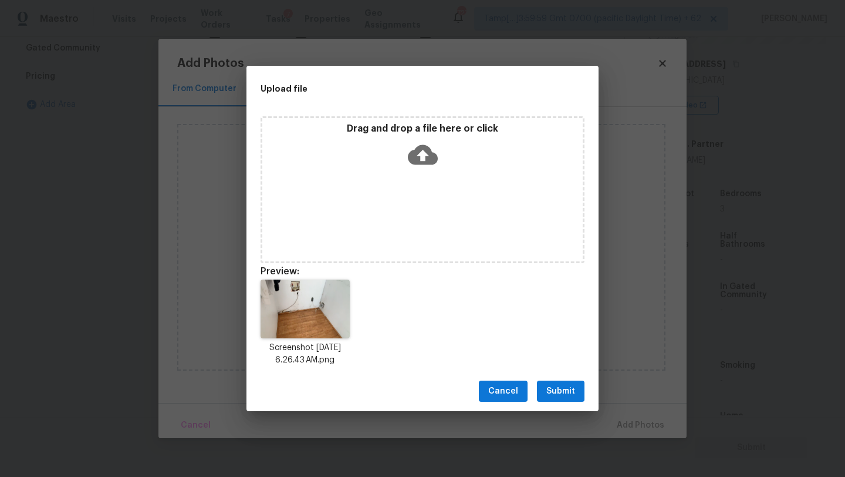
click at [566, 399] on button "Submit" at bounding box center [561, 391] width 48 height 22
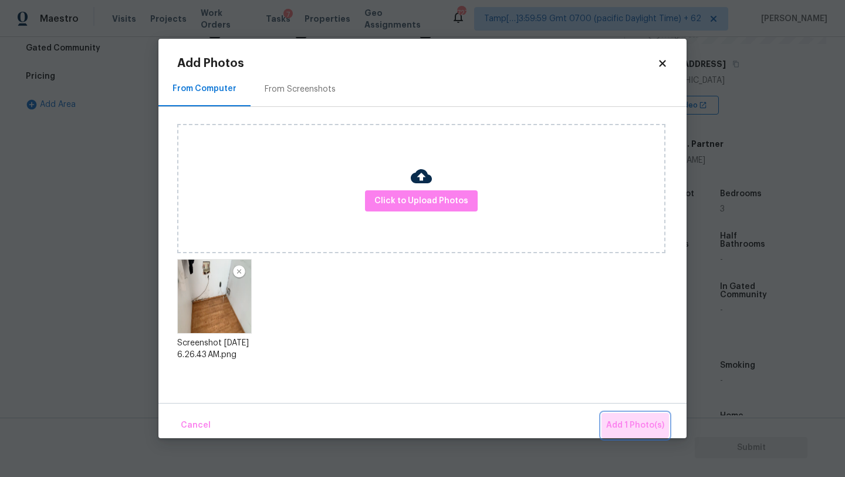
click at [633, 420] on span "Add 1 Photo(s)" at bounding box center [635, 425] width 58 height 15
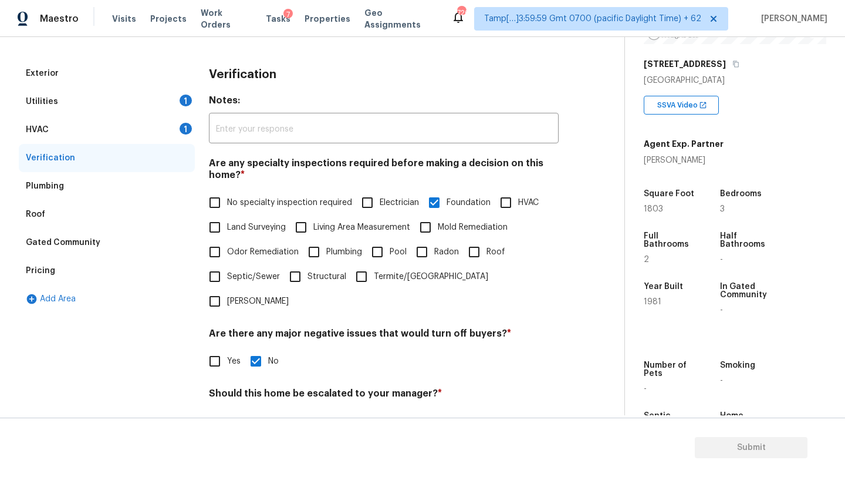
scroll to position [86, 0]
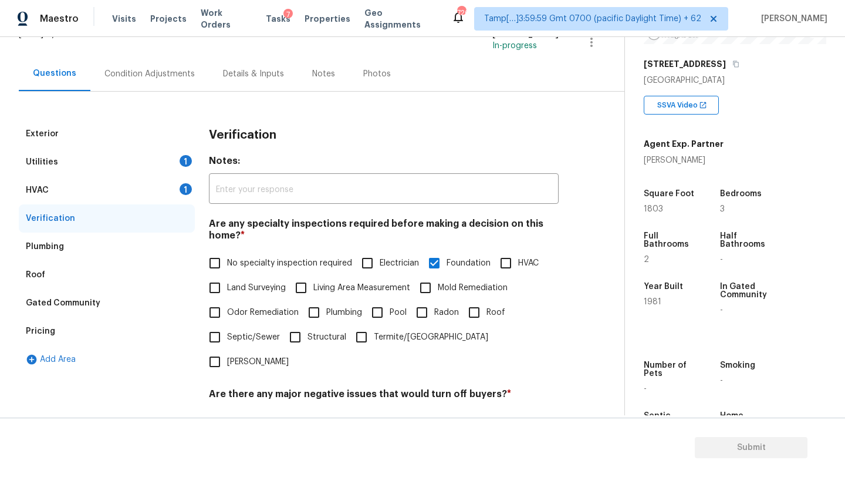
click at [137, 73] on div "Condition Adjustments" at bounding box center [149, 74] width 90 height 12
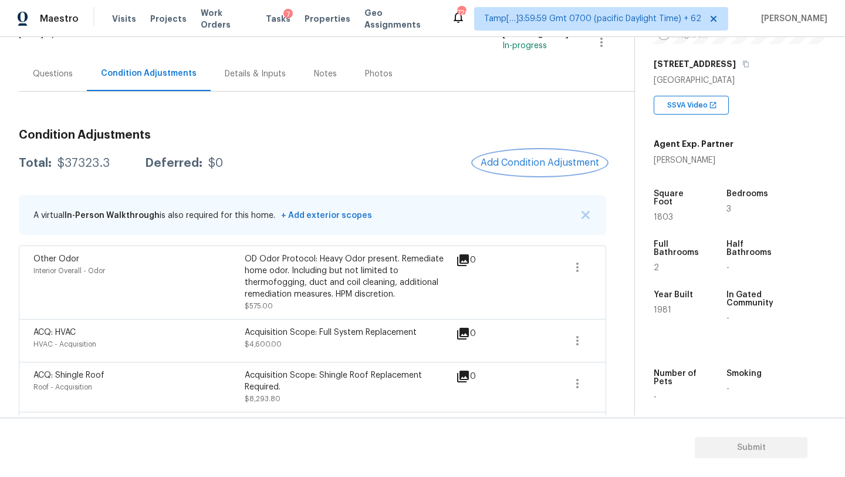
click at [547, 168] on button "Add Condition Adjustment" at bounding box center [540, 162] width 133 height 25
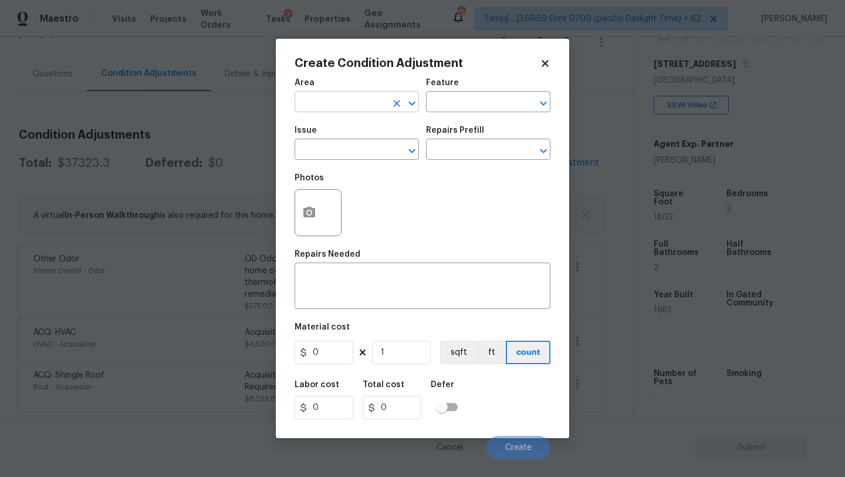
click at [332, 102] on input "text" at bounding box center [341, 103] width 92 height 18
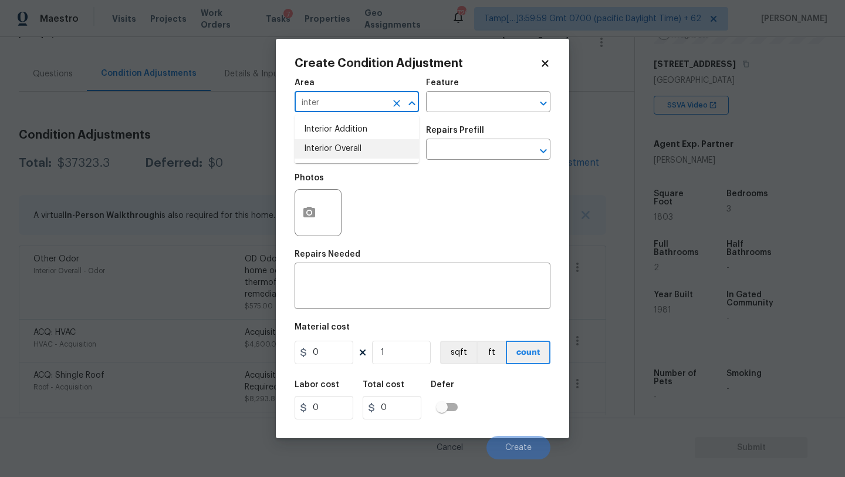
click at [340, 146] on li "Interior Overall" at bounding box center [357, 148] width 124 height 19
type input "Interior Overall"
click at [460, 95] on input "text" at bounding box center [472, 103] width 92 height 18
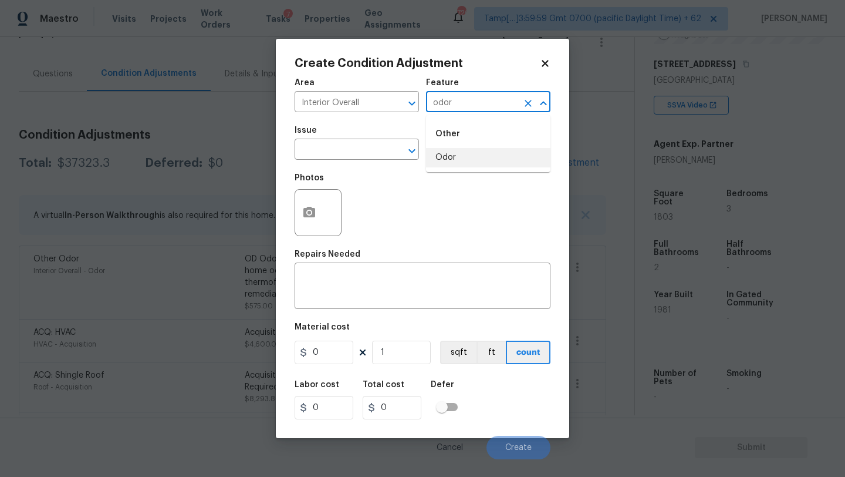
click at [457, 163] on li "Odor" at bounding box center [488, 157] width 124 height 19
type input "Odor"
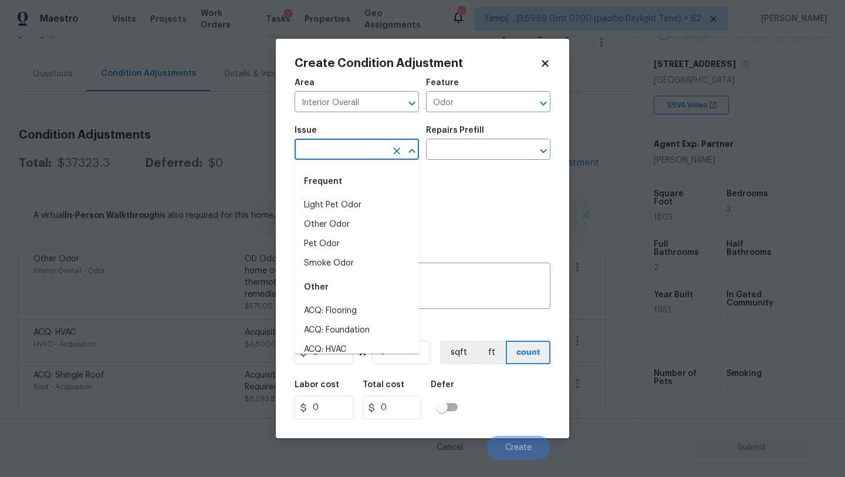
click at [379, 159] on input "text" at bounding box center [341, 150] width 92 height 18
click at [358, 205] on li "Light Pet Odor" at bounding box center [357, 204] width 124 height 19
type input "Light Pet Odor"
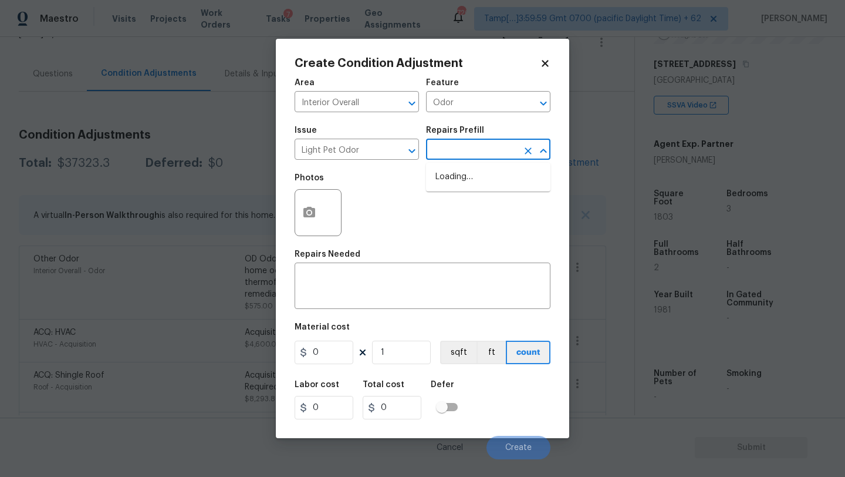
click at [453, 154] on input "text" at bounding box center [472, 150] width 92 height 18
click at [453, 183] on li "Acquisition Scope: 1-2 pets present $575.00" at bounding box center [488, 183] width 124 height 32
type textarea "Acquisition Scope: 1-2 pets present"
type input "575"
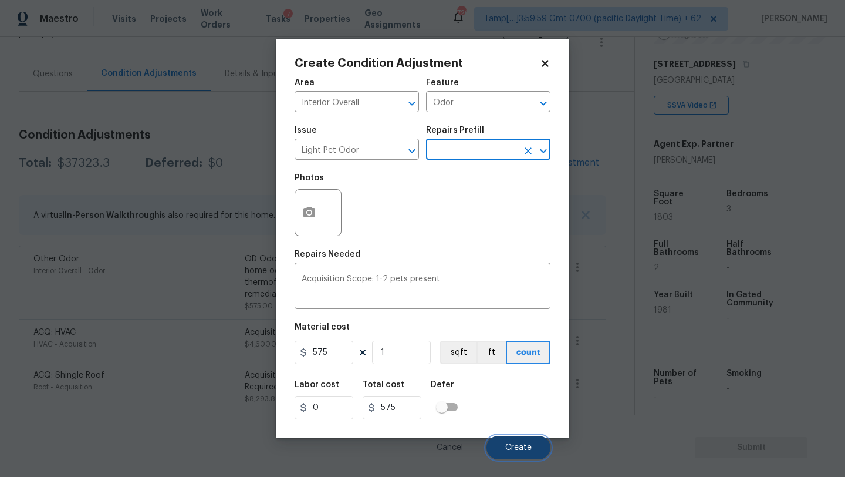
click at [511, 449] on span "Create" at bounding box center [518, 447] width 26 height 9
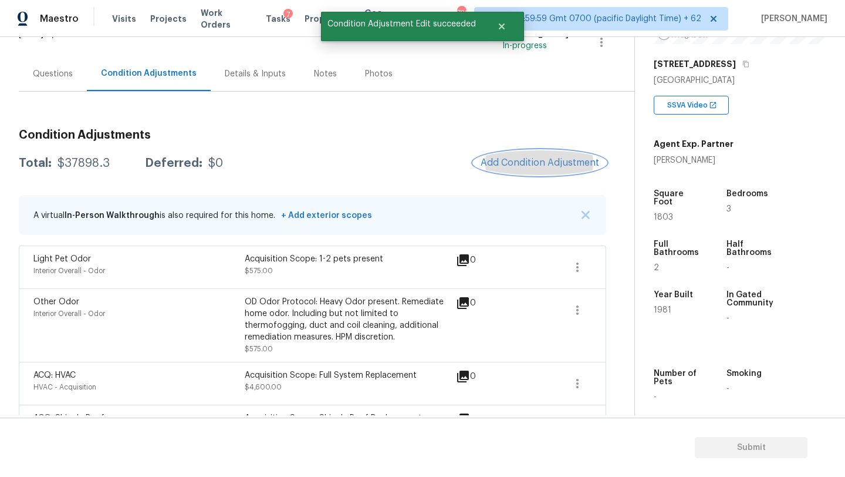
click at [504, 167] on span "Add Condition Adjustment" at bounding box center [540, 162] width 119 height 11
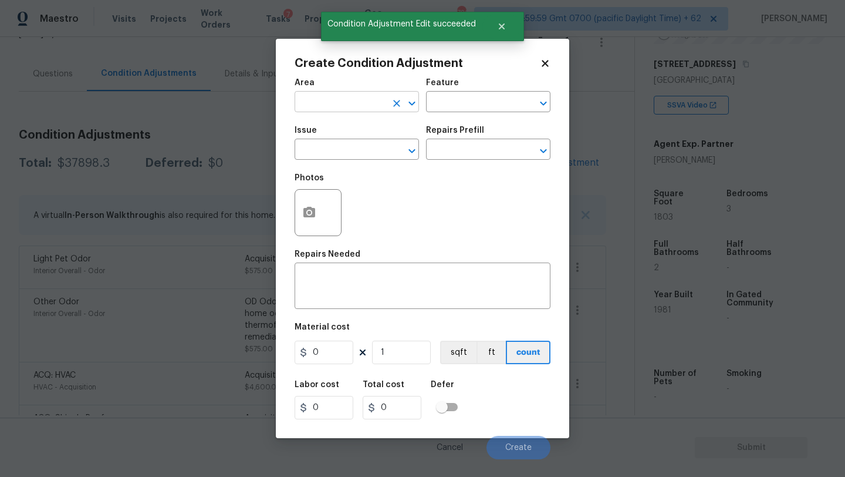
click at [346, 102] on input "text" at bounding box center [341, 103] width 92 height 18
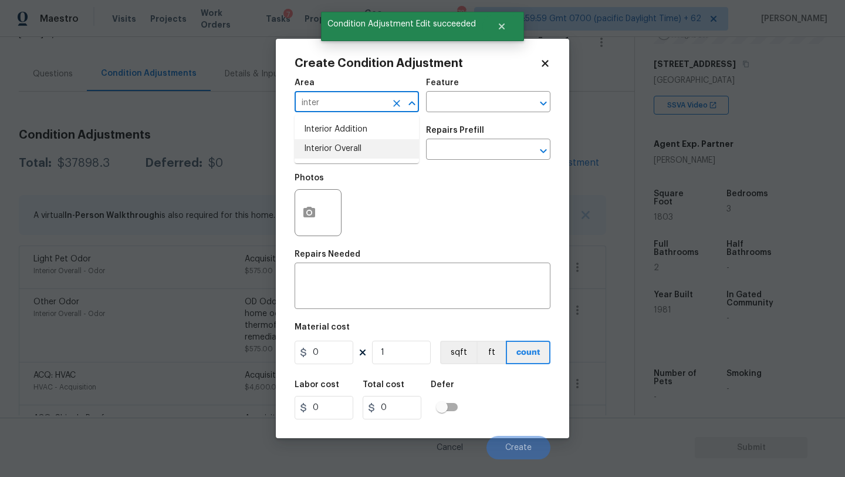
drag, startPoint x: 349, startPoint y: 147, endPoint x: 349, endPoint y: 179, distance: 31.7
click at [349, 147] on li "Interior Overall" at bounding box center [357, 148] width 124 height 19
type input "Interior Overall"
click at [352, 282] on textarea at bounding box center [423, 287] width 242 height 25
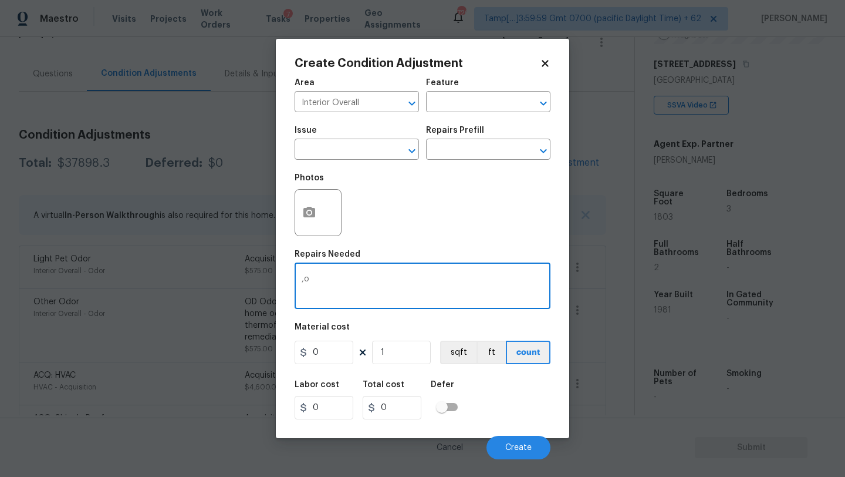
type textarea ","
type textarea "mold remedaition"
click at [326, 356] on input "0" at bounding box center [324, 351] width 59 height 23
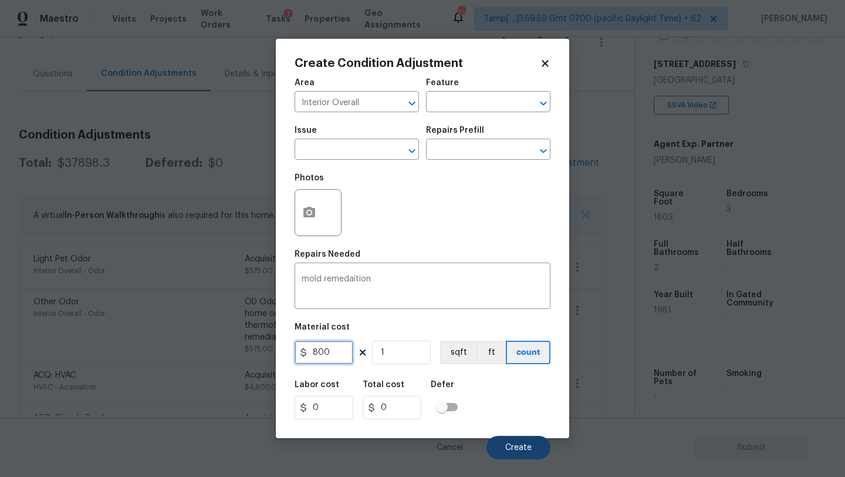
type input "800"
click at [515, 448] on span "Create" at bounding box center [518, 447] width 26 height 9
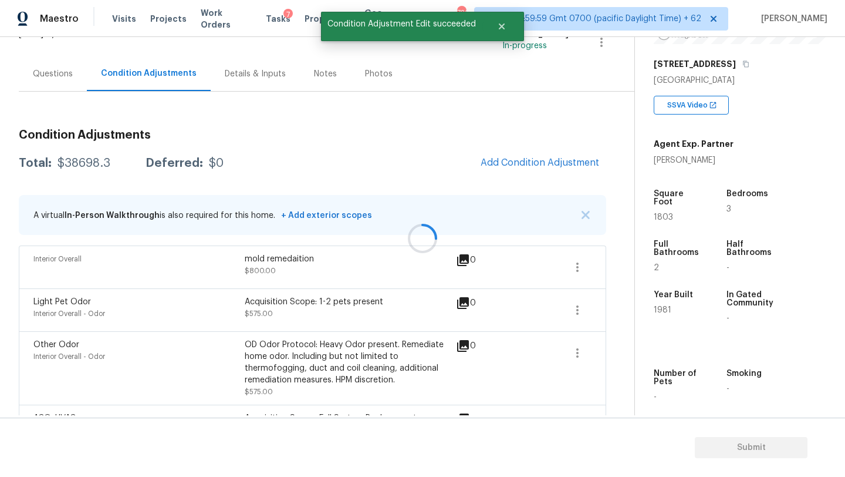
click at [537, 166] on div at bounding box center [422, 238] width 845 height 477
click at [515, 154] on button "Add Condition Adjustment" at bounding box center [540, 162] width 133 height 25
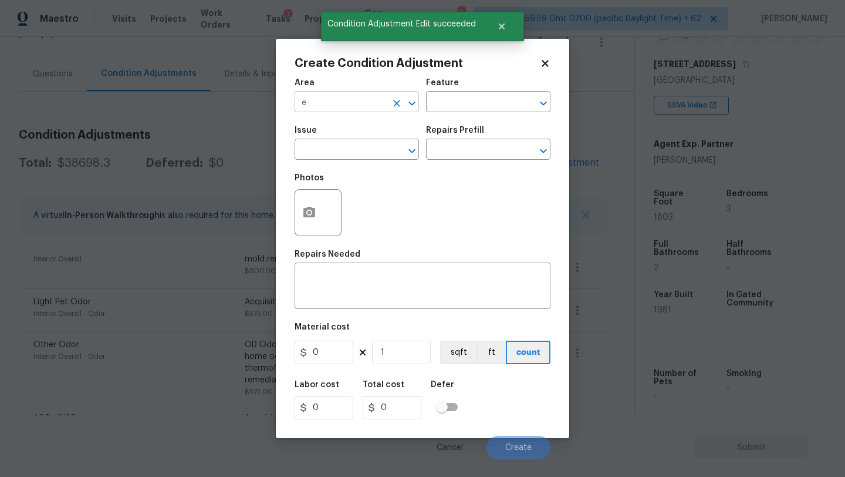
click at [338, 103] on input "e" at bounding box center [341, 103] width 92 height 18
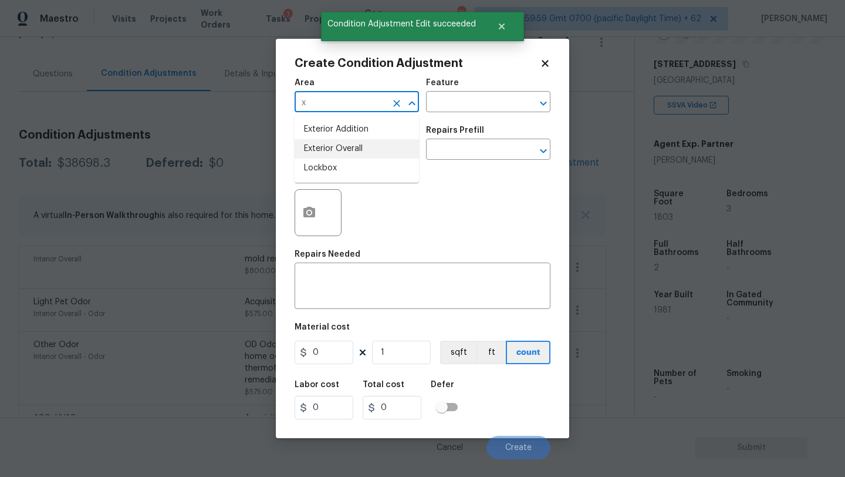
click at [336, 147] on li "Exterior Overall" at bounding box center [357, 148] width 124 height 19
type input "Exterior Overall"
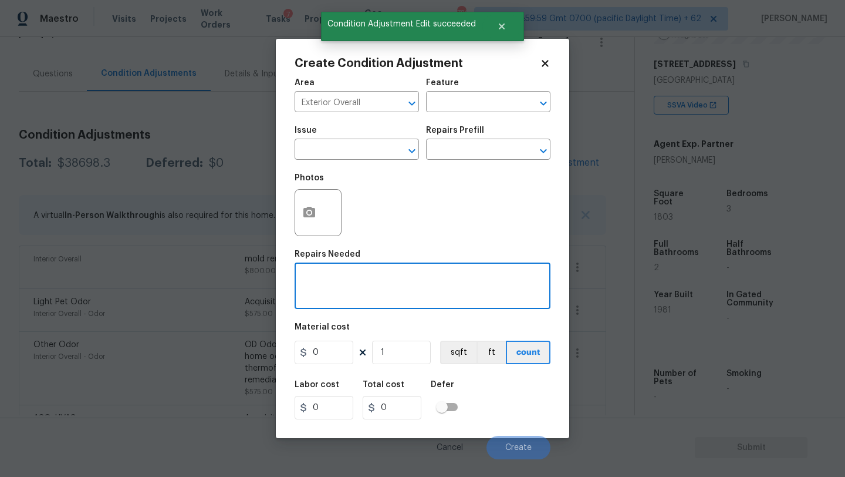
click at [342, 279] on textarea at bounding box center [423, 287] width 242 height 25
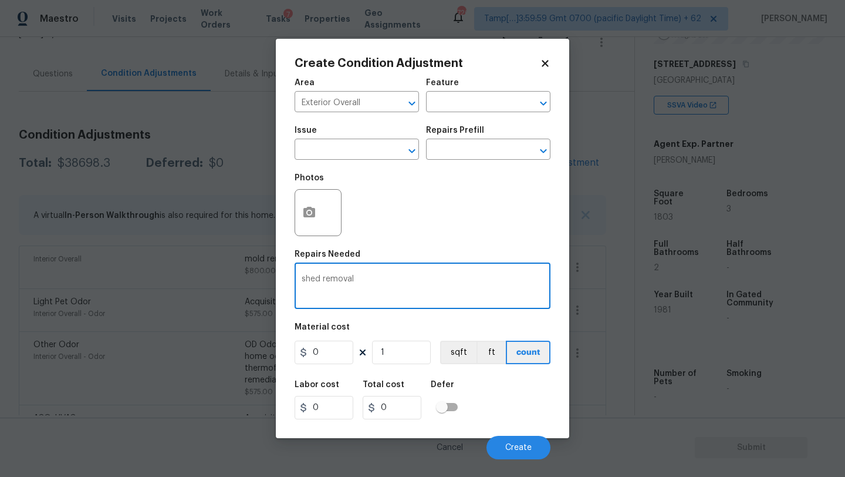
type textarea "shed removal"
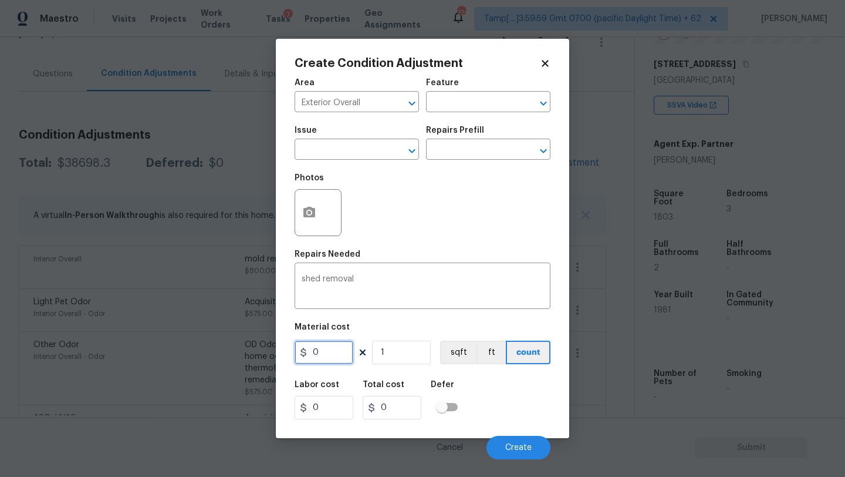
click at [318, 353] on input "0" at bounding box center [324, 351] width 59 height 23
type input "500"
click at [309, 214] on circle "button" at bounding box center [310, 213] width 4 height 4
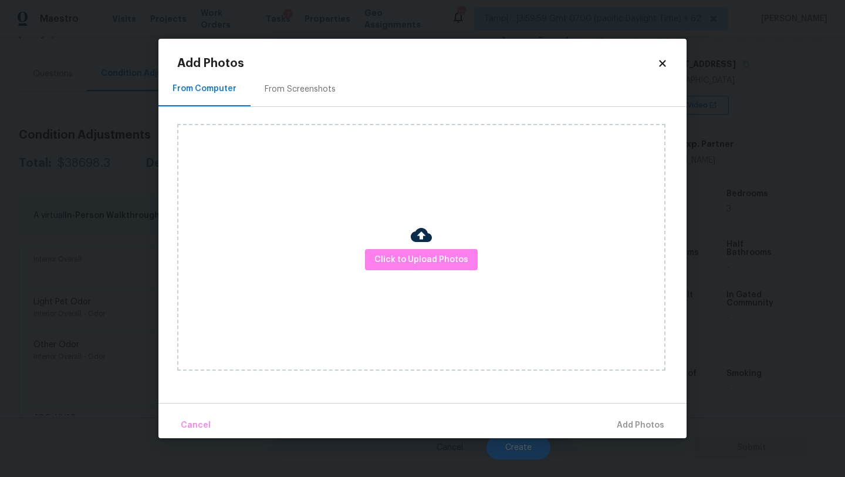
click at [422, 279] on div "Click to Upload Photos" at bounding box center [421, 247] width 488 height 247
click at [416, 252] on span "Click to Upload Photos" at bounding box center [422, 259] width 94 height 15
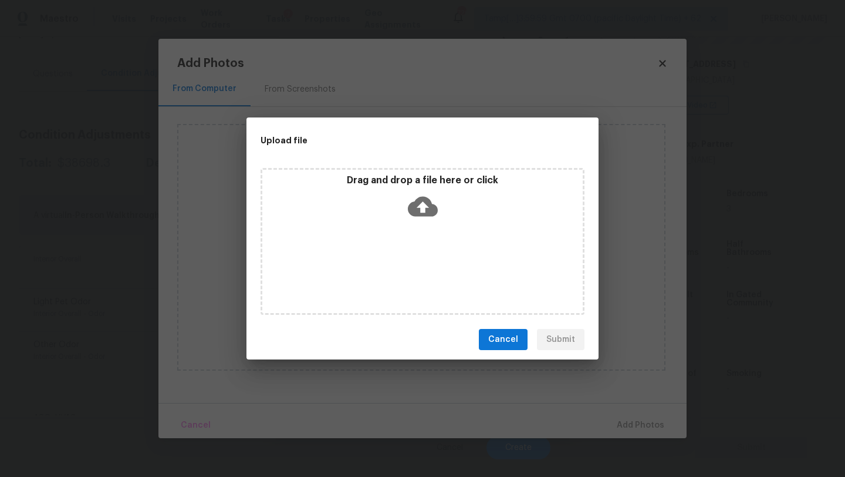
click at [416, 228] on div "Drag and drop a file here or click" at bounding box center [423, 241] width 324 height 147
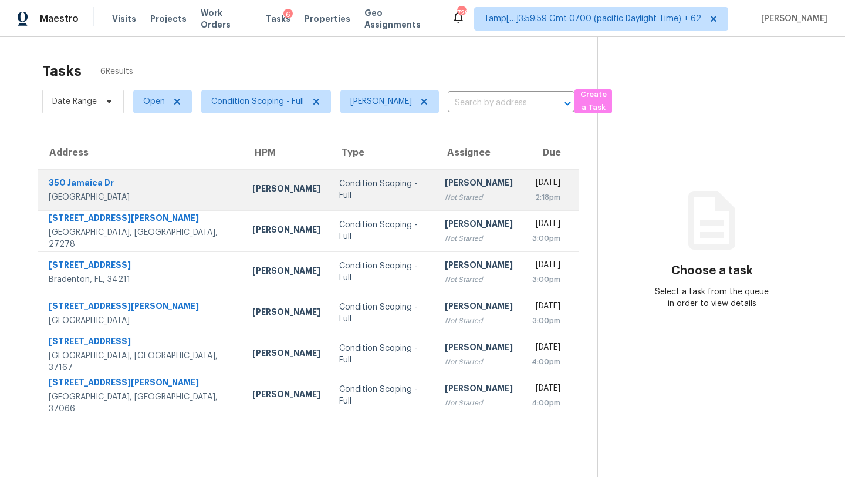
click at [532, 177] on div "[DATE]" at bounding box center [546, 184] width 29 height 15
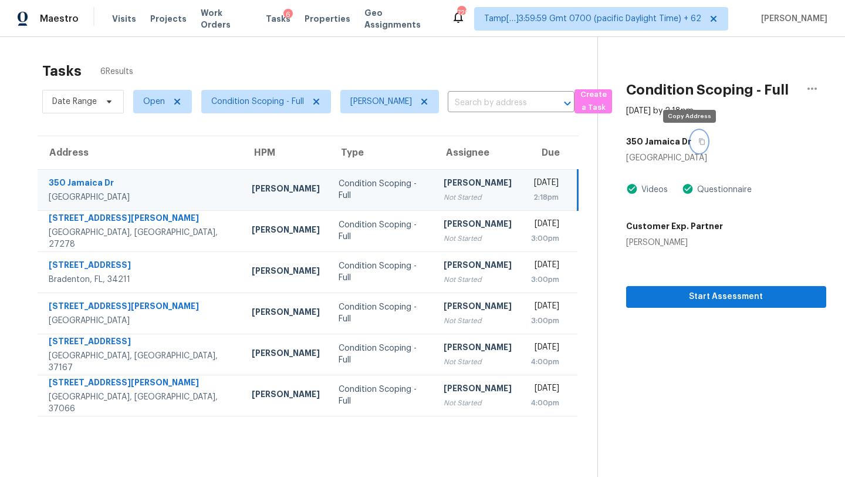
click at [699, 140] on icon "button" at bounding box center [702, 142] width 6 height 6
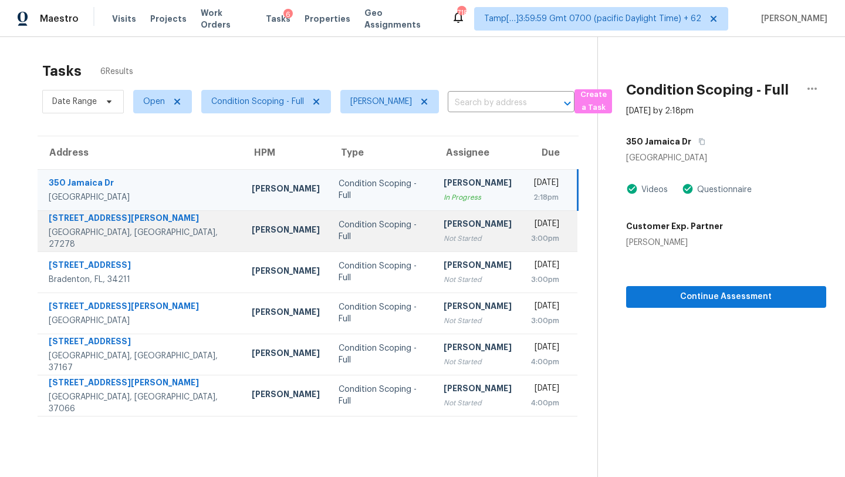
click at [434, 248] on td "[PERSON_NAME] Not Started" at bounding box center [477, 230] width 87 height 41
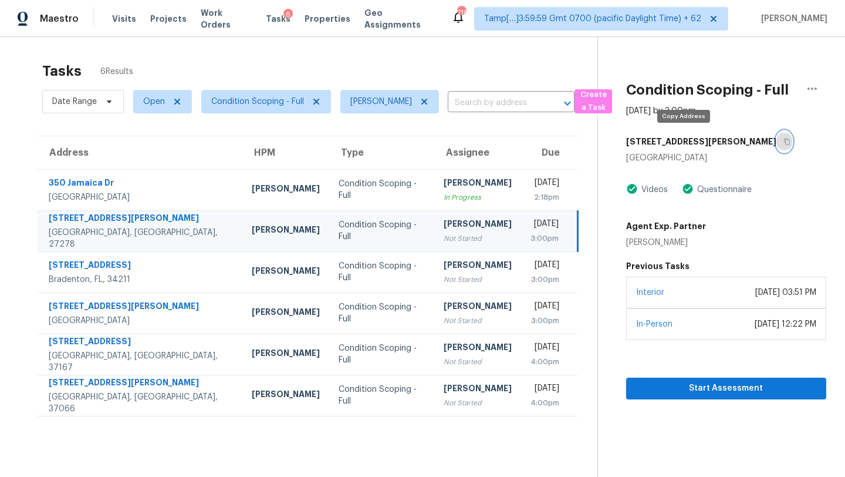
click at [777, 145] on button "button" at bounding box center [785, 141] width 16 height 21
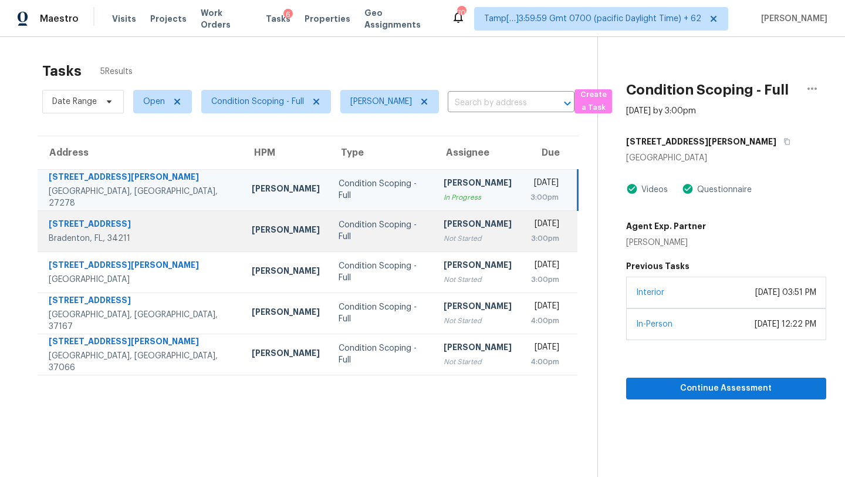
click at [531, 228] on div "Tue, Oct 7th 2025" at bounding box center [545, 225] width 29 height 15
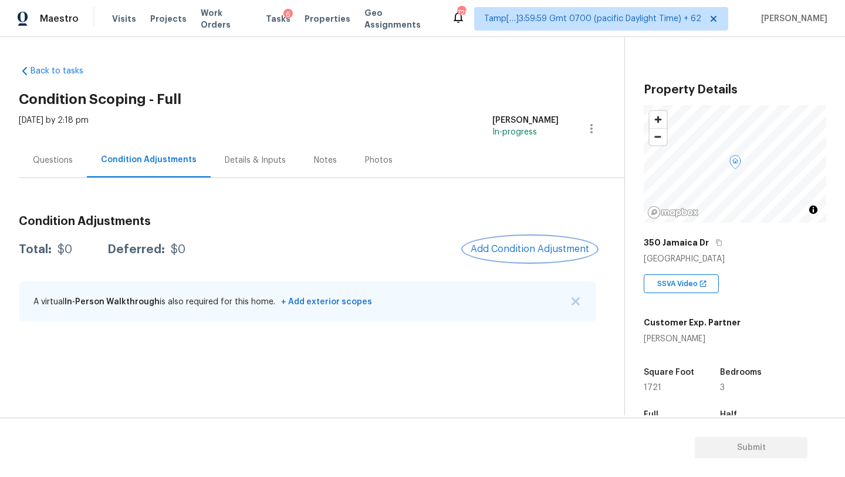
click at [537, 246] on span "Add Condition Adjustment" at bounding box center [530, 249] width 119 height 11
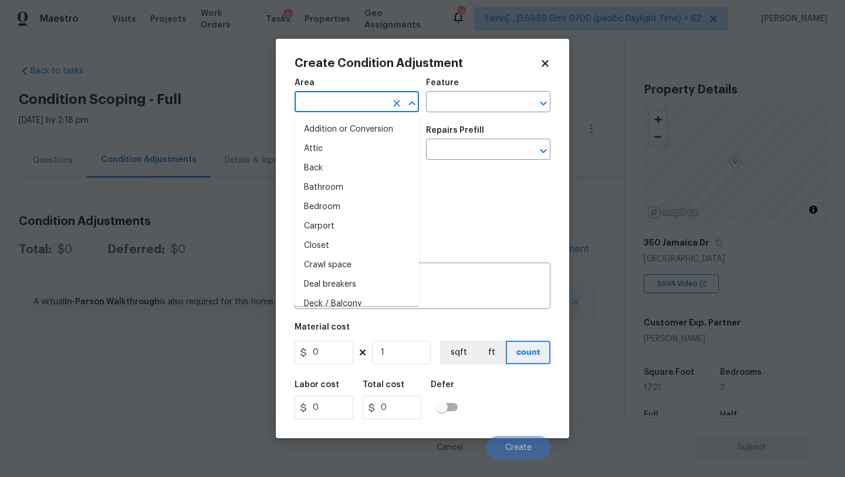
click at [339, 102] on input "text" at bounding box center [341, 103] width 92 height 18
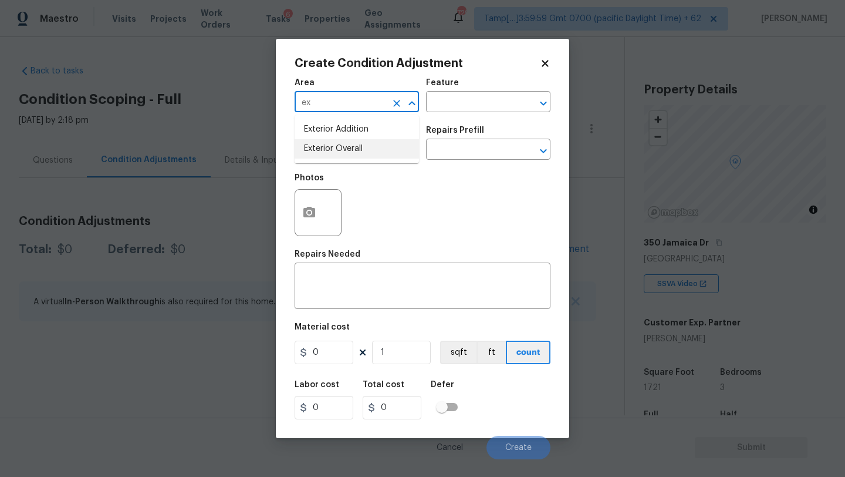
drag, startPoint x: 351, startPoint y: 145, endPoint x: 414, endPoint y: 123, distance: 67.2
click at [351, 145] on li "Exterior Overall" at bounding box center [357, 148] width 124 height 19
type input "Exterior Overall"
click at [444, 107] on input "text" at bounding box center [472, 103] width 92 height 18
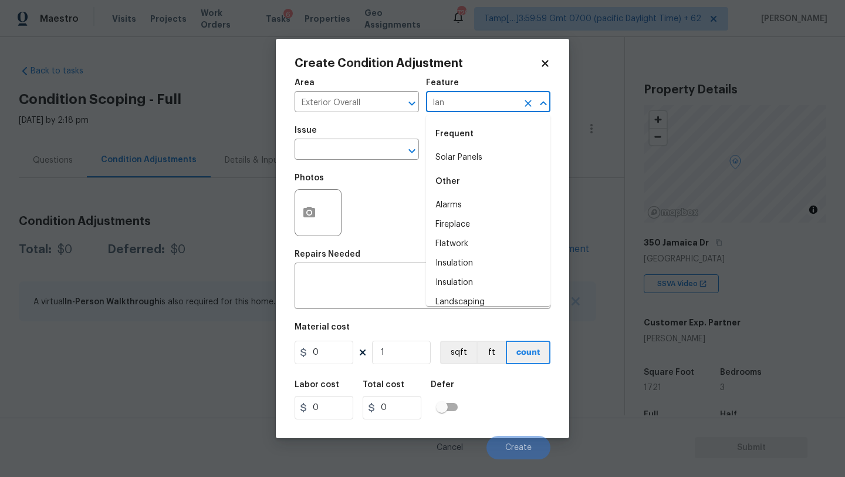
type input "land"
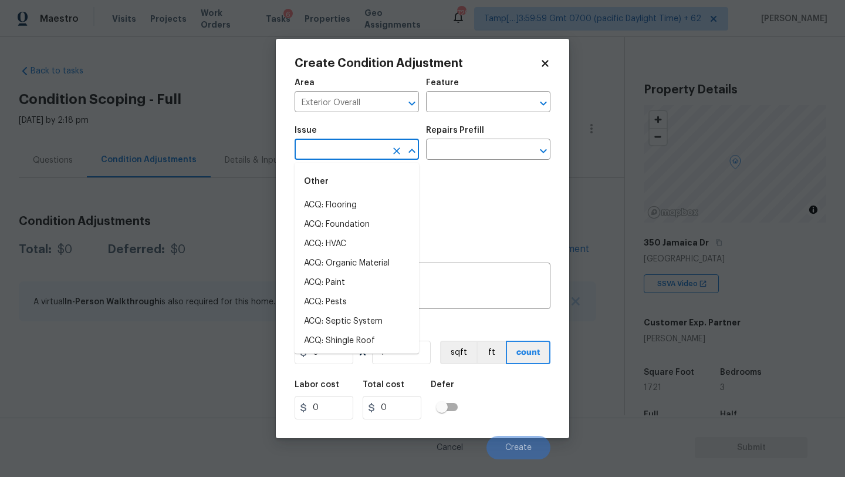
click at [330, 146] on input "text" at bounding box center [341, 150] width 92 height 18
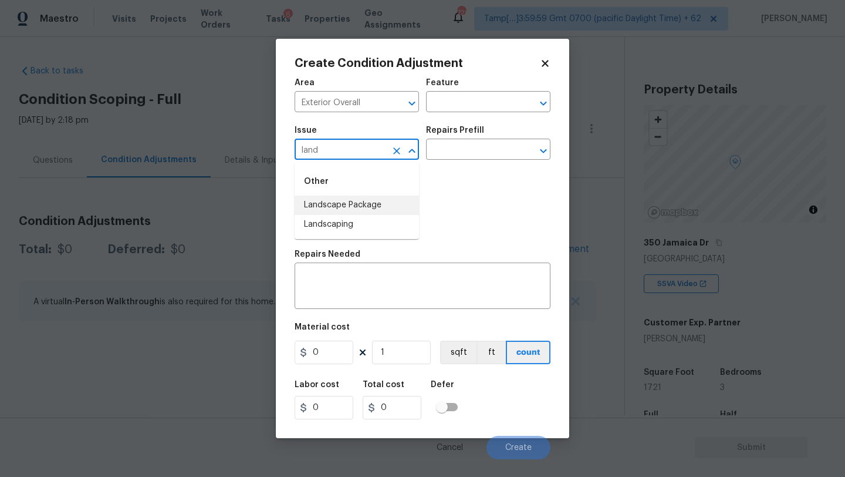
click at [353, 204] on li "Landscape Package" at bounding box center [357, 204] width 124 height 19
type input "Landscape Package"
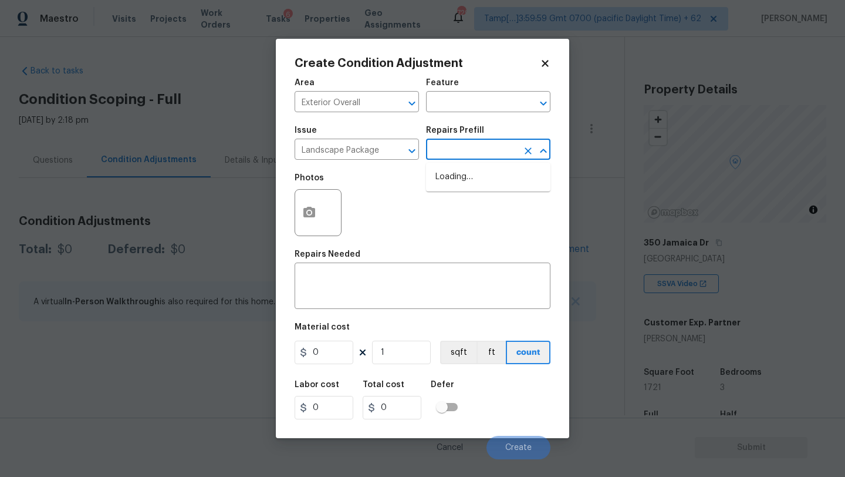
click at [464, 151] on input "text" at bounding box center [472, 150] width 92 height 18
click at [465, 186] on li "Initial landscaping package $70.00" at bounding box center [488, 183] width 124 height 32
type input "Home Readiness Packages"
type textarea "Mowing of grass up to 6" in height. Mow, edge along driveways & sidewalks, trim…"
type input "70"
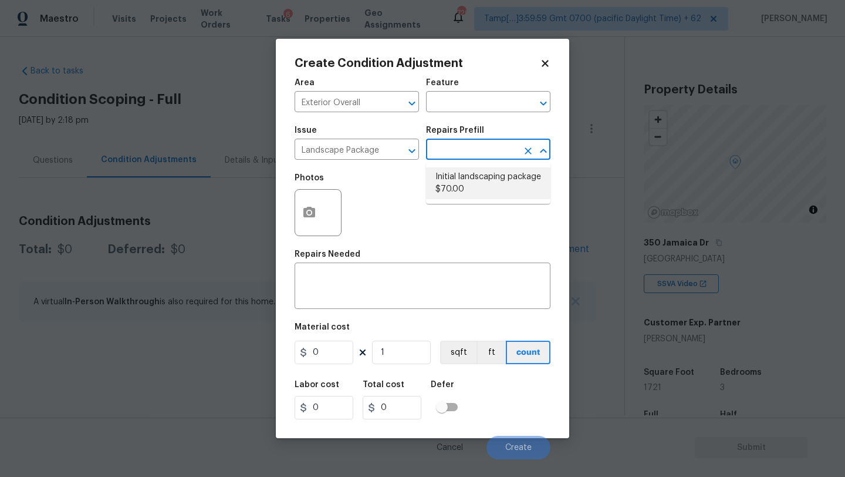
type input "70"
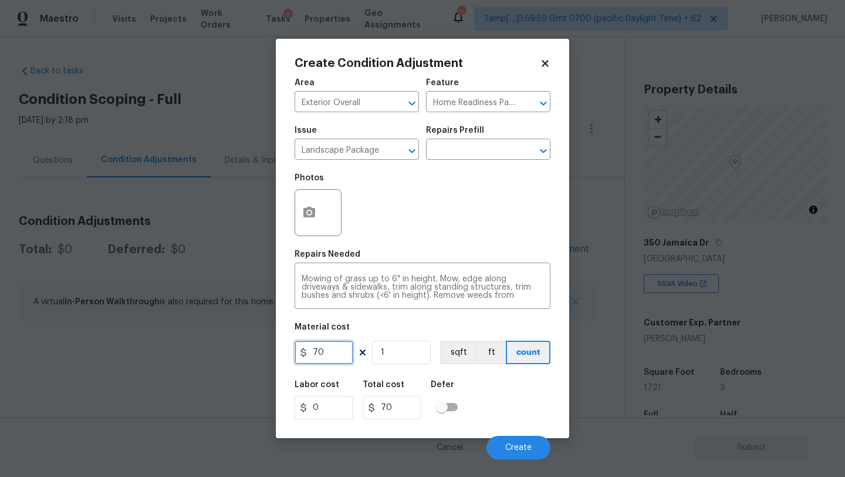
click at [328, 357] on input "70" at bounding box center [324, 351] width 59 height 23
type input "2000"
click at [307, 192] on button "button" at bounding box center [309, 213] width 28 height 46
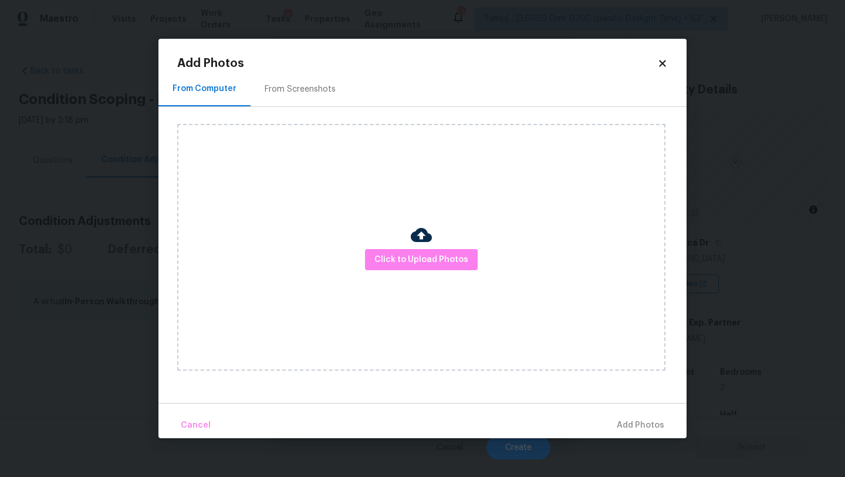
click at [275, 85] on div "From Screenshots" at bounding box center [300, 89] width 71 height 12
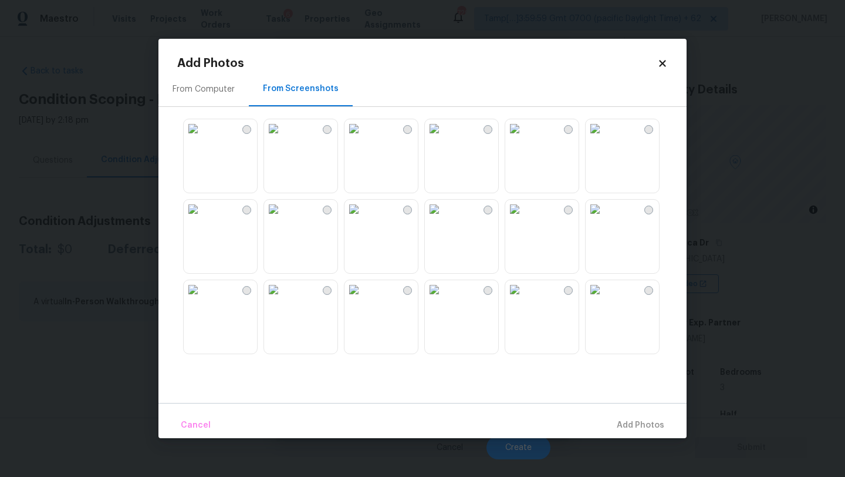
click at [283, 138] on img at bounding box center [273, 128] width 19 height 19
click at [363, 138] on img at bounding box center [354, 128] width 19 height 19
click at [203, 299] on img at bounding box center [193, 289] width 19 height 19
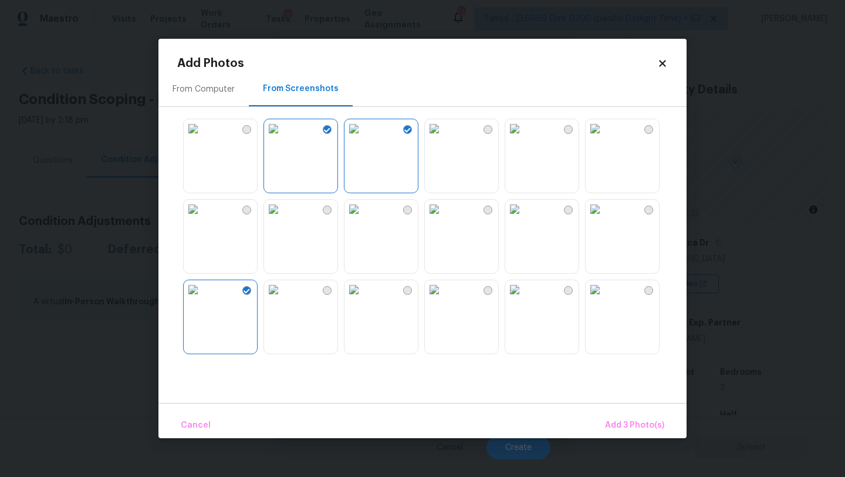
click at [557, 275] on div at bounding box center [432, 236] width 510 height 247
click at [524, 218] on img at bounding box center [514, 209] width 19 height 19
click at [612, 420] on span "Add 4 Photo(s)" at bounding box center [634, 425] width 60 height 15
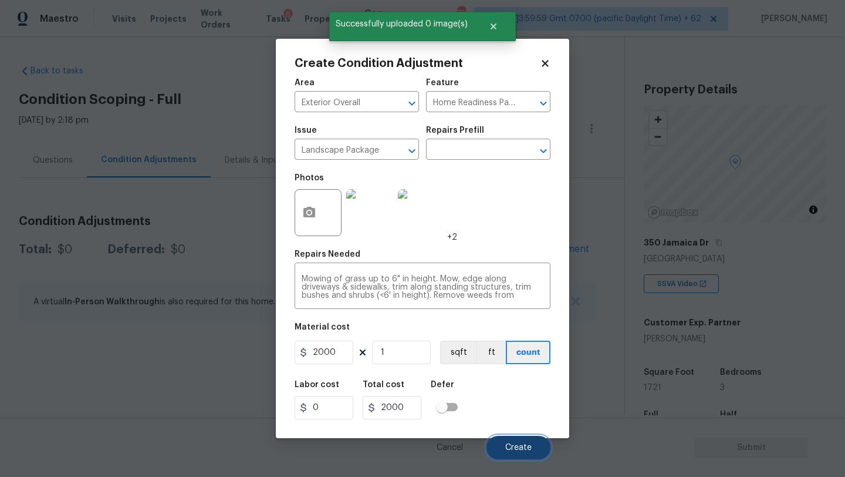
click at [531, 441] on button "Create" at bounding box center [519, 447] width 64 height 23
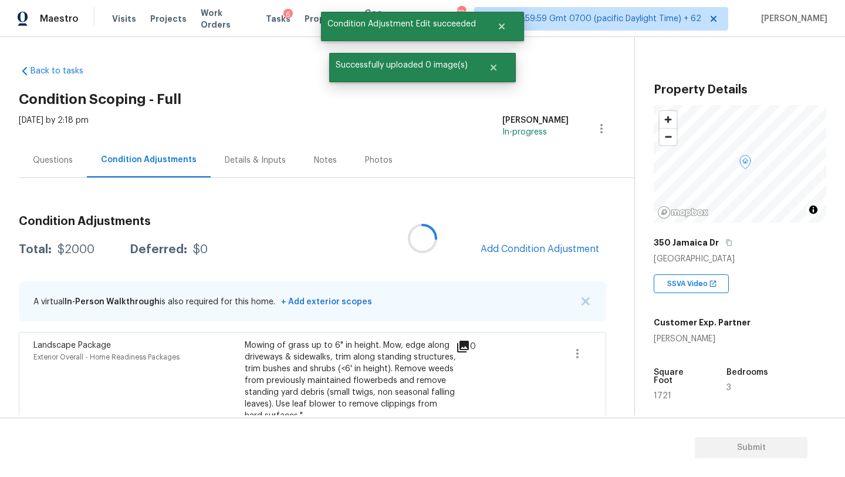
click at [535, 251] on div at bounding box center [422, 238] width 845 height 477
click at [534, 250] on span "Add Condition Adjustment" at bounding box center [540, 249] width 119 height 11
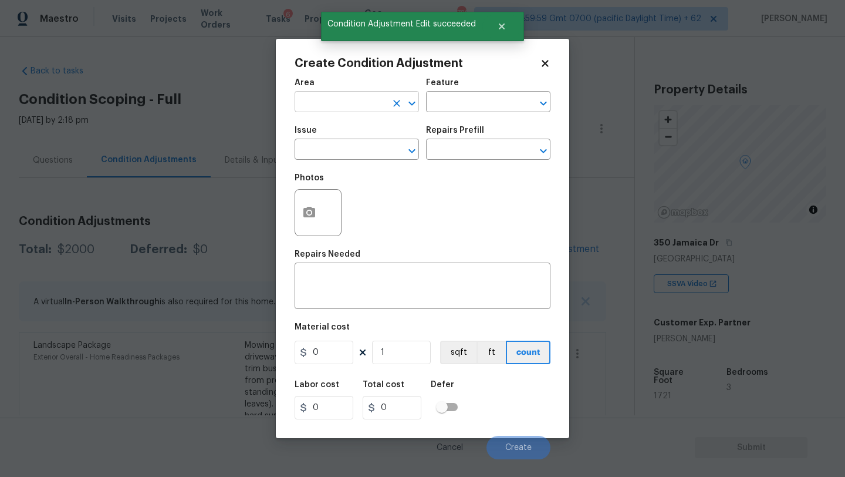
click at [332, 95] on input "text" at bounding box center [341, 103] width 92 height 18
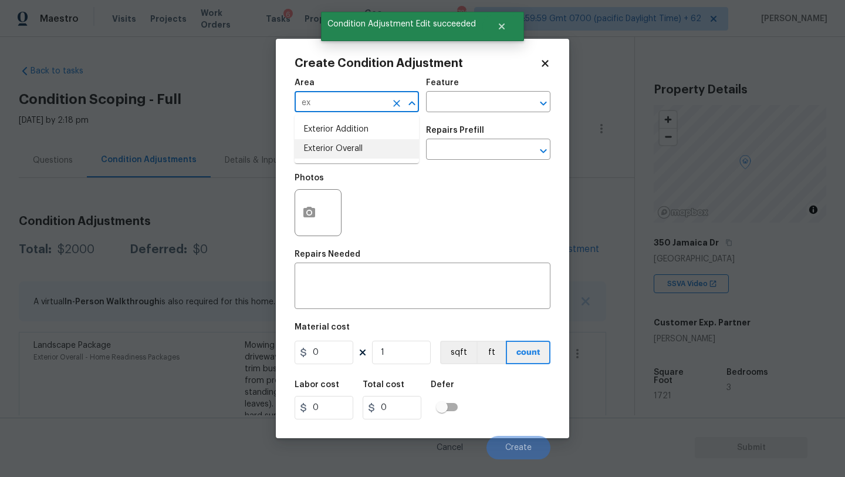
click at [340, 147] on li "Exterior Overall" at bounding box center [357, 148] width 124 height 19
type input "Exterior Overall"
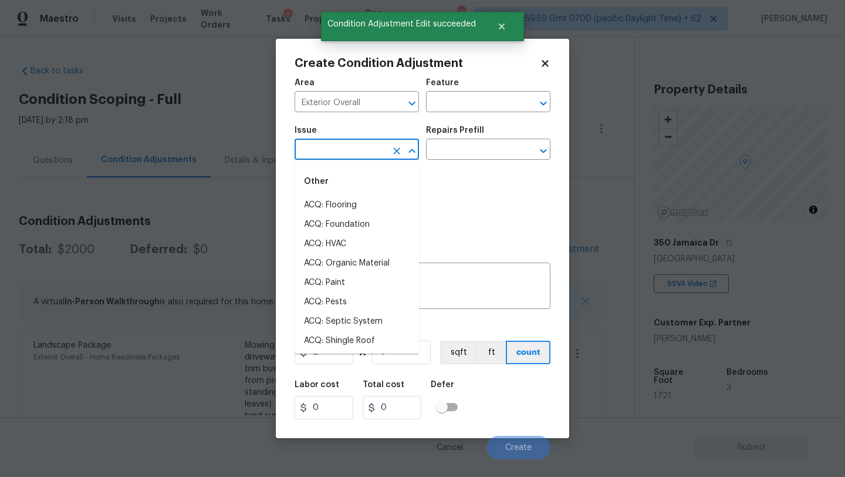
click at [340, 147] on input "text" at bounding box center [341, 150] width 92 height 18
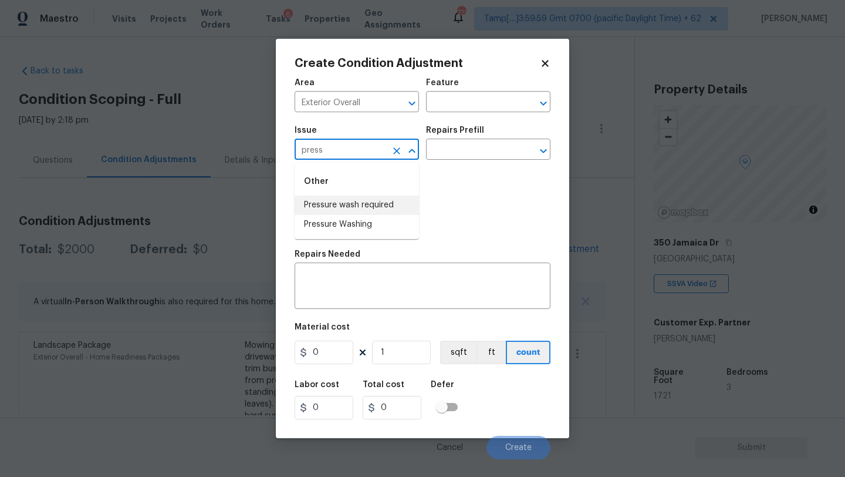
click at [349, 206] on li "Pressure wash required" at bounding box center [357, 204] width 124 height 19
type input "Pressure wash required"
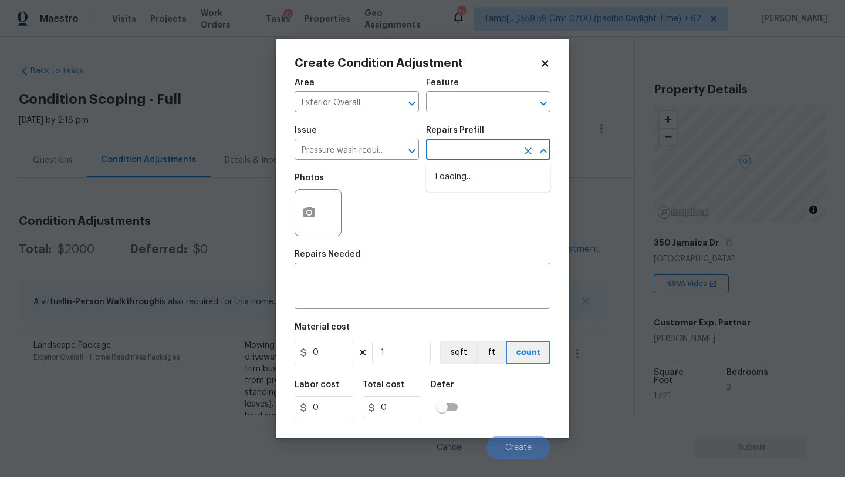
click at [457, 153] on input "text" at bounding box center [472, 150] width 92 height 18
click at [458, 177] on li "Pressure wash home and driveway/walkway/patio $250.00" at bounding box center [488, 189] width 124 height 44
type textarea "Pressure wash home, driveway, walkways/sidewalks and patio. Must use a surface …"
type input "250"
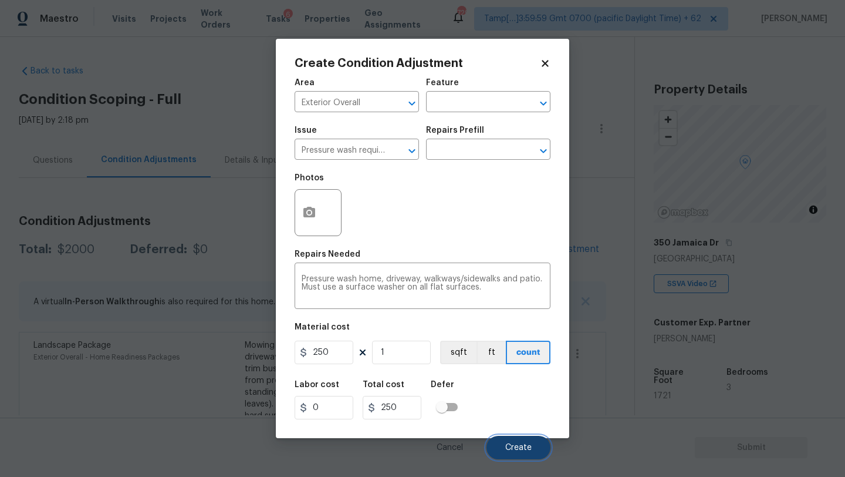
click at [507, 443] on button "Create" at bounding box center [519, 447] width 64 height 23
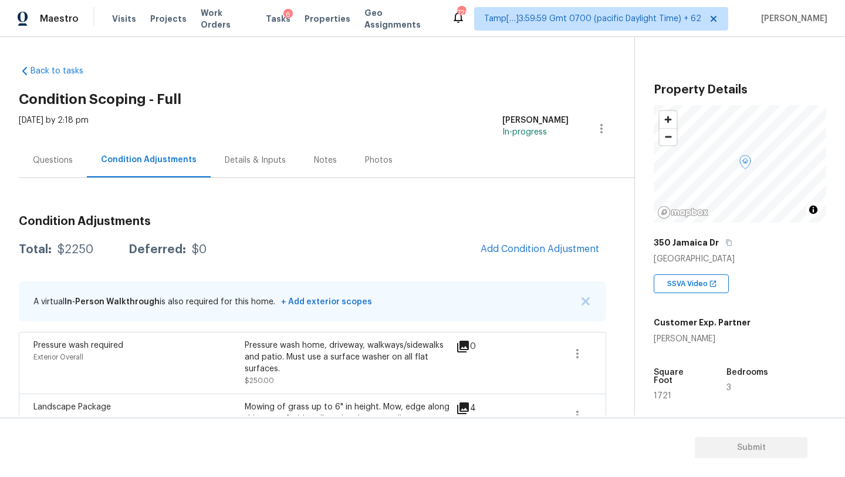
click at [59, 168] on div "Questions" at bounding box center [53, 160] width 68 height 35
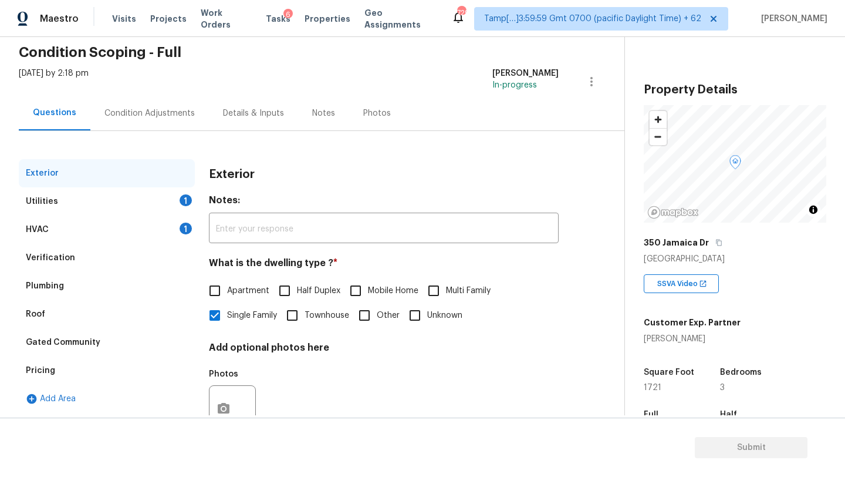
scroll to position [89, 0]
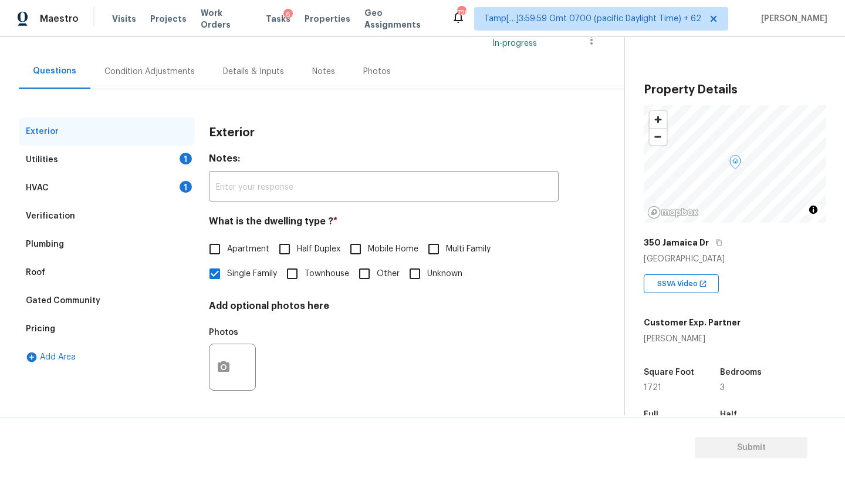
click at [92, 330] on div "Pricing" at bounding box center [107, 329] width 176 height 28
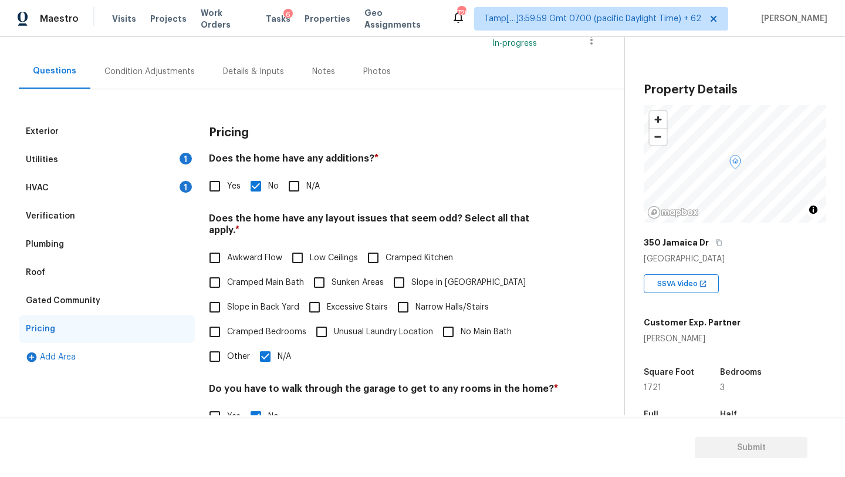
click at [216, 187] on input "Yes" at bounding box center [215, 186] width 25 height 25
checkbox input "true"
checkbox input "false"
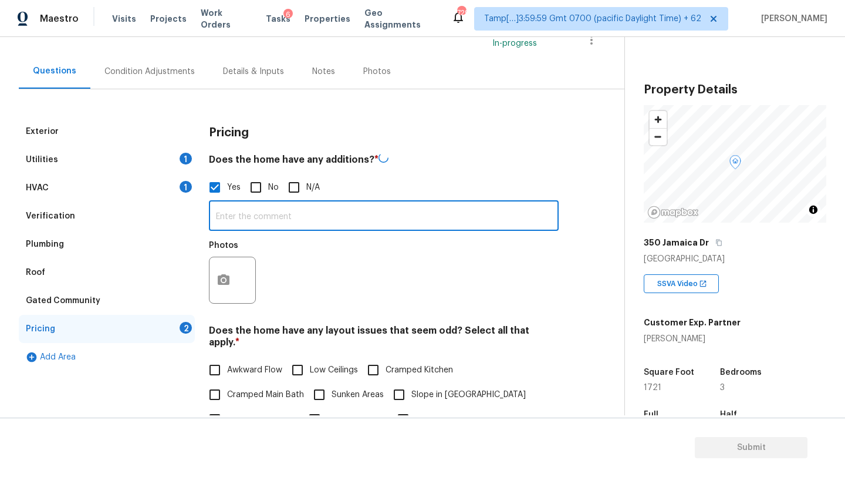
click at [236, 222] on input "text" at bounding box center [384, 217] width 350 height 28
paste input "Room addition", "Garage conversion""
type input "Room addition", "Garage conversion" with permit"
click at [139, 58] on div "Condition Adjustments" at bounding box center [149, 71] width 119 height 35
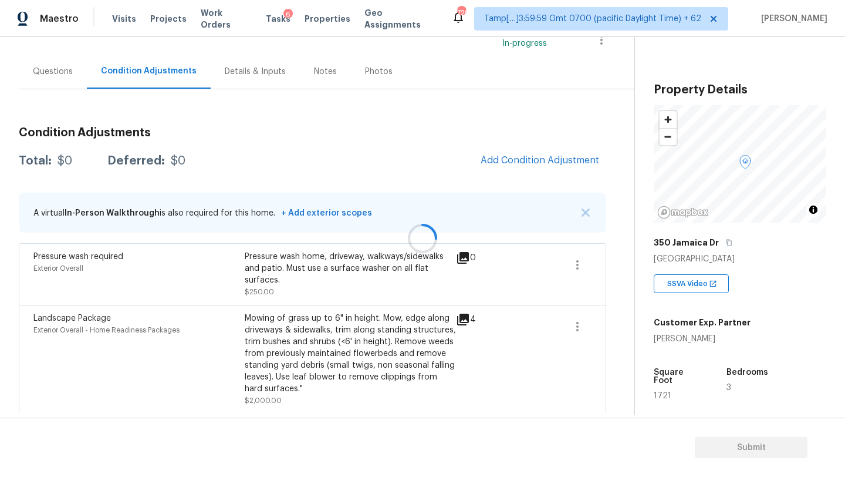
click at [569, 161] on div at bounding box center [422, 238] width 845 height 477
click at [561, 161] on span "Add Condition Adjustment" at bounding box center [540, 160] width 119 height 11
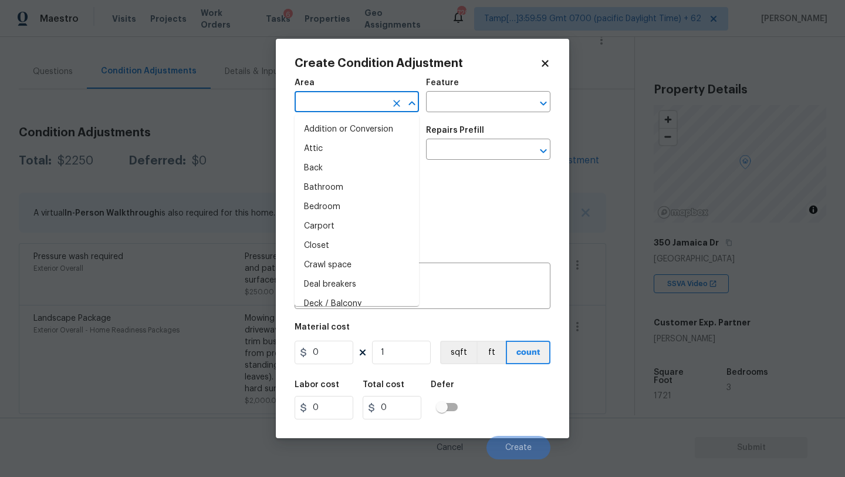
click at [369, 102] on input "text" at bounding box center [341, 103] width 92 height 18
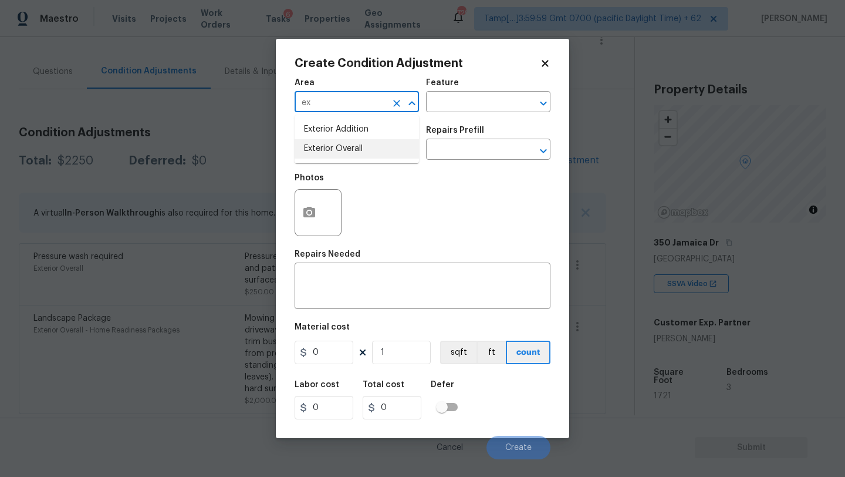
click at [369, 150] on li "Exterior Overall" at bounding box center [357, 148] width 124 height 19
type input "Exterior Overall"
click at [368, 280] on textarea at bounding box center [423, 287] width 242 height 25
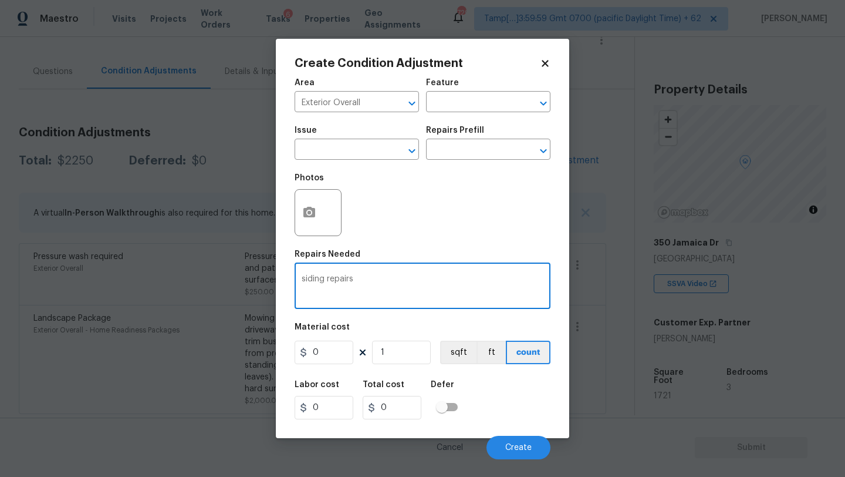
type textarea "siding repairs"
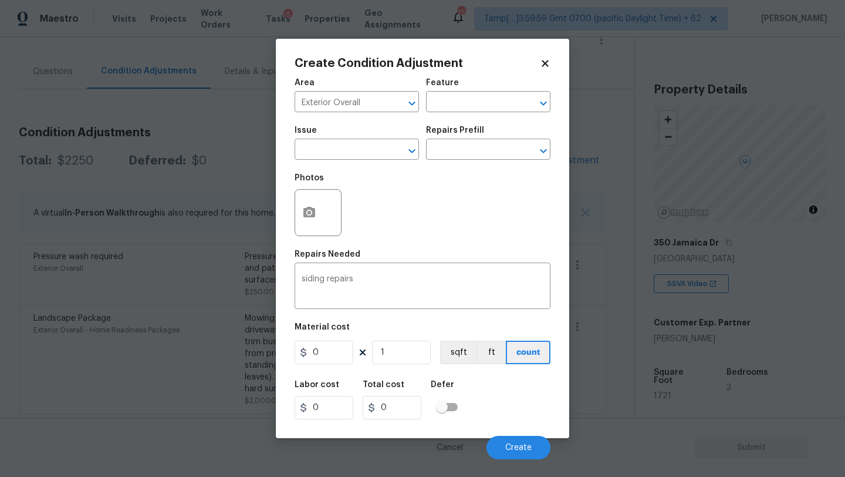
click at [337, 367] on div "Area Exterior Overall ​ Feature ​ Issue ​ Repairs Prefill ​ Photos Repairs Need…" at bounding box center [423, 265] width 256 height 387
click at [337, 362] on input "0" at bounding box center [324, 351] width 59 height 23
type input "575"
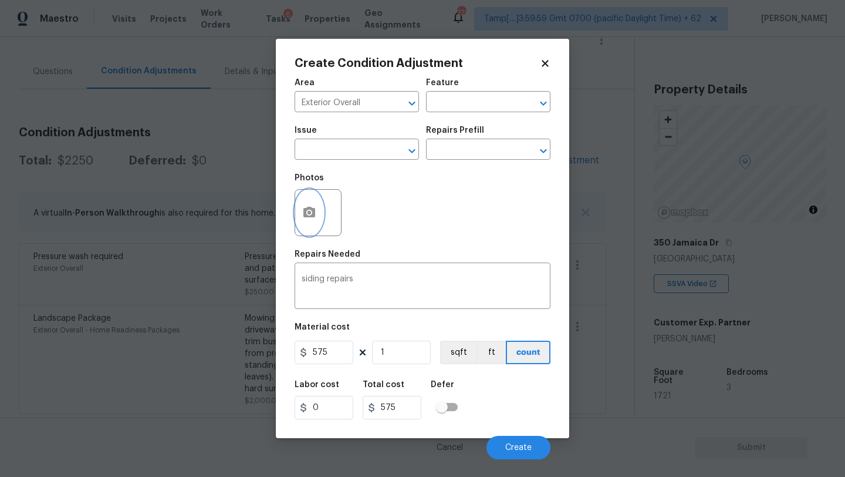
click at [298, 204] on button "button" at bounding box center [309, 213] width 28 height 46
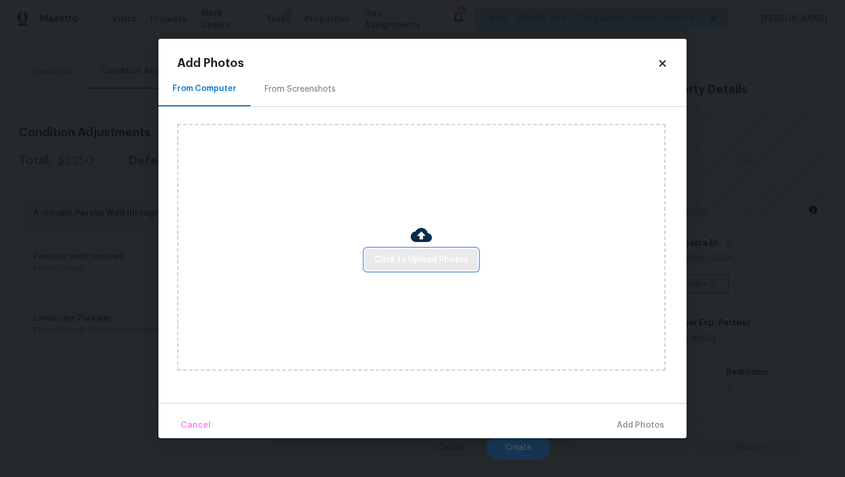
click at [376, 255] on button "Click to Upload Photos" at bounding box center [421, 260] width 113 height 22
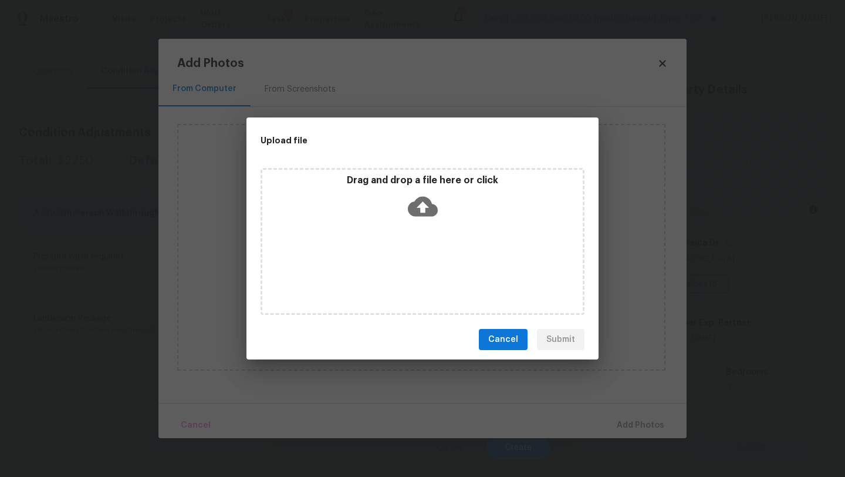
click at [419, 223] on div "Drag and drop a file here or click" at bounding box center [422, 199] width 321 height 50
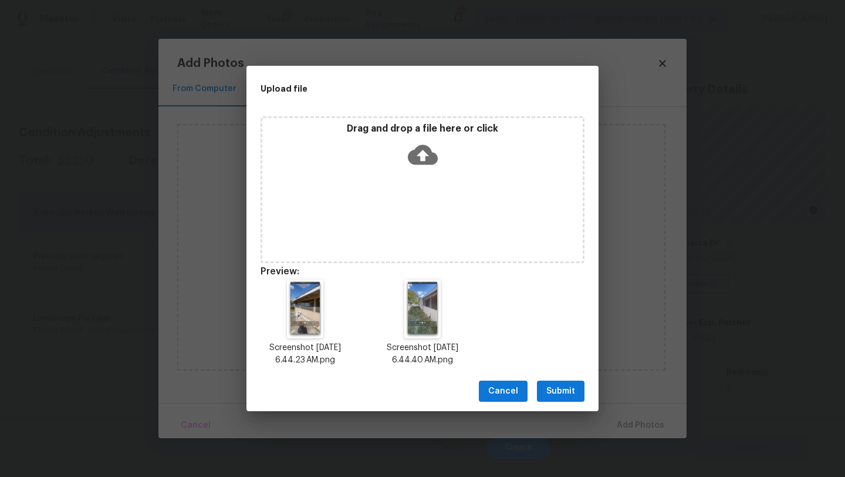
click at [551, 387] on span "Submit" at bounding box center [561, 391] width 29 height 15
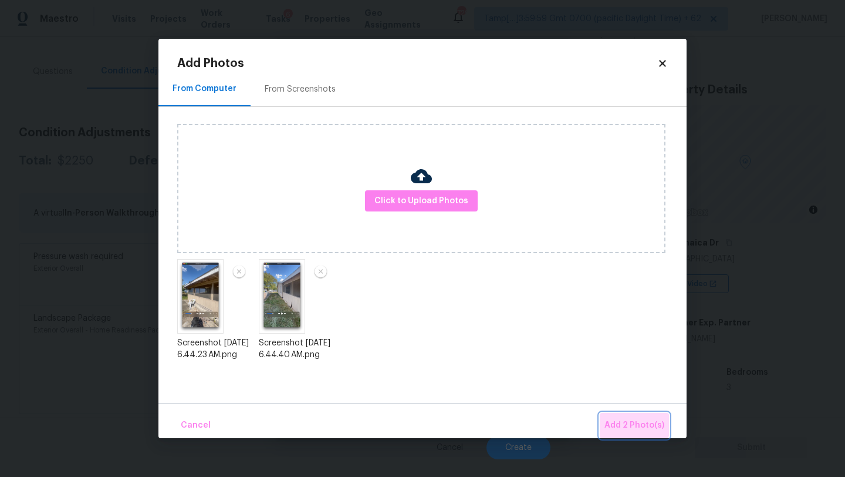
click at [628, 417] on button "Add 2 Photo(s)" at bounding box center [634, 425] width 69 height 25
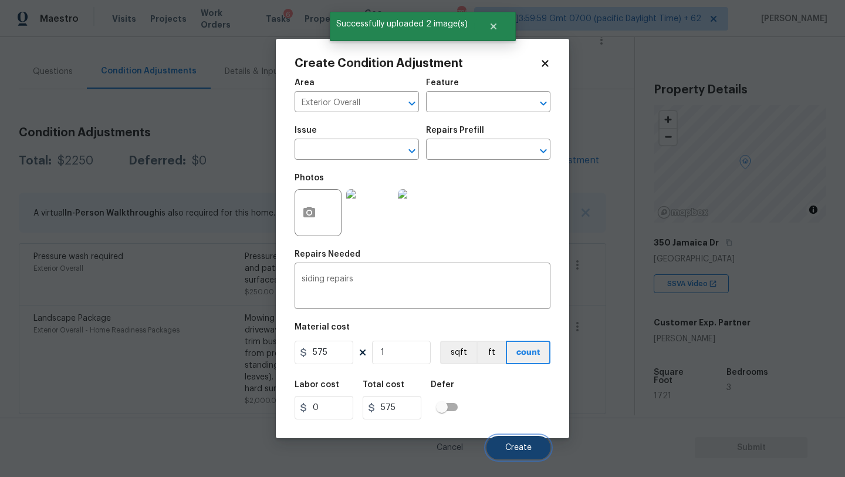
click at [504, 441] on button "Create" at bounding box center [519, 447] width 64 height 23
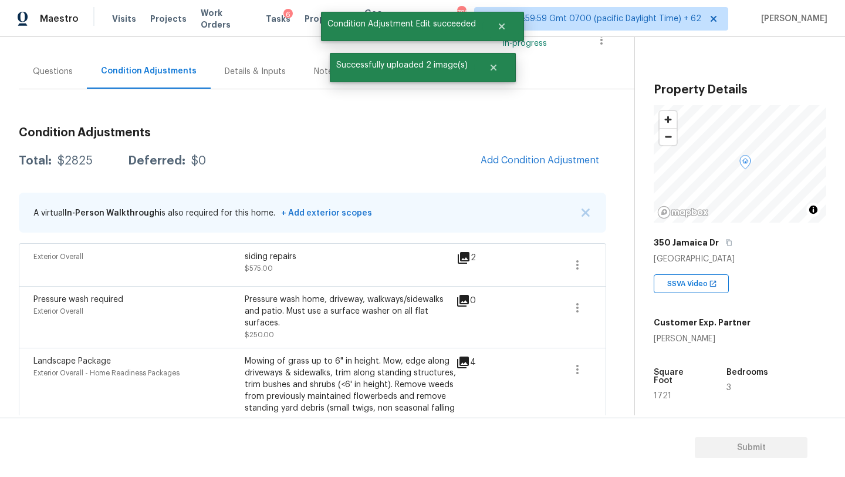
click at [43, 70] on div "Questions" at bounding box center [53, 72] width 40 height 12
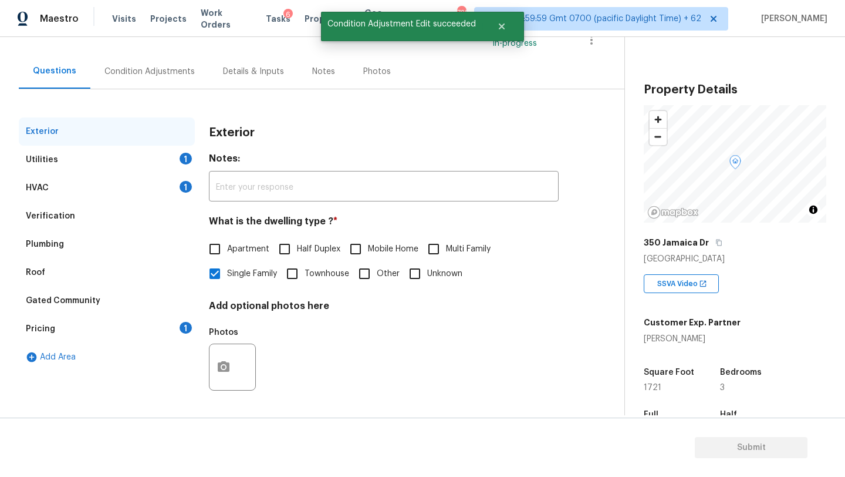
click at [82, 215] on div "Verification" at bounding box center [107, 216] width 176 height 28
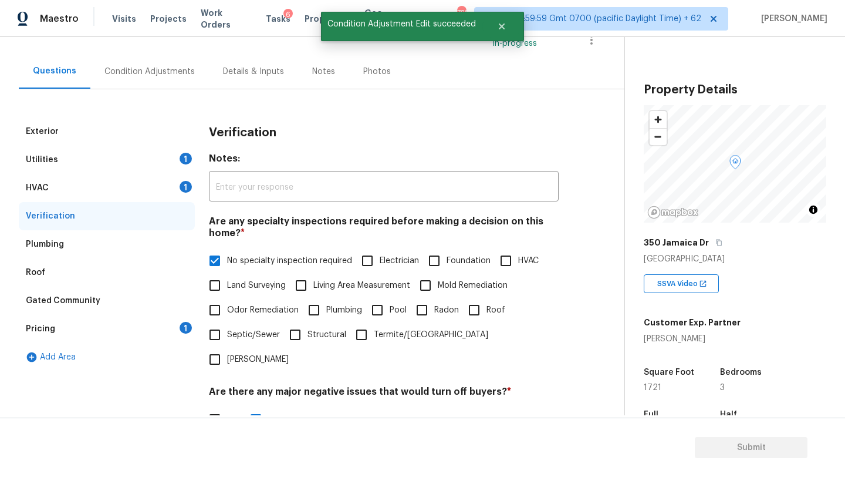
click at [129, 322] on div "Pricing 1" at bounding box center [107, 329] width 176 height 28
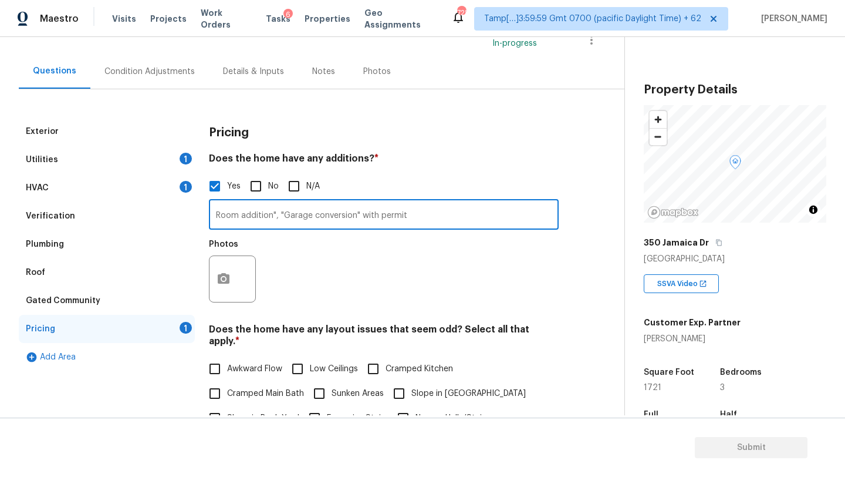
click at [211, 218] on input "Room addition", "Garage conversion" with permit" at bounding box center [384, 216] width 350 height 28
type input "screened patio. Room addition", "Garage conversion" with permit"
click at [218, 291] on button "button" at bounding box center [224, 279] width 28 height 46
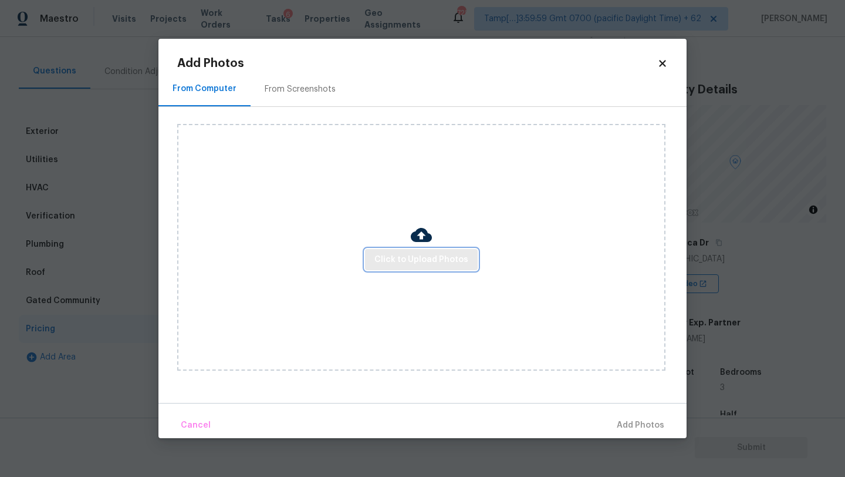
click at [388, 259] on span "Click to Upload Photos" at bounding box center [422, 259] width 94 height 15
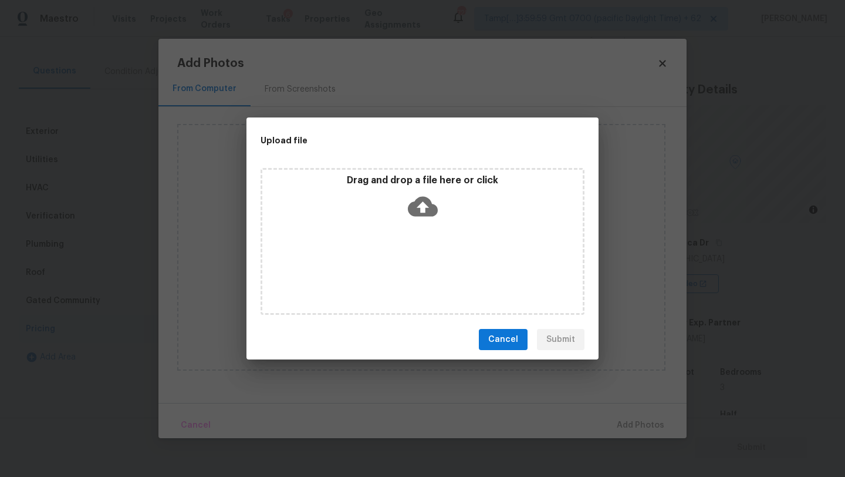
click at [410, 240] on div "Drag and drop a file here or click" at bounding box center [423, 241] width 324 height 147
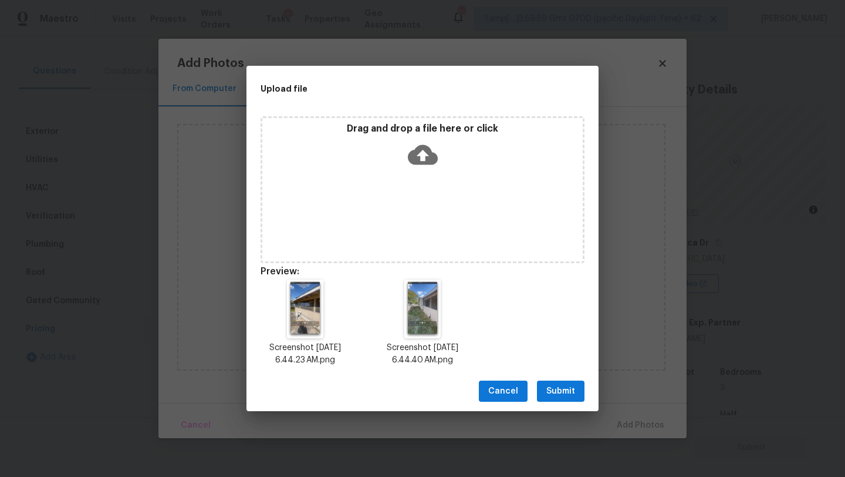
click at [552, 388] on span "Submit" at bounding box center [561, 391] width 29 height 15
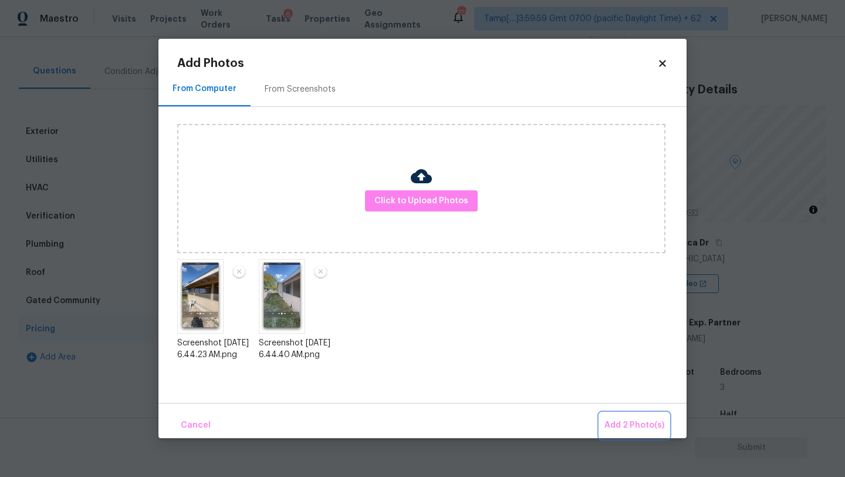
click at [642, 422] on span "Add 2 Photo(s)" at bounding box center [635, 425] width 60 height 15
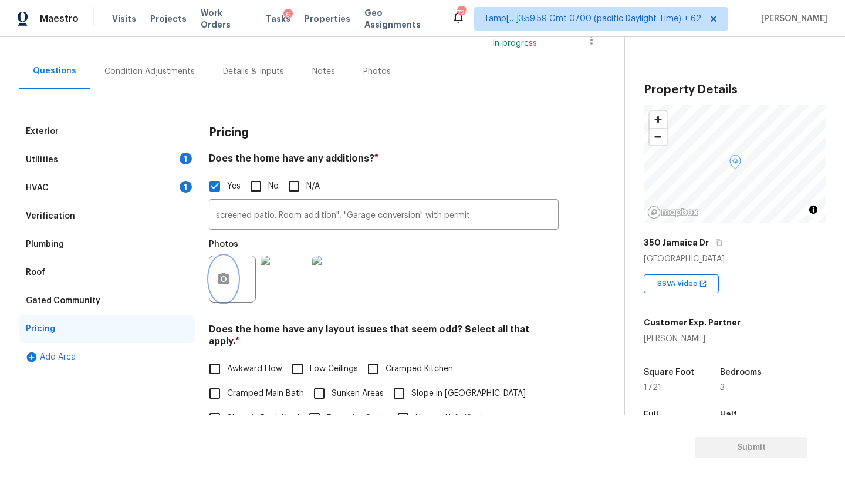
scroll to position [100, 0]
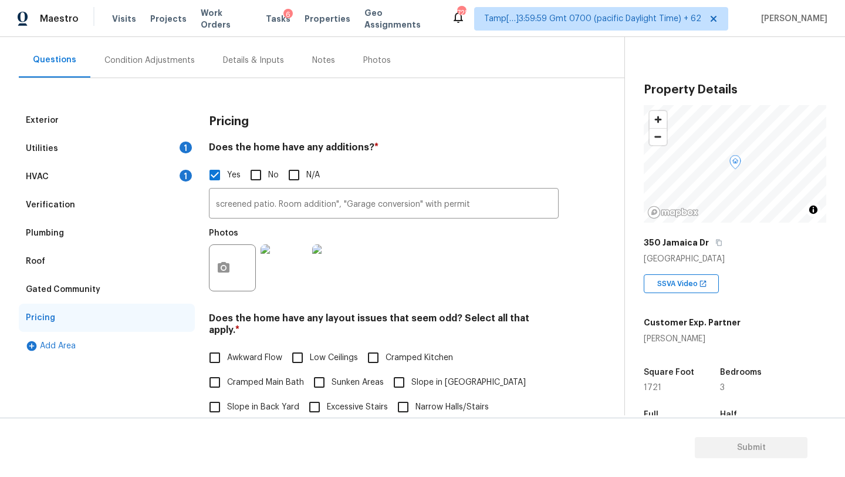
click at [130, 191] on div "Verification" at bounding box center [107, 205] width 176 height 28
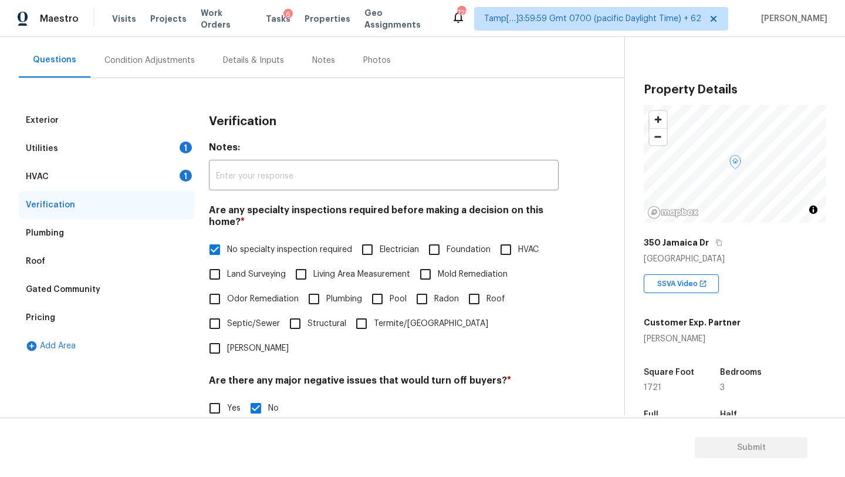
click at [163, 173] on div "HVAC 1" at bounding box center [107, 177] width 176 height 28
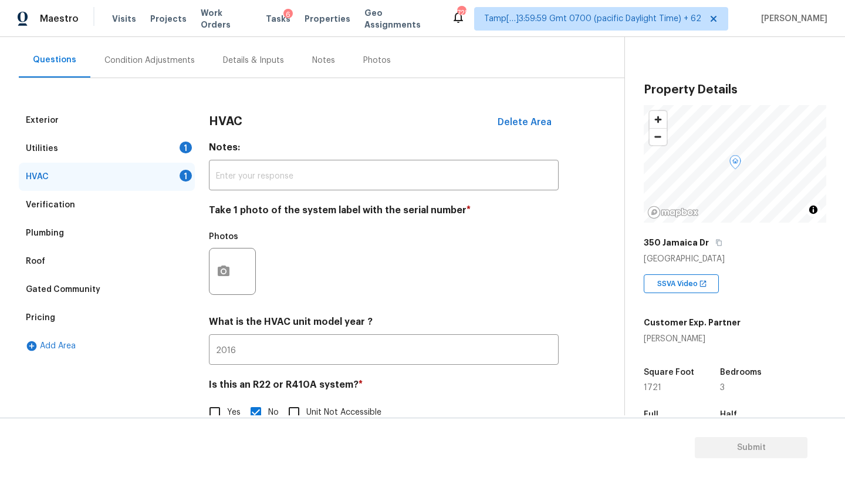
scroll to position [127, 0]
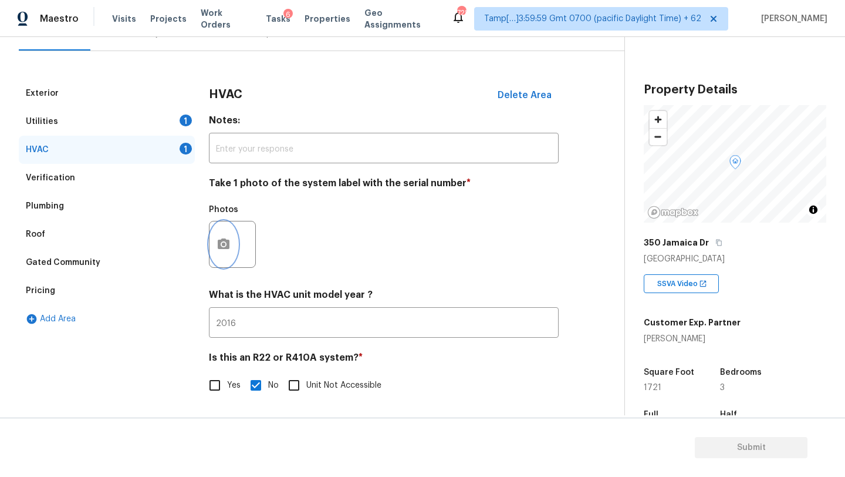
click at [227, 248] on icon "button" at bounding box center [224, 243] width 12 height 11
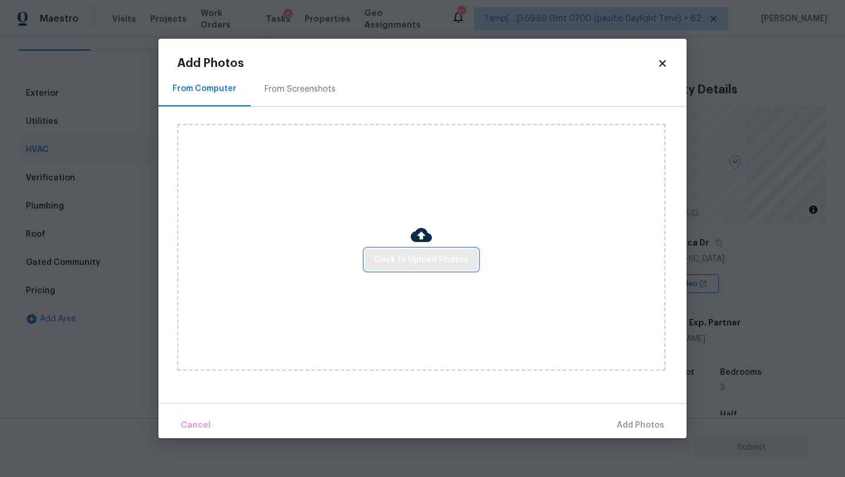
click at [421, 265] on span "Click to Upload Photos" at bounding box center [422, 259] width 94 height 15
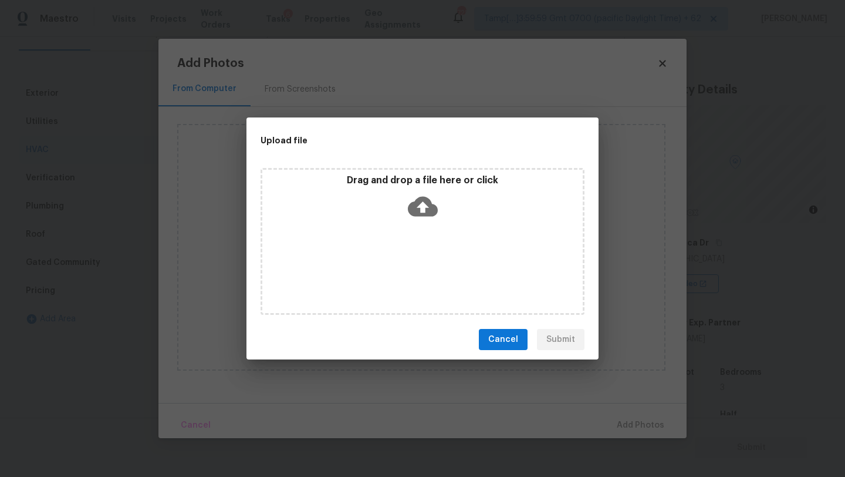
click at [421, 205] on icon at bounding box center [423, 206] width 30 height 30
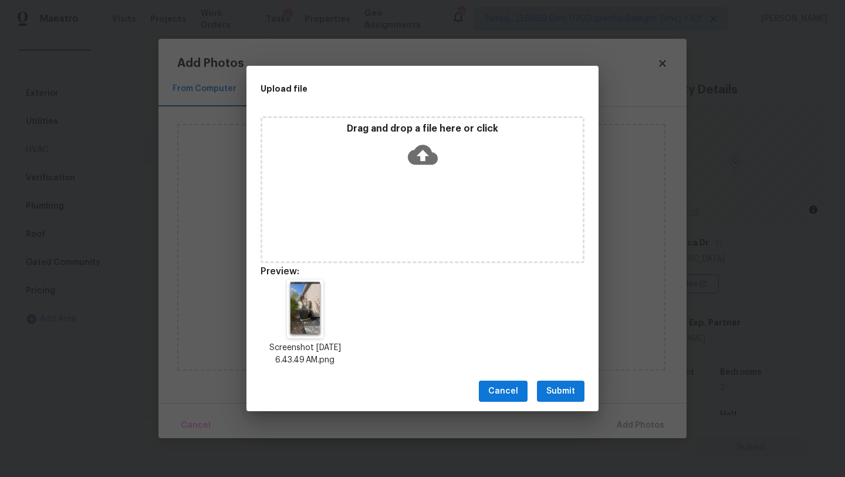
click at [551, 388] on span "Submit" at bounding box center [561, 391] width 29 height 15
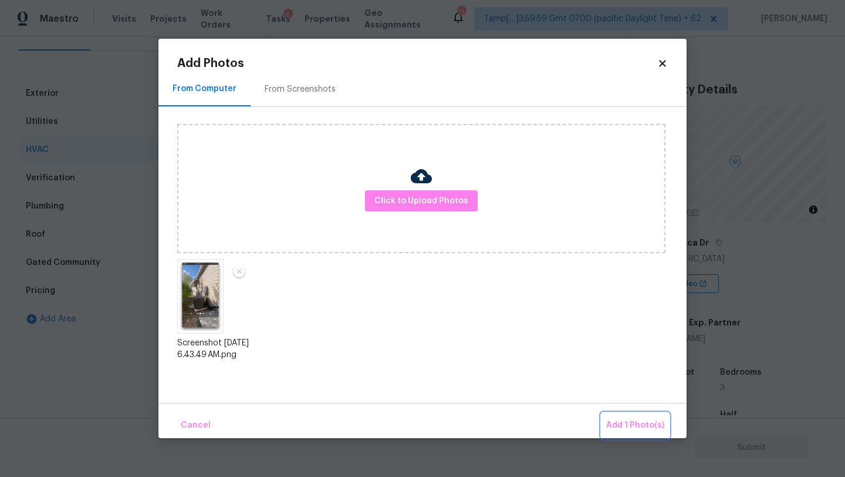
click at [644, 426] on span "Add 1 Photo(s)" at bounding box center [635, 425] width 58 height 15
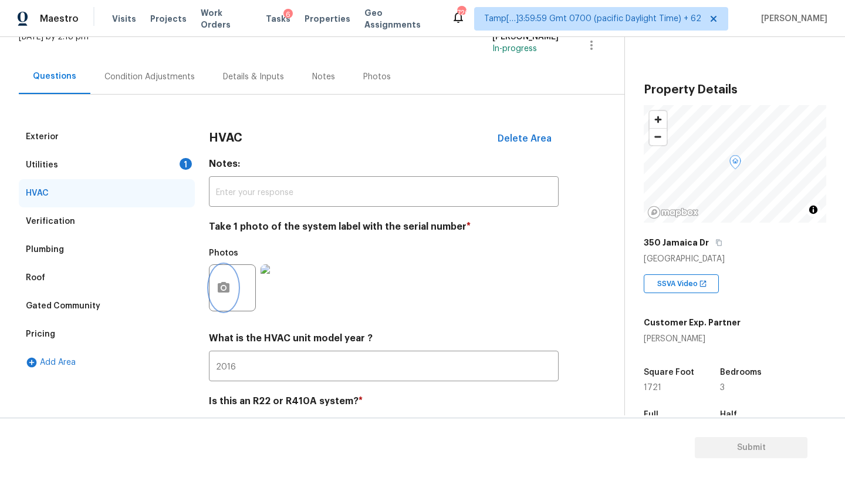
scroll to position [12, 0]
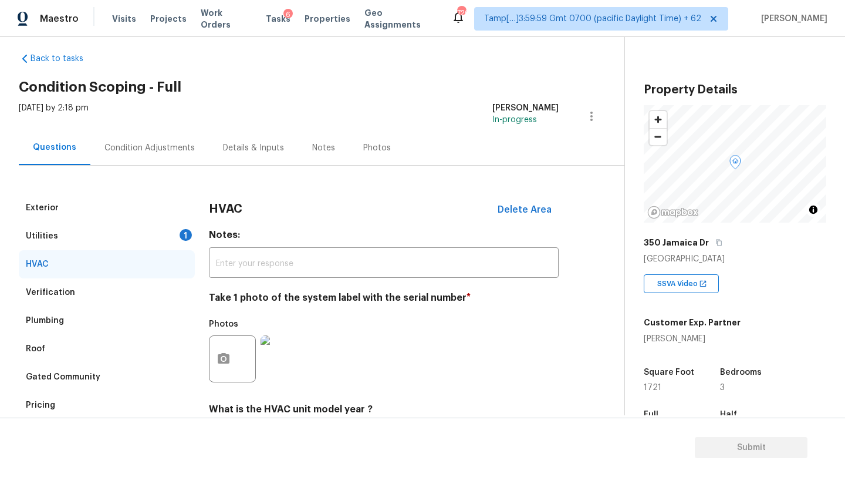
click at [155, 143] on div "Condition Adjustments" at bounding box center [149, 148] width 90 height 12
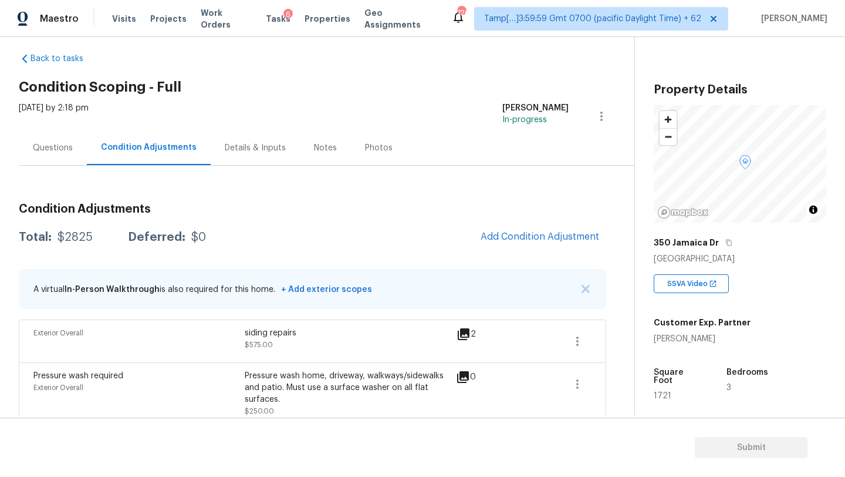
scroll to position [134, 0]
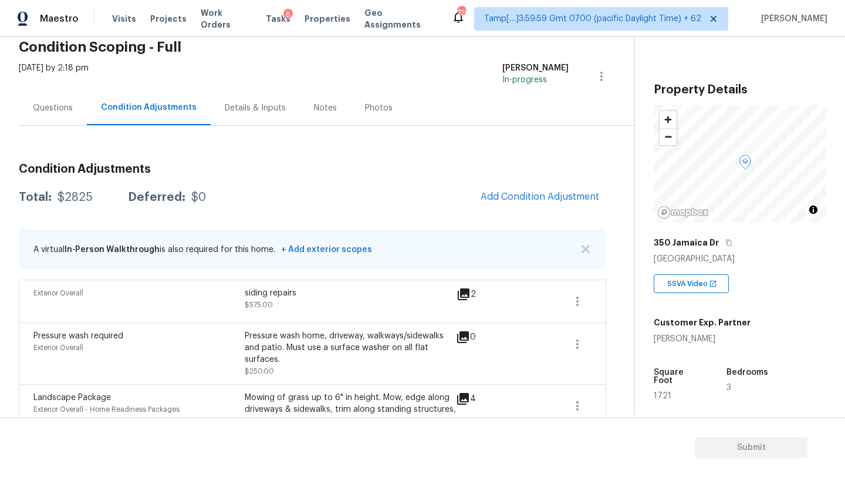
click at [71, 109] on div "Questions" at bounding box center [53, 107] width 68 height 35
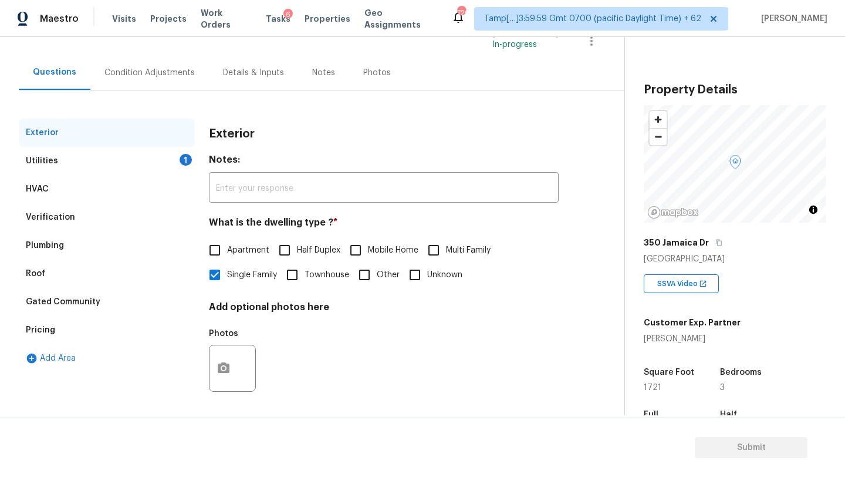
scroll to position [89, 0]
click at [74, 207] on div "Verification" at bounding box center [107, 216] width 176 height 28
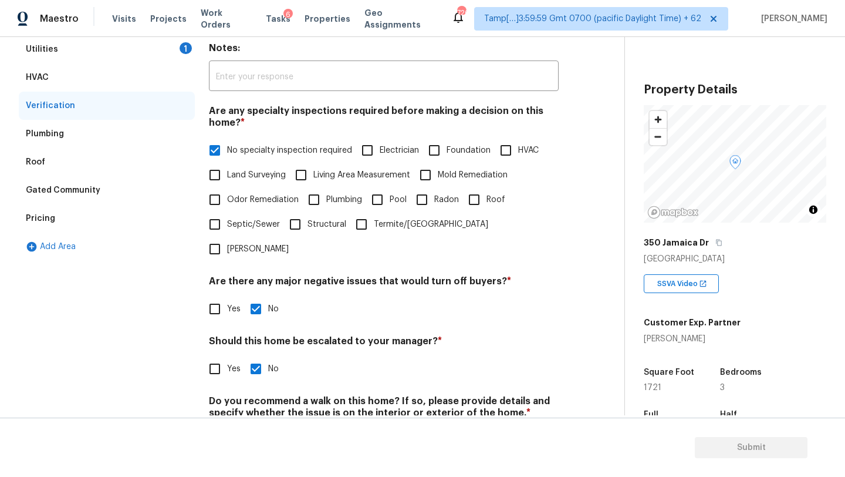
scroll to position [165, 0]
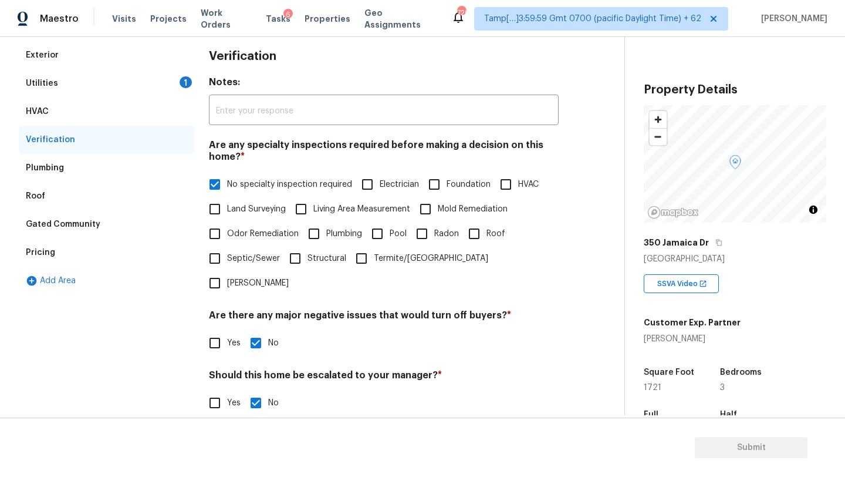
click at [224, 390] on input "Yes" at bounding box center [215, 402] width 25 height 25
checkbox input "true"
checkbox input "false"
click at [235, 420] on input "text" at bounding box center [384, 434] width 350 height 28
paste input "concrete patio is severely cracking"
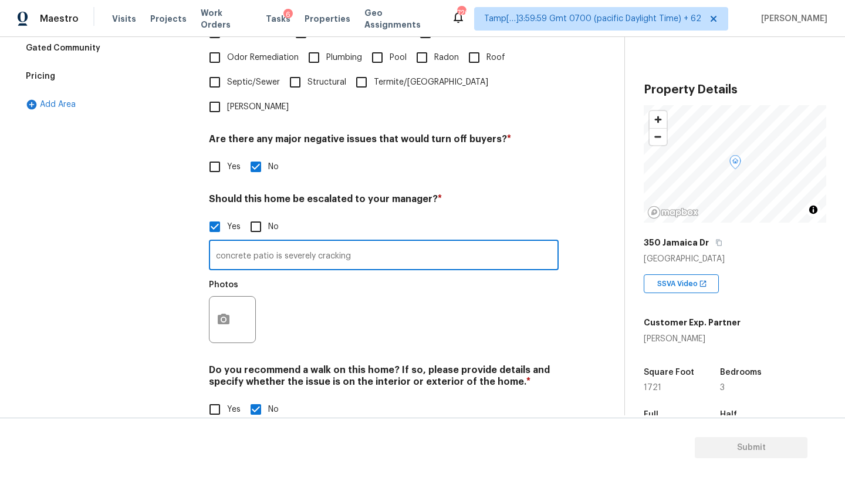
type input "concrete patio is severely cracking"
click at [228, 308] on button "button" at bounding box center [224, 319] width 28 height 46
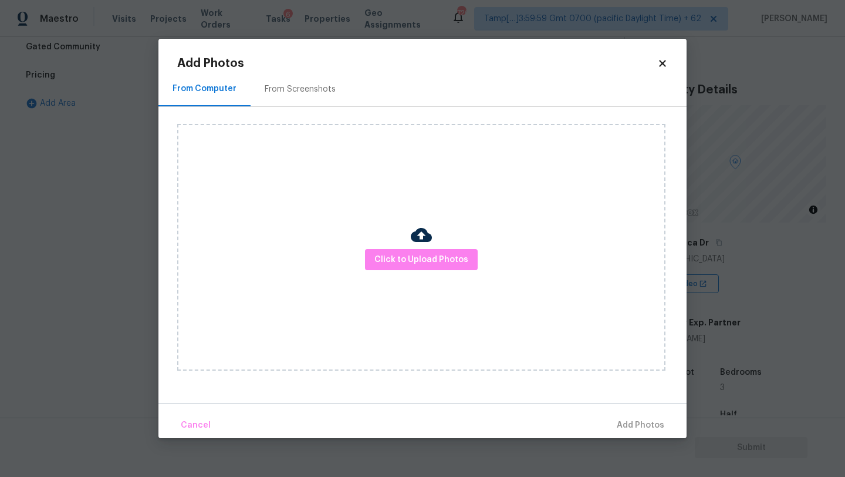
click at [338, 82] on div "From Screenshots" at bounding box center [300, 89] width 99 height 35
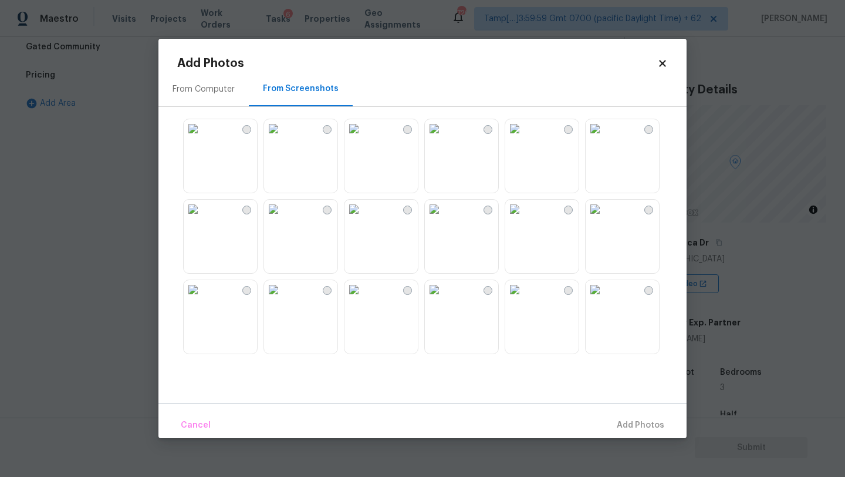
scroll to position [341, 0]
click at [203, 138] on img at bounding box center [193, 128] width 19 height 19
click at [203, 215] on img at bounding box center [193, 209] width 19 height 19
click at [203, 138] on img at bounding box center [193, 128] width 19 height 19
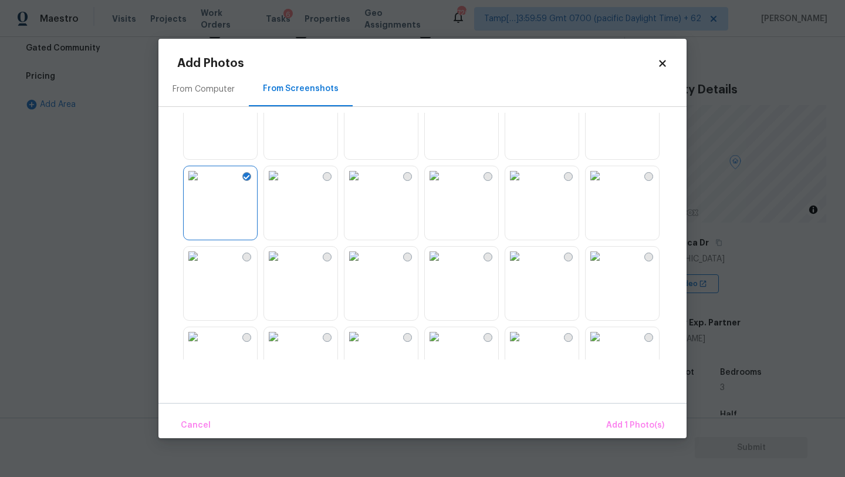
scroll to position [43, 0]
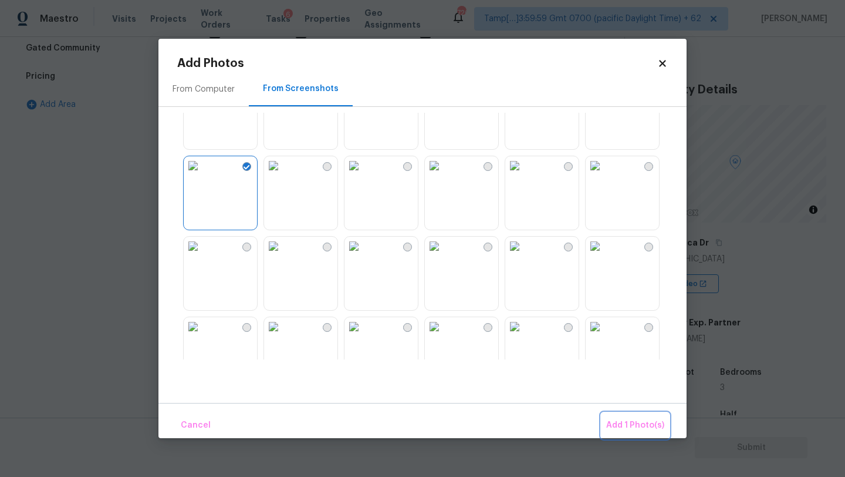
click at [642, 419] on span "Add 1 Photo(s)" at bounding box center [635, 425] width 58 height 15
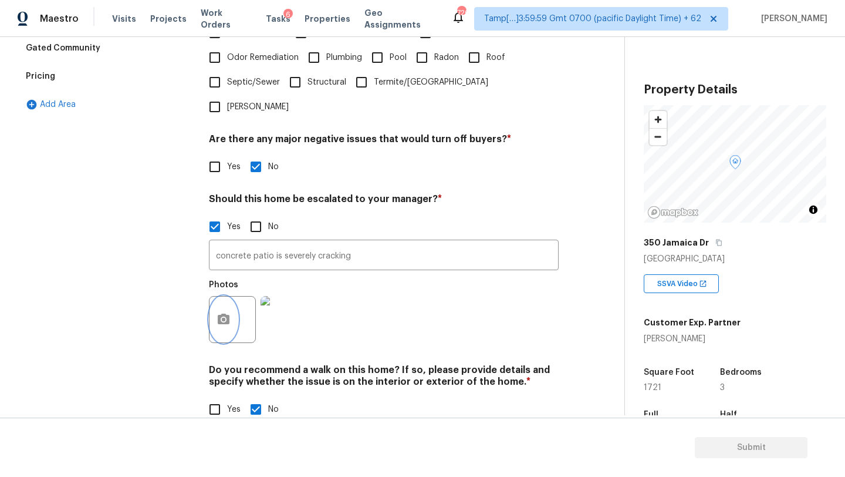
scroll to position [0, 0]
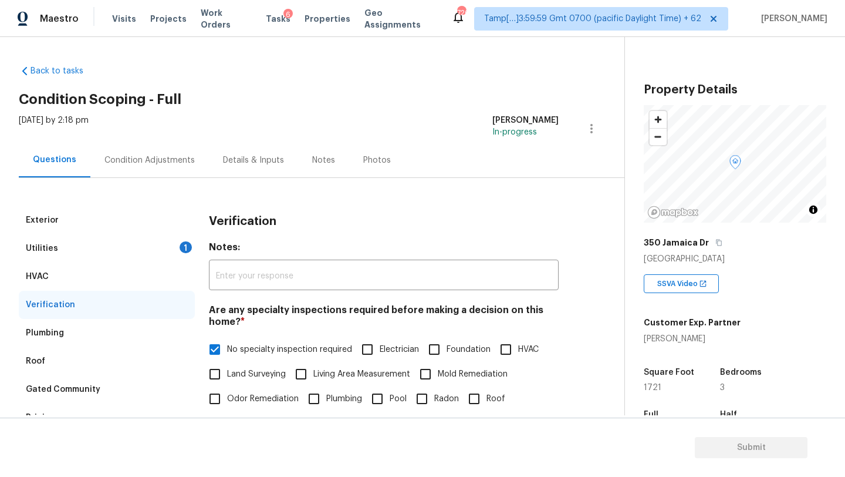
click at [161, 151] on div "Condition Adjustments" at bounding box center [149, 160] width 119 height 35
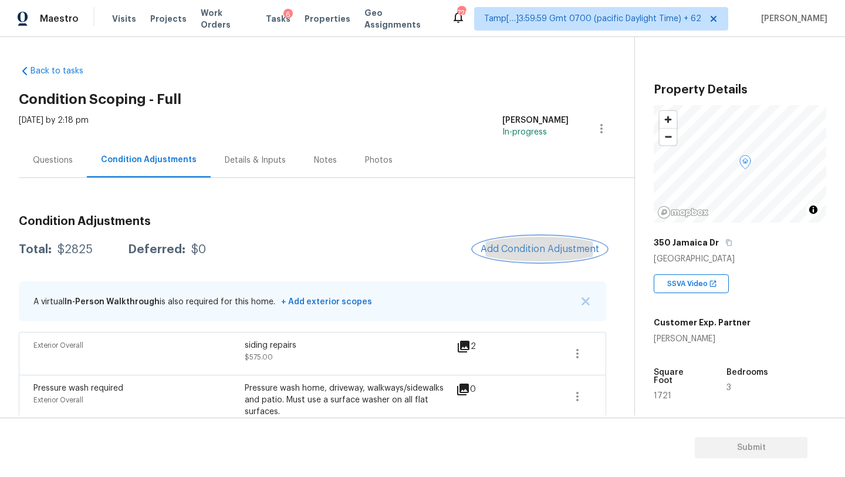
click at [534, 251] on span "Add Condition Adjustment" at bounding box center [540, 249] width 119 height 11
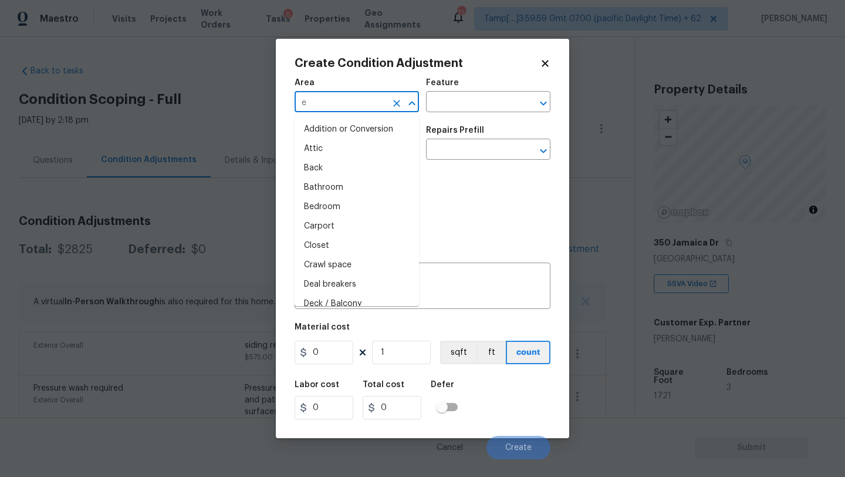
click at [342, 100] on input "e" at bounding box center [341, 103] width 92 height 18
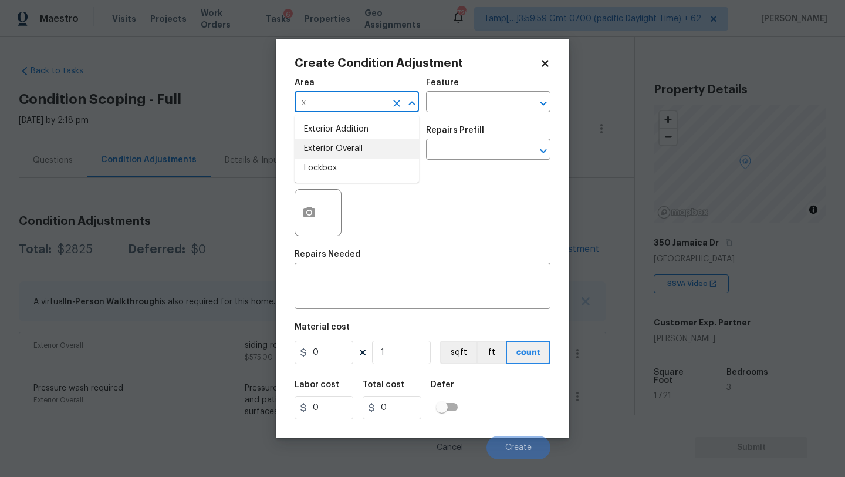
click at [345, 146] on li "Exterior Overall" at bounding box center [357, 148] width 124 height 19
type input "Exterior Overall"
click at [468, 97] on input "text" at bounding box center [472, 103] width 92 height 18
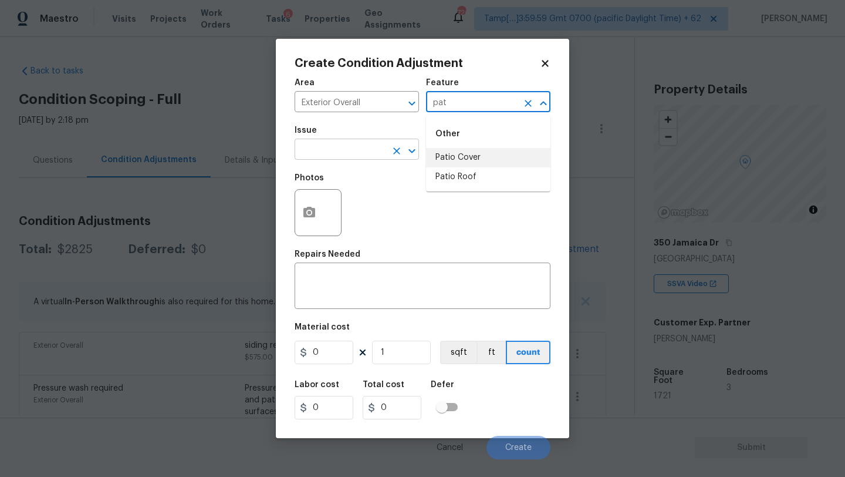
type input "pat"
click at [372, 143] on input "text" at bounding box center [341, 150] width 92 height 18
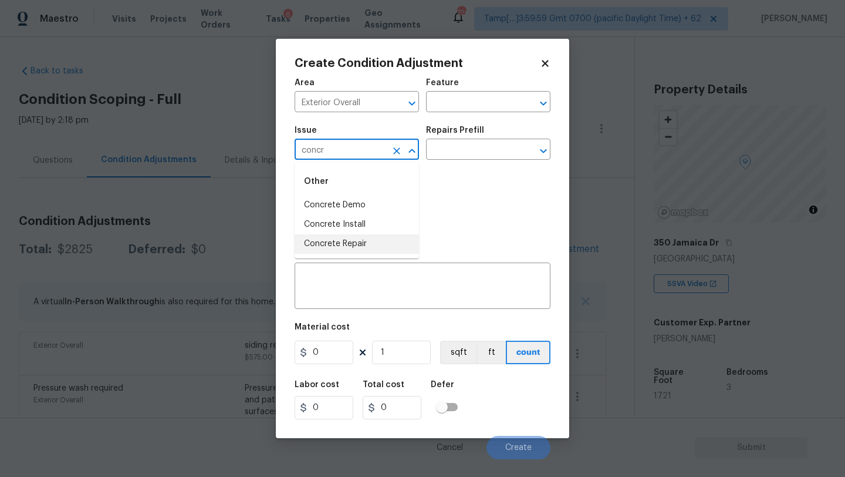
click at [363, 251] on li "Concrete Repair" at bounding box center [357, 243] width 124 height 19
type input "Concrete Repair"
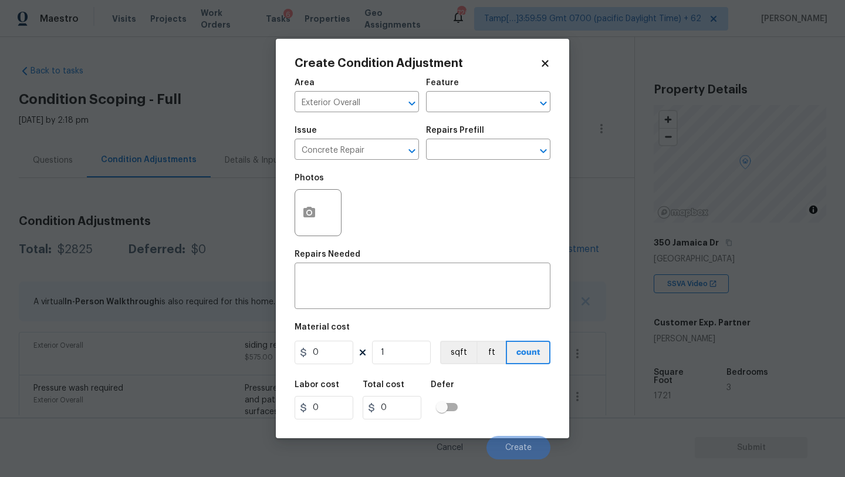
click at [478, 140] on div "Repairs Prefill" at bounding box center [488, 133] width 124 height 15
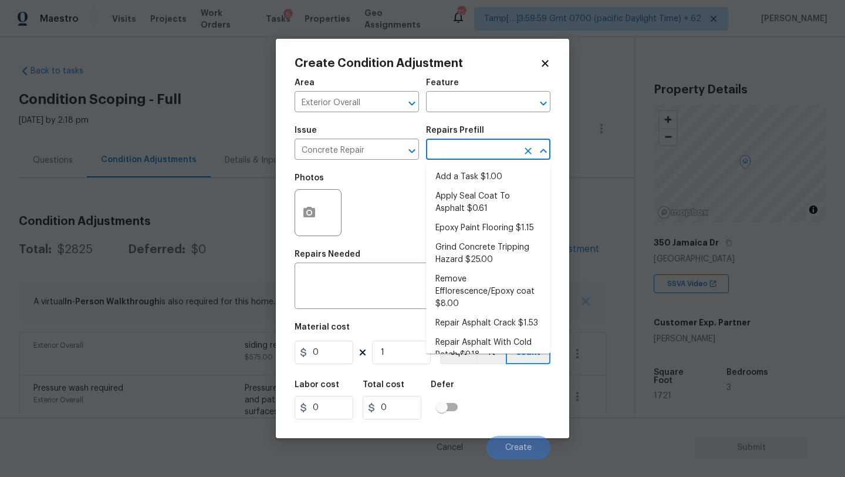
click at [478, 150] on input "text" at bounding box center [472, 150] width 92 height 18
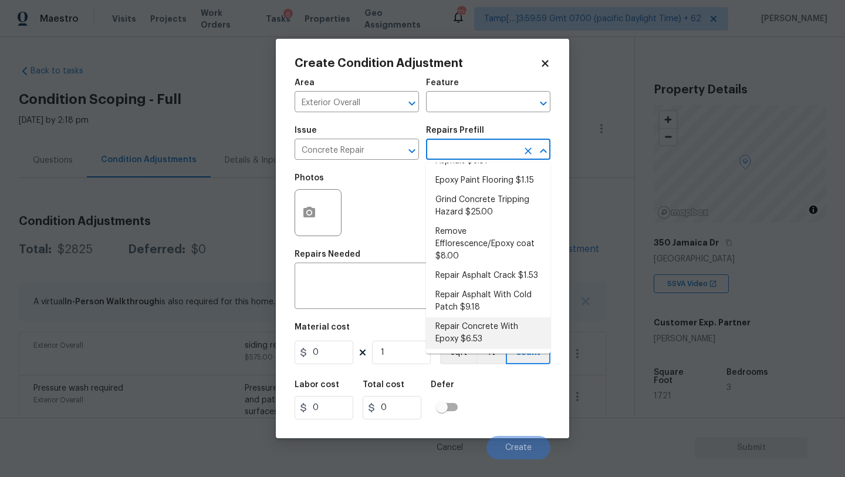
click at [470, 326] on li "Repair Concrete With Epoxy $6.53" at bounding box center [488, 333] width 124 height 32
type input "Flatwork"
type textarea "Prep and clean the crack in the concrete thoroughly. Apply/inject a concrete ad…"
type input "6.53"
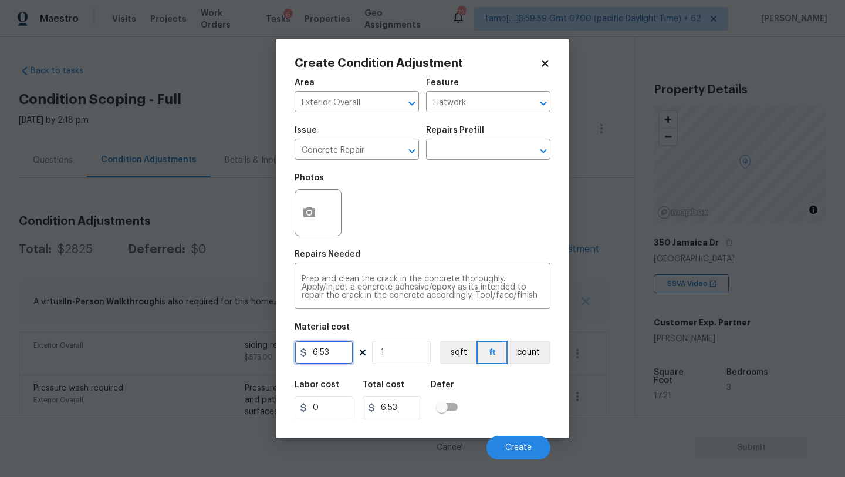
click at [338, 351] on input "6.53" at bounding box center [324, 351] width 59 height 23
type input "1000"
click at [311, 217] on icon "button" at bounding box center [309, 212] width 12 height 11
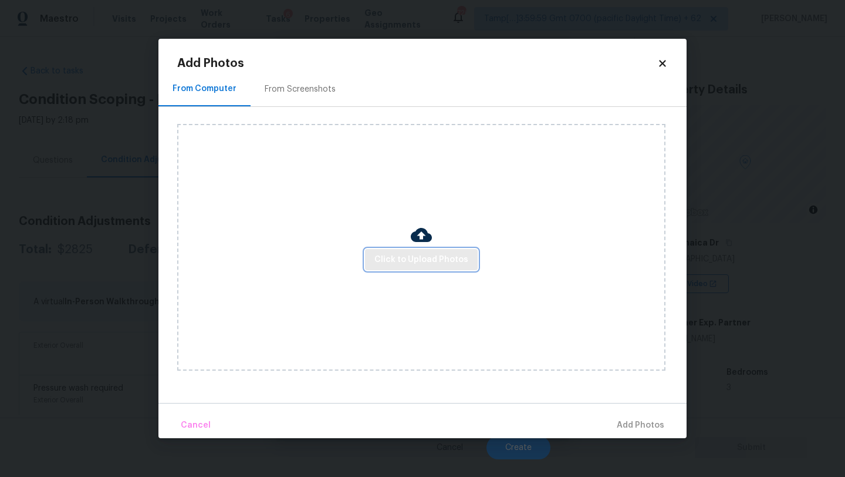
click at [402, 267] on button "Click to Upload Photos" at bounding box center [421, 260] width 113 height 22
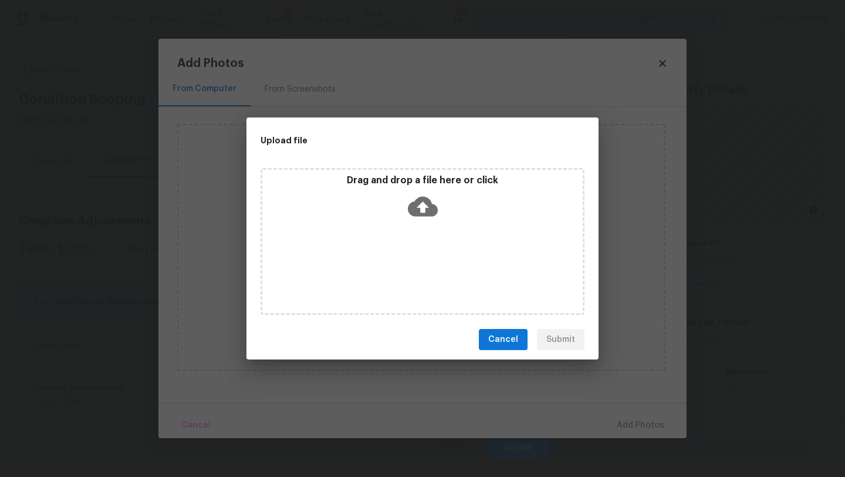
click at [420, 214] on icon at bounding box center [423, 207] width 30 height 20
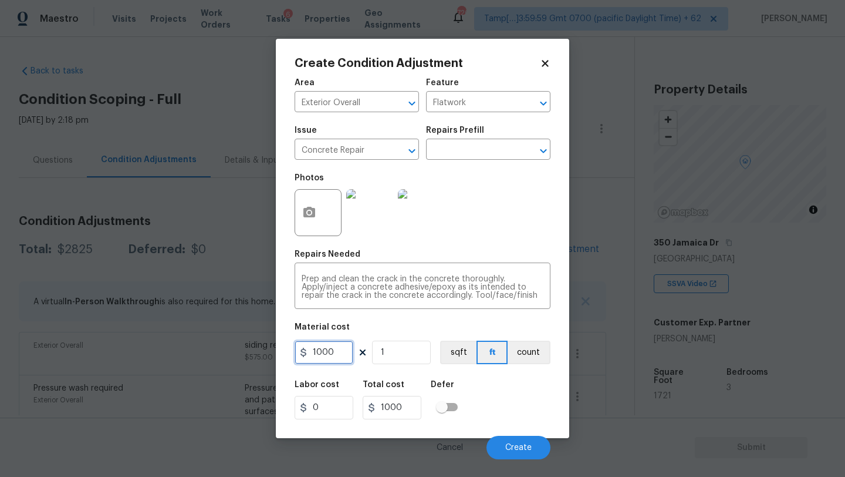
click at [340, 348] on input "1000" at bounding box center [324, 351] width 59 height 23
type input "3000"
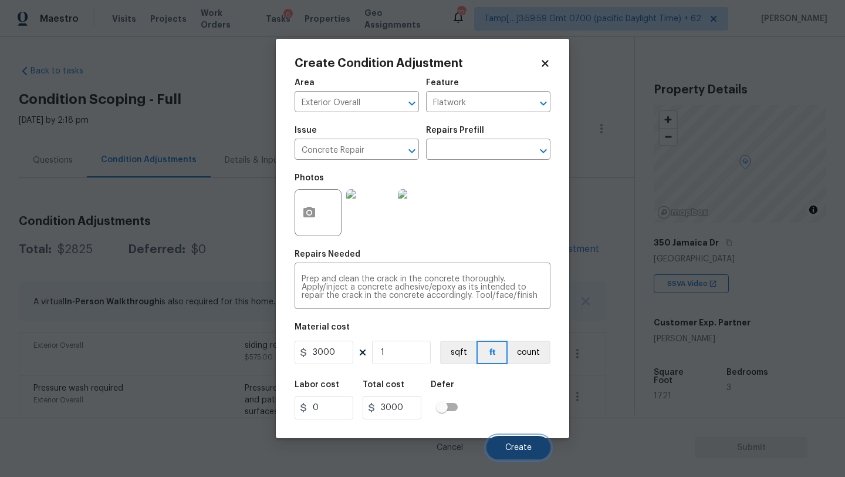
click at [508, 446] on span "Create" at bounding box center [518, 447] width 26 height 9
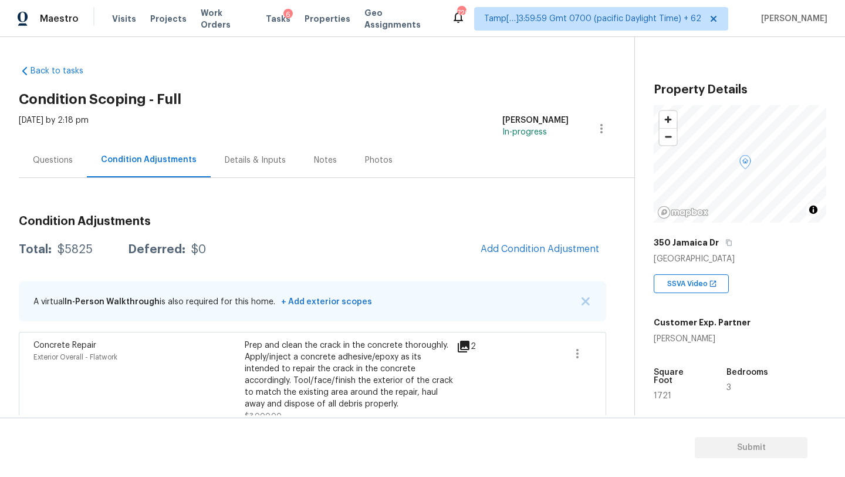
click at [61, 159] on div "Questions" at bounding box center [53, 160] width 40 height 12
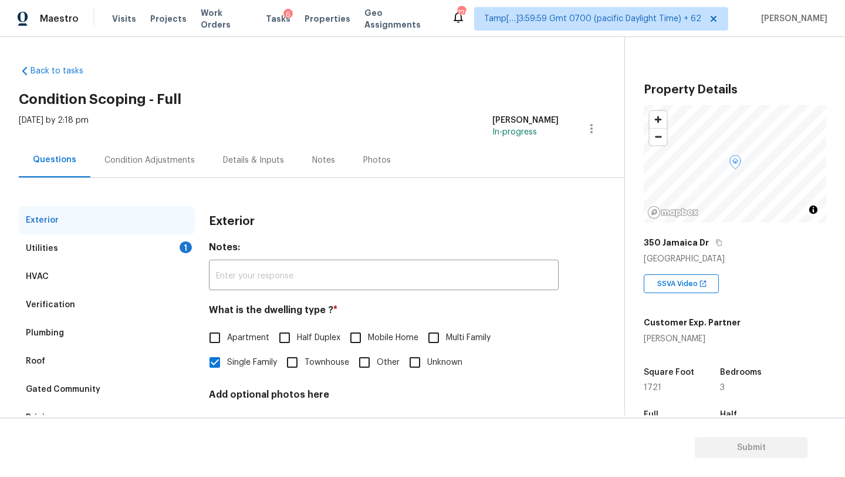
scroll to position [89, 0]
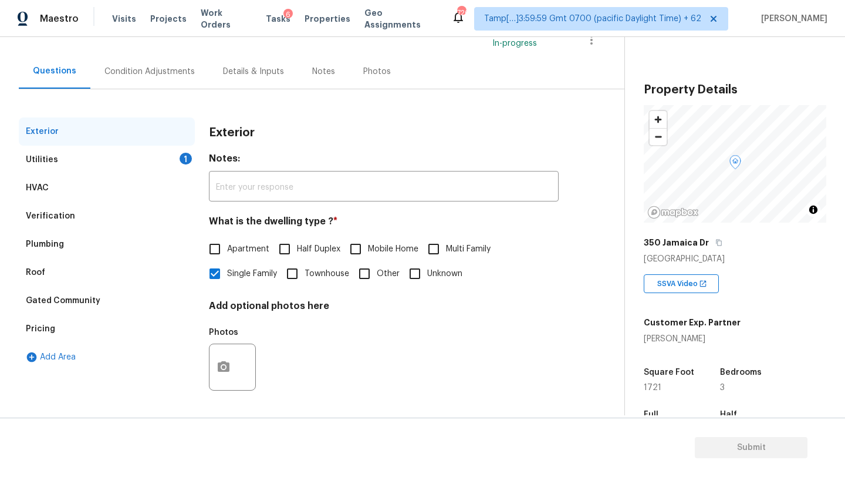
click at [54, 332] on div "Pricing" at bounding box center [107, 329] width 176 height 28
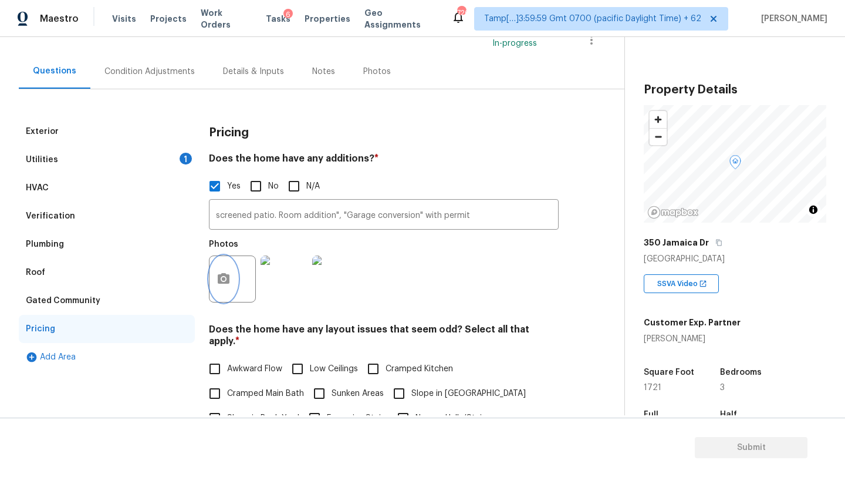
click at [210, 282] on button "button" at bounding box center [224, 279] width 28 height 46
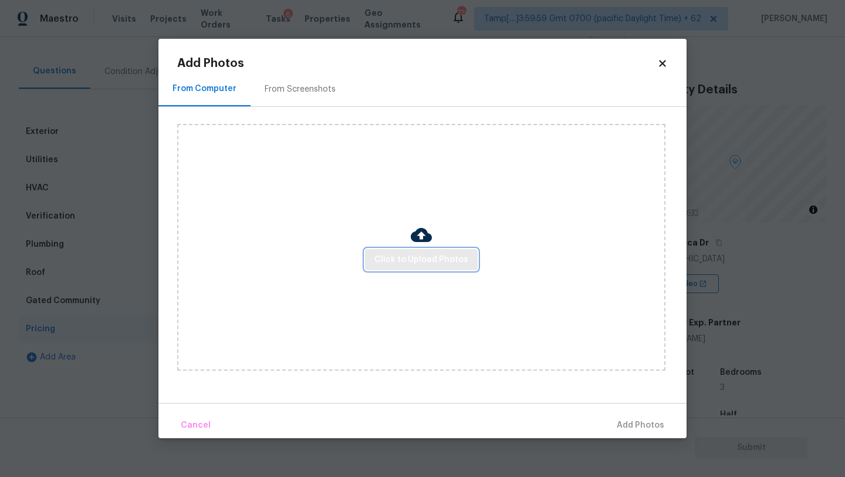
click at [405, 252] on span "Click to Upload Photos" at bounding box center [422, 259] width 94 height 15
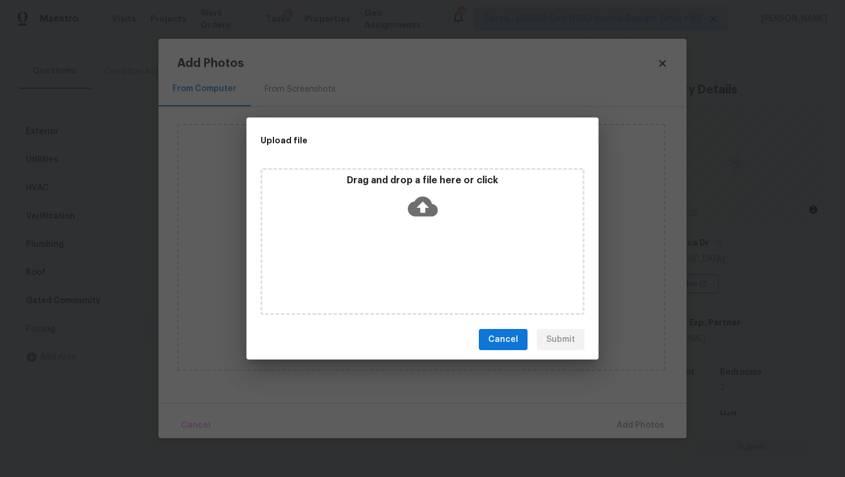
click at [415, 227] on div "Drag and drop a file here or click" at bounding box center [423, 241] width 324 height 147
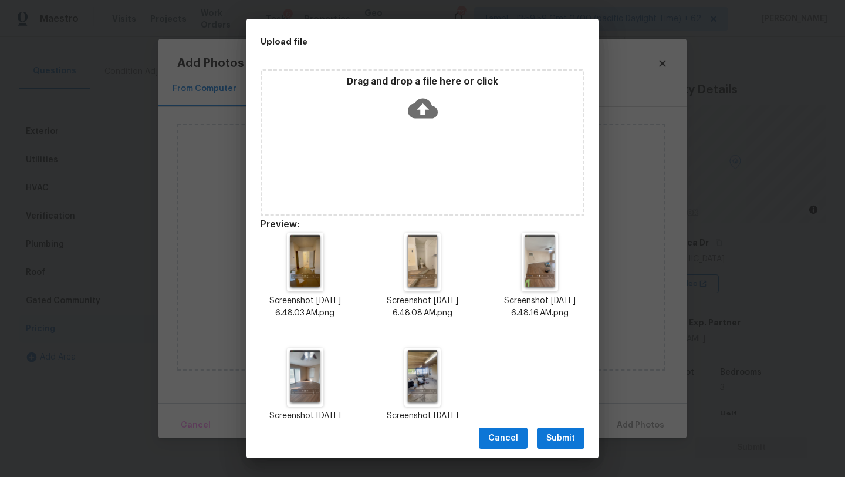
click at [568, 436] on span "Submit" at bounding box center [561, 438] width 29 height 15
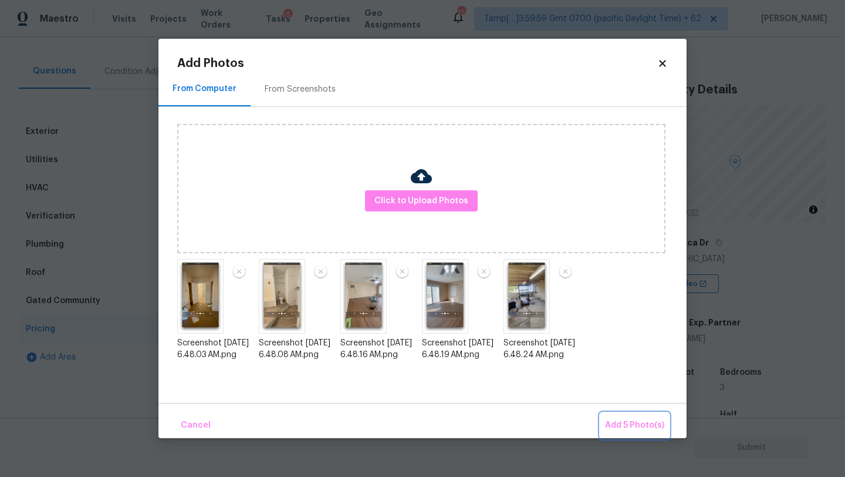
click at [631, 422] on span "Add 5 Photo(s)" at bounding box center [634, 425] width 59 height 15
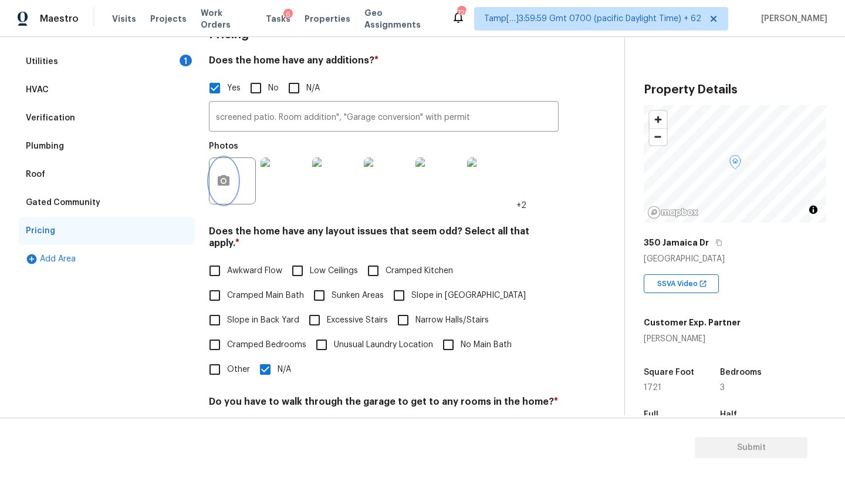
scroll to position [228, 0]
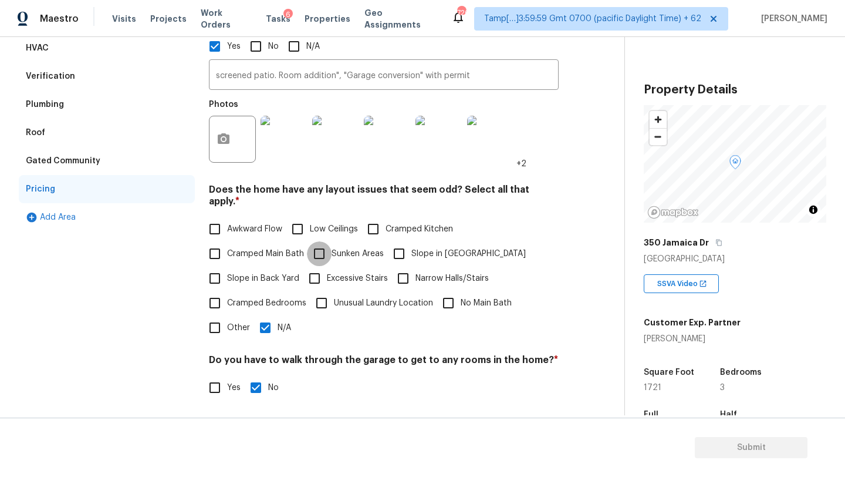
click at [316, 245] on input "Sunken Areas" at bounding box center [319, 253] width 25 height 25
checkbox input "true"
click at [76, 67] on div "Verification" at bounding box center [107, 76] width 176 height 28
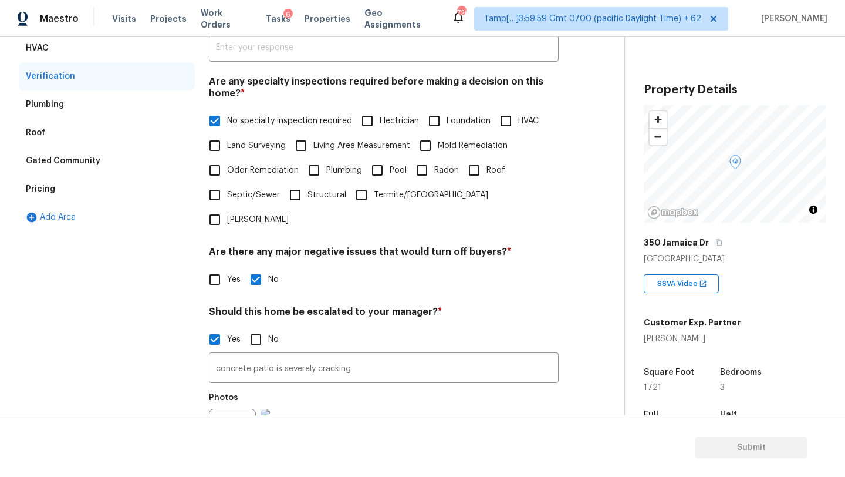
scroll to position [328, 0]
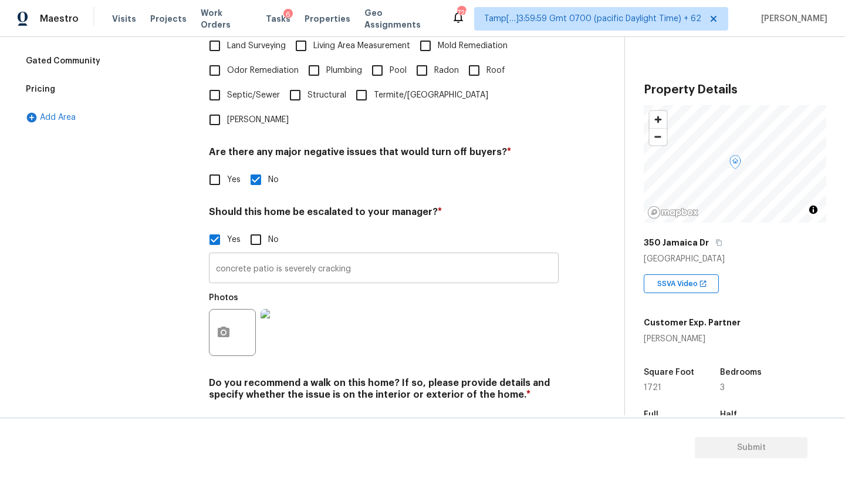
click at [360, 255] on input "concrete patio is severely cracking" at bounding box center [384, 269] width 350 height 28
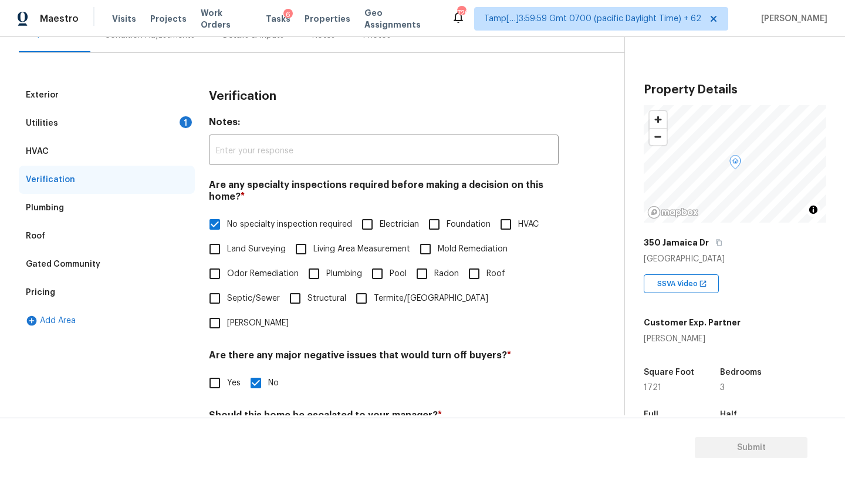
scroll to position [98, 0]
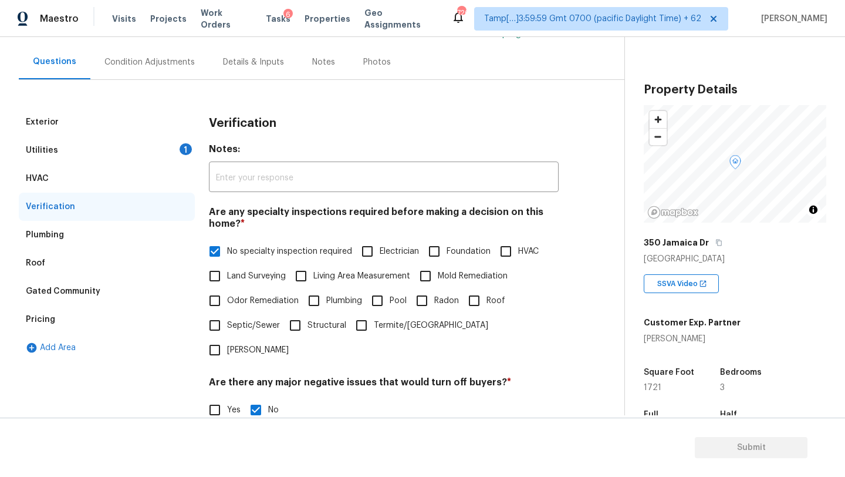
type input "concrete patio is severely cracking, The property might have leak issues, not s…"
click at [141, 63] on div "Condition Adjustments" at bounding box center [149, 62] width 90 height 12
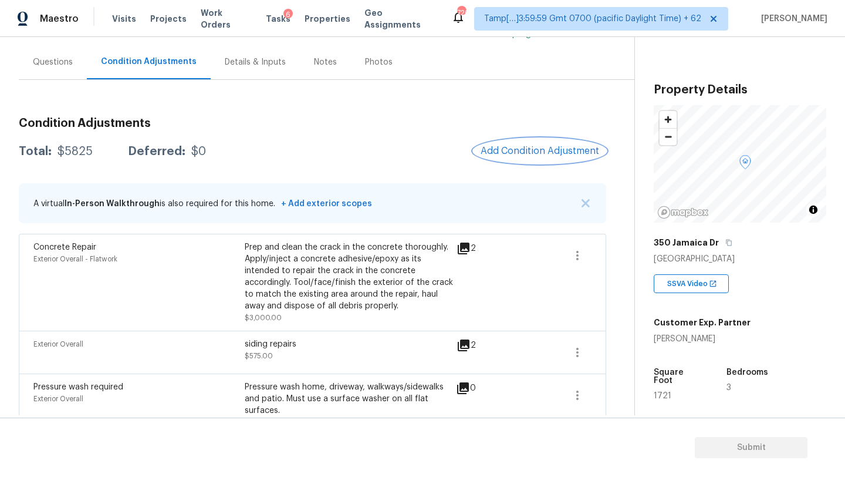
click at [535, 157] on button "Add Condition Adjustment" at bounding box center [540, 151] width 133 height 25
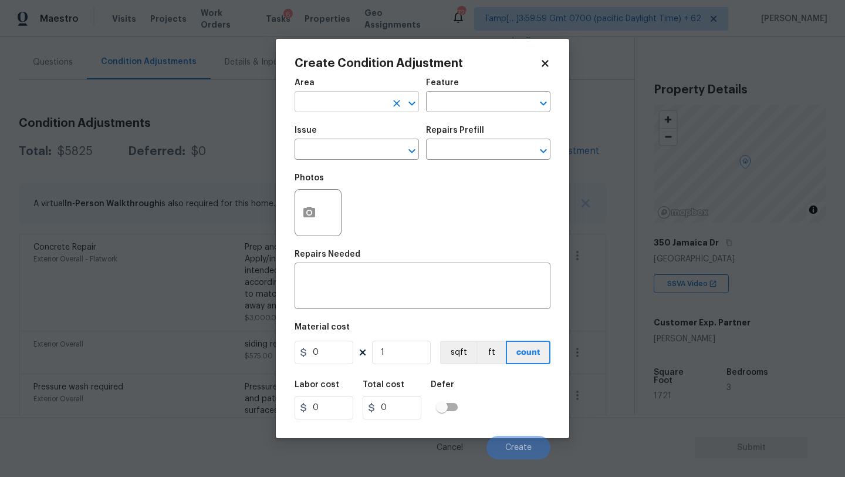
click at [334, 107] on input "text" at bounding box center [341, 103] width 92 height 18
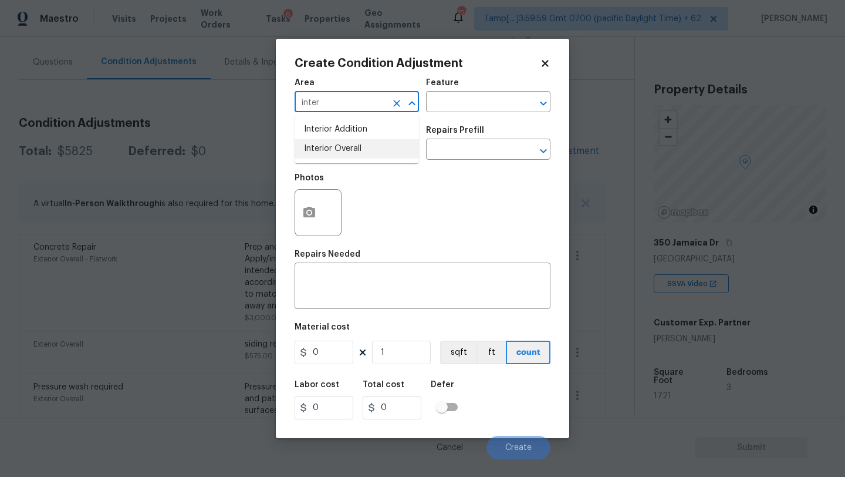
click at [342, 143] on li "Interior Overall" at bounding box center [357, 148] width 124 height 19
type input "Interior Overall"
click at [471, 101] on input "text" at bounding box center [472, 103] width 92 height 18
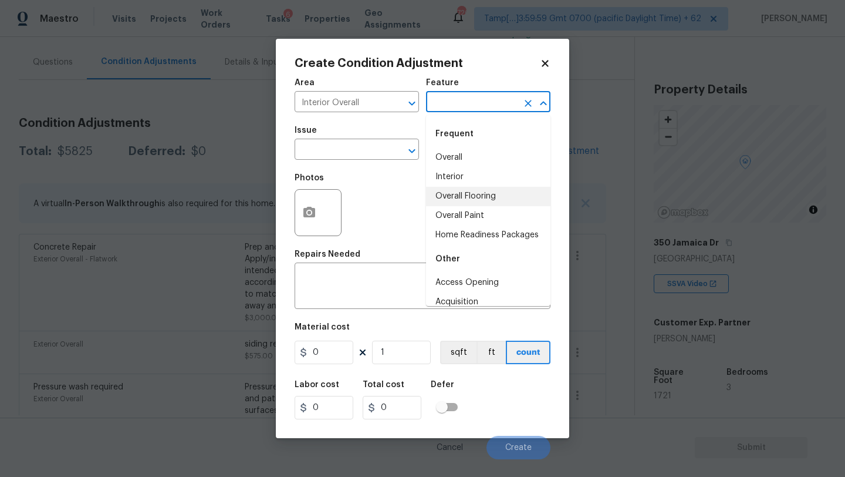
click at [473, 193] on li "Overall Flooring" at bounding box center [488, 196] width 124 height 19
type input "Overall Flooring"
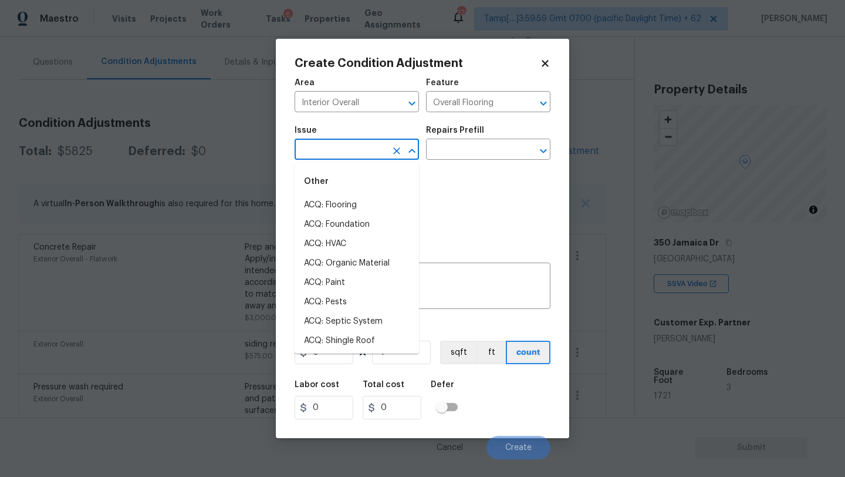
click at [382, 160] on input "text" at bounding box center [341, 150] width 92 height 18
click at [362, 196] on li "ACQ: Flooring" at bounding box center [357, 204] width 124 height 19
type input "ACQ: Flooring"
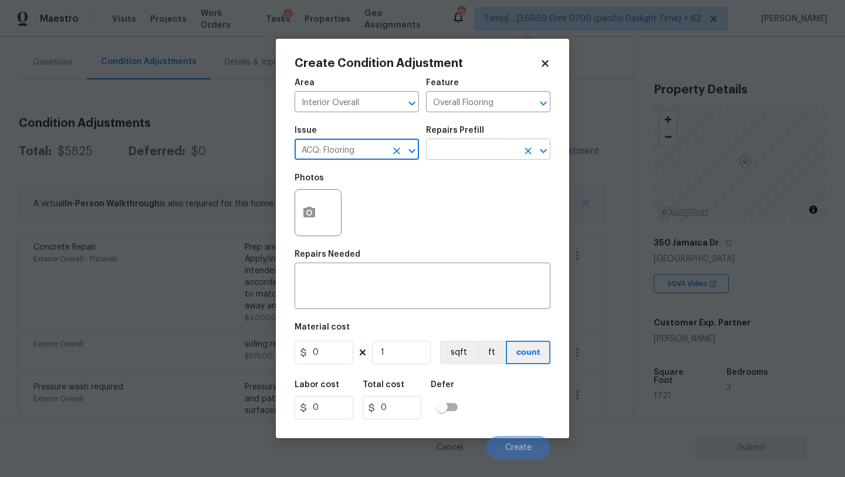
click at [489, 150] on input "text" at bounding box center [472, 150] width 92 height 18
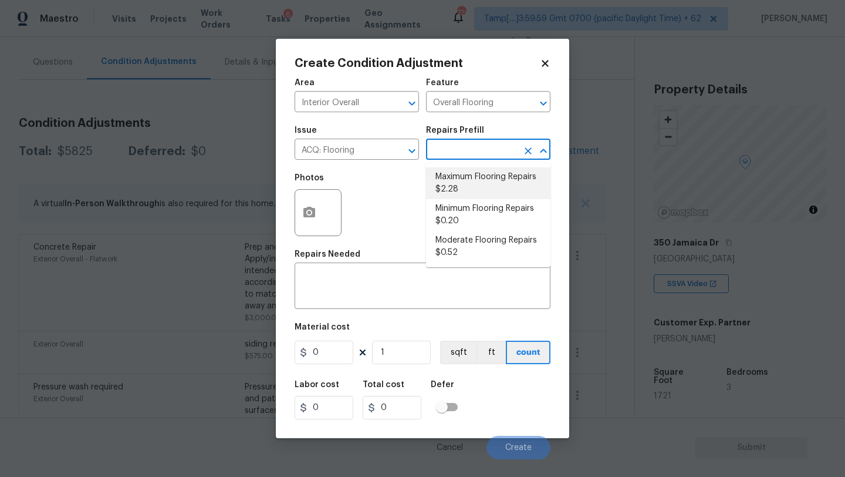
click at [473, 194] on li "Maximum Flooring Repairs $2.28" at bounding box center [488, 183] width 124 height 32
type input "Acquisition"
type textarea "Acquisition Scope: Maximum flooring repairs"
type input "2.28"
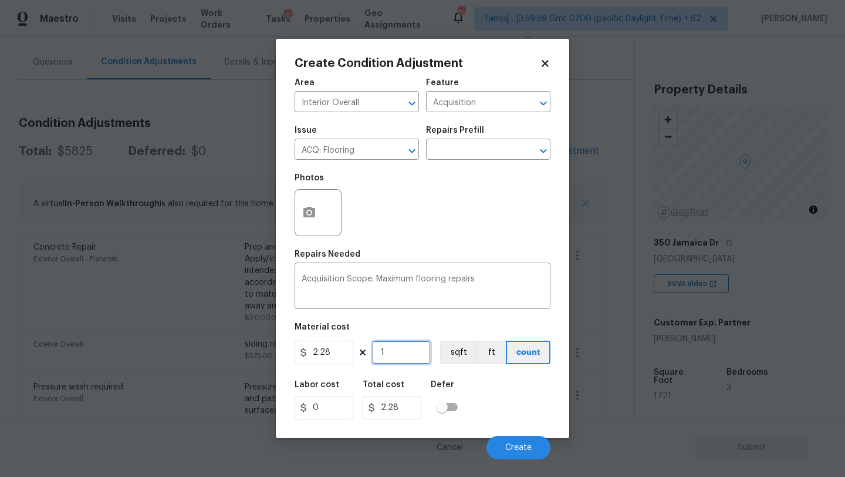
click at [409, 357] on input "1" at bounding box center [401, 351] width 59 height 23
type input "17"
type input "38.76"
type input "172"
type input "392.16"
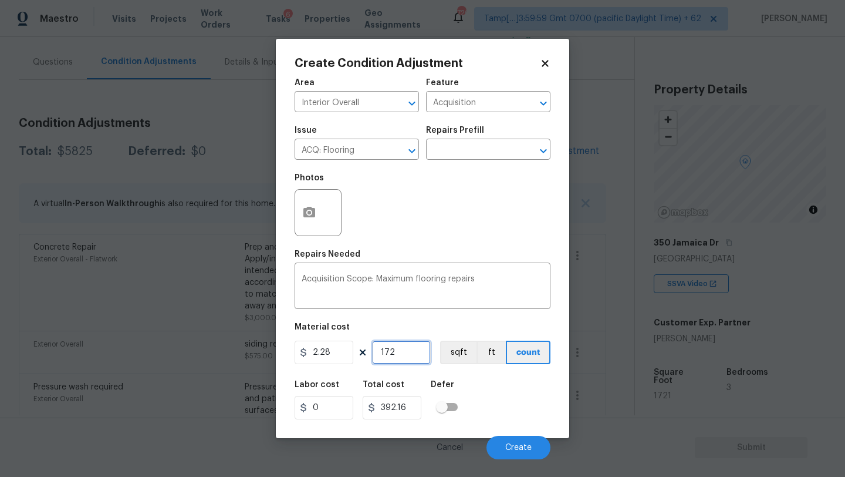
type input "1721"
type input "3923.88"
type input "1721"
click at [302, 205] on button "button" at bounding box center [309, 213] width 28 height 46
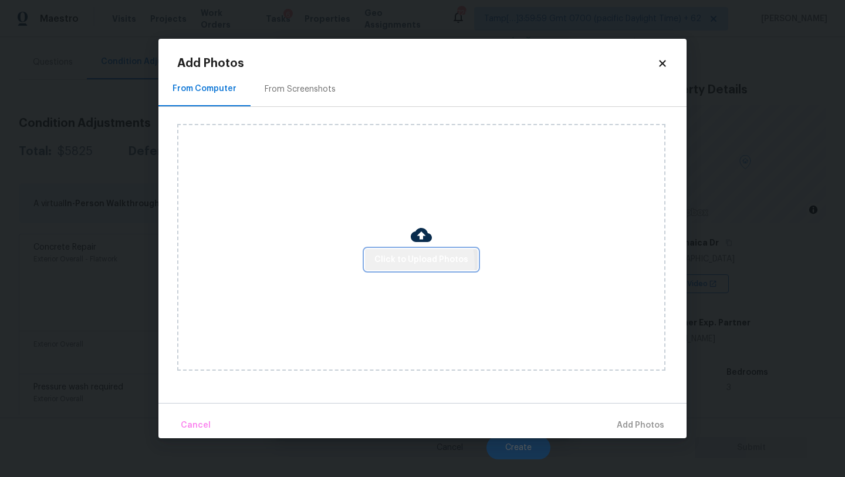
click at [389, 264] on span "Click to Upload Photos" at bounding box center [422, 259] width 94 height 15
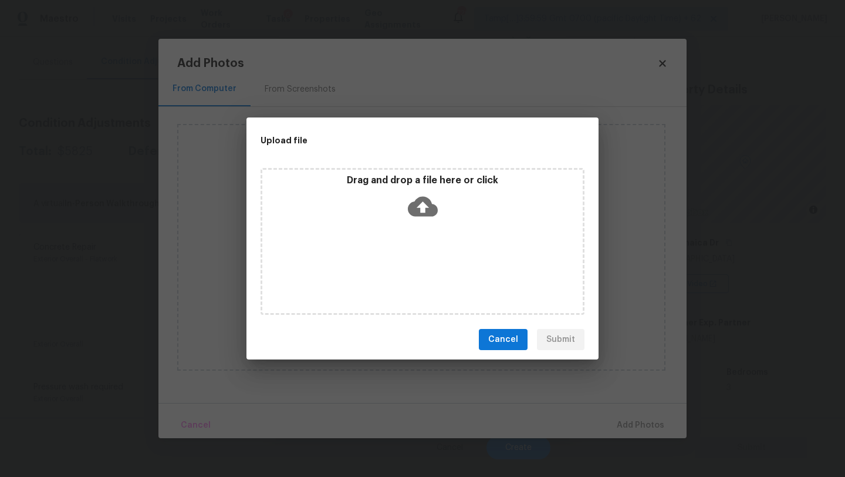
click at [424, 232] on div "Drag and drop a file here or click" at bounding box center [423, 241] width 324 height 147
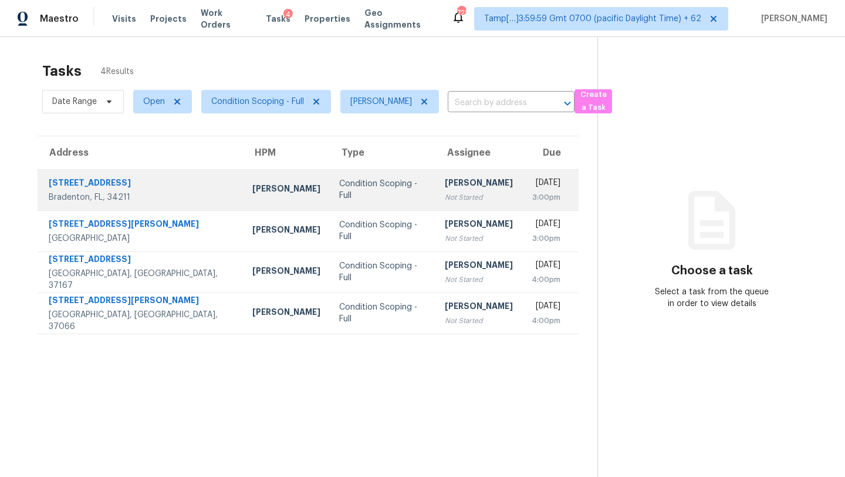
click at [436, 181] on td "[PERSON_NAME] Not Started" at bounding box center [479, 189] width 87 height 41
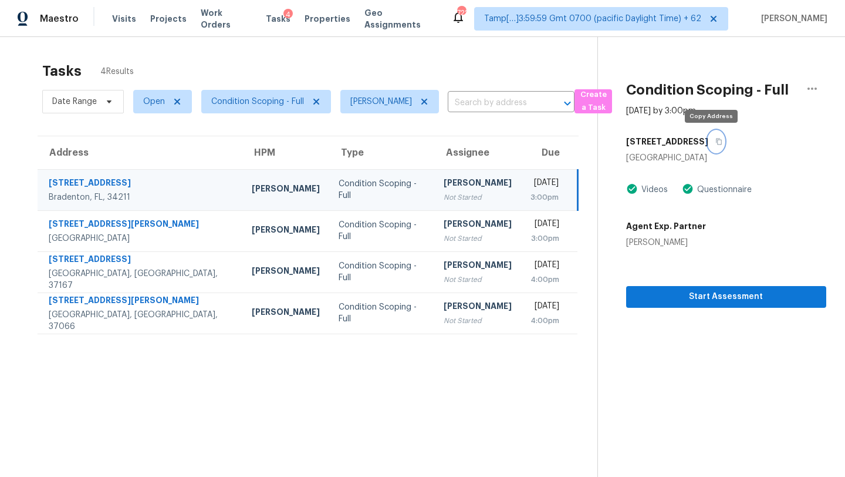
click at [716, 144] on icon "button" at bounding box center [719, 142] width 6 height 6
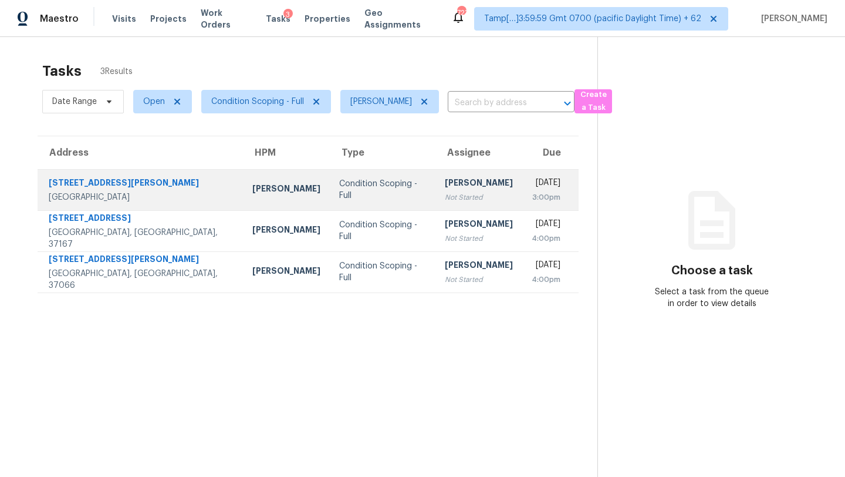
click at [448, 197] on div "Not Started" at bounding box center [479, 197] width 68 height 12
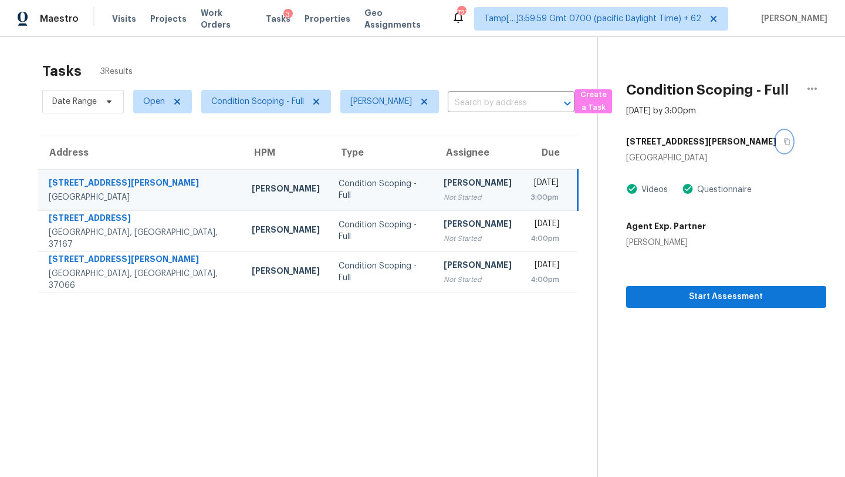
click at [784, 140] on icon "button" at bounding box center [787, 142] width 6 height 6
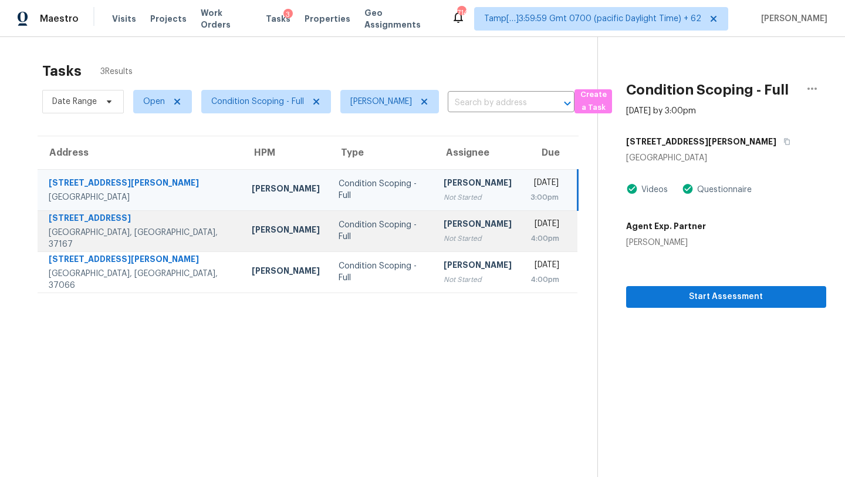
click at [531, 232] on div "4:00pm" at bounding box center [545, 238] width 29 height 12
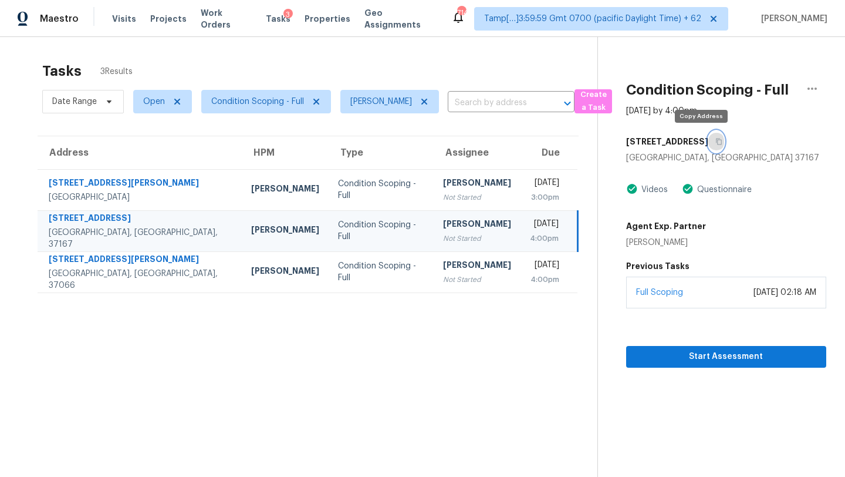
click at [716, 141] on icon "button" at bounding box center [719, 142] width 6 height 6
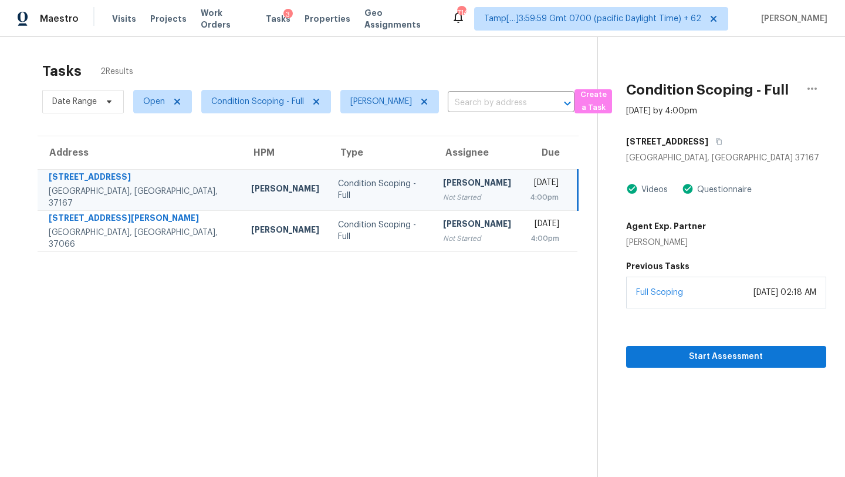
click at [706, 132] on div "[STREET_ADDRESS]" at bounding box center [726, 141] width 200 height 21
click at [702, 152] on div "[GEOGRAPHIC_DATA], [GEOGRAPHIC_DATA] 37167" at bounding box center [726, 158] width 200 height 12
click at [716, 144] on icon "button" at bounding box center [719, 142] width 6 height 6
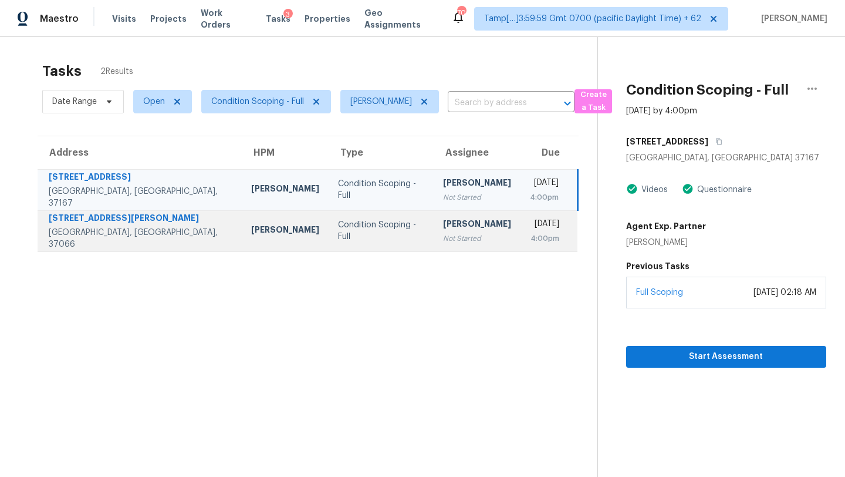
click at [530, 232] on div "4:00pm" at bounding box center [545, 238] width 30 height 12
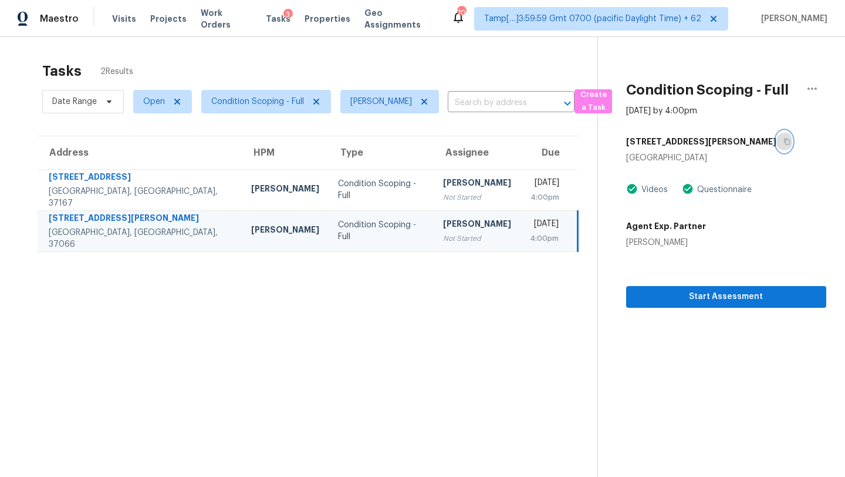
click at [784, 140] on icon "button" at bounding box center [787, 141] width 7 height 7
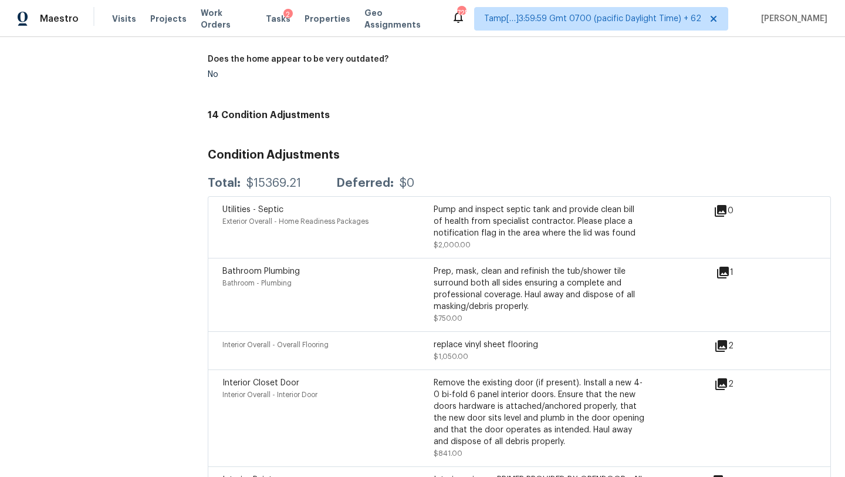
scroll to position [1377, 0]
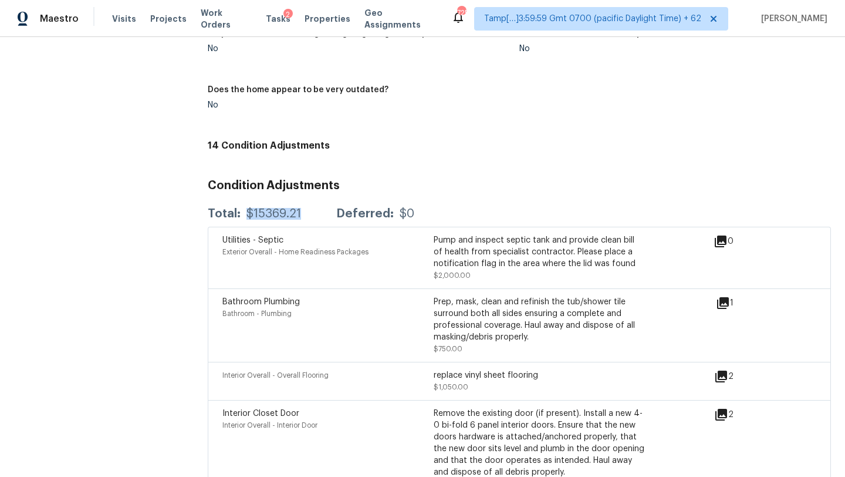
drag, startPoint x: 244, startPoint y: 212, endPoint x: 309, endPoint y: 212, distance: 65.7
click at [309, 214] on div "Total: $15369.21 Deferred: $0" at bounding box center [311, 214] width 207 height 12
copy div "$15369.21"
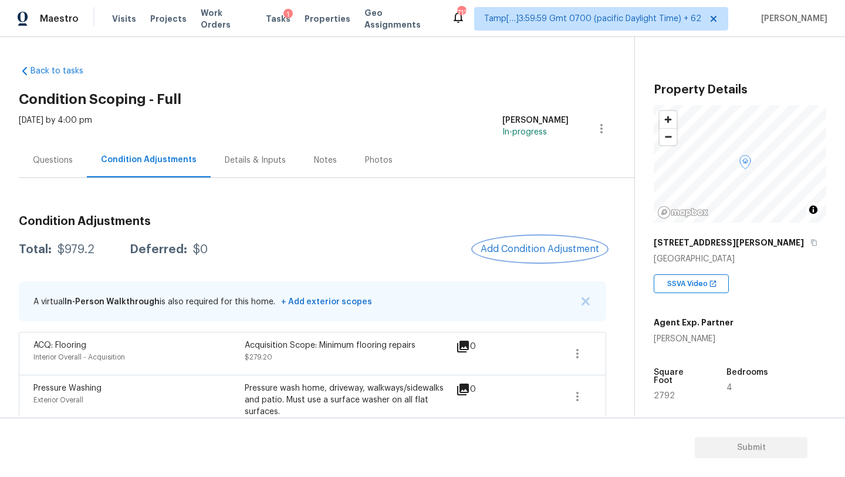
click at [526, 257] on button "Add Condition Adjustment" at bounding box center [540, 249] width 133 height 25
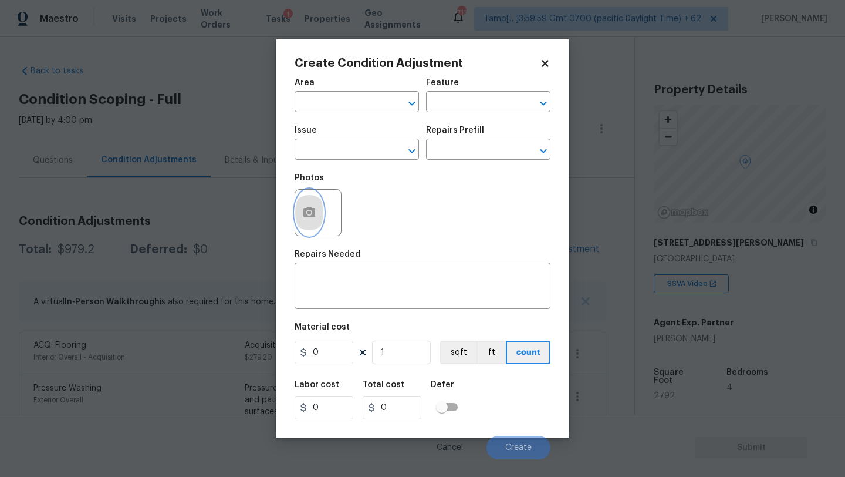
click at [302, 212] on button "button" at bounding box center [309, 213] width 28 height 46
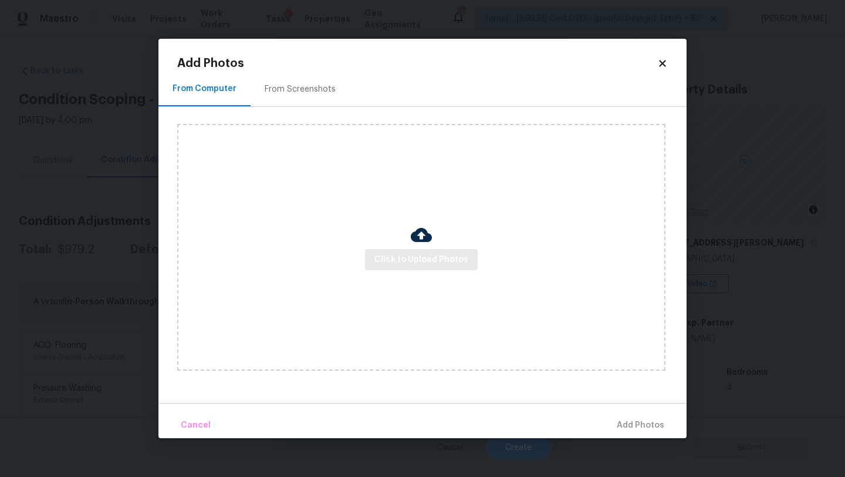
click at [416, 270] on div "Click to Upload Photos" at bounding box center [421, 247] width 488 height 247
click at [416, 265] on span "Click to Upload Photos" at bounding box center [422, 259] width 94 height 15
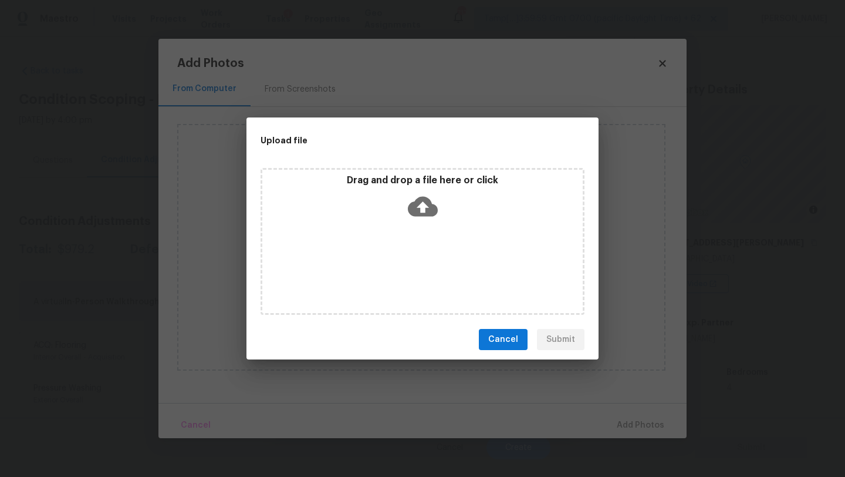
click at [423, 178] on p "Drag and drop a file here or click" at bounding box center [422, 180] width 321 height 12
